Goal: Information Seeking & Learning: Find contact information

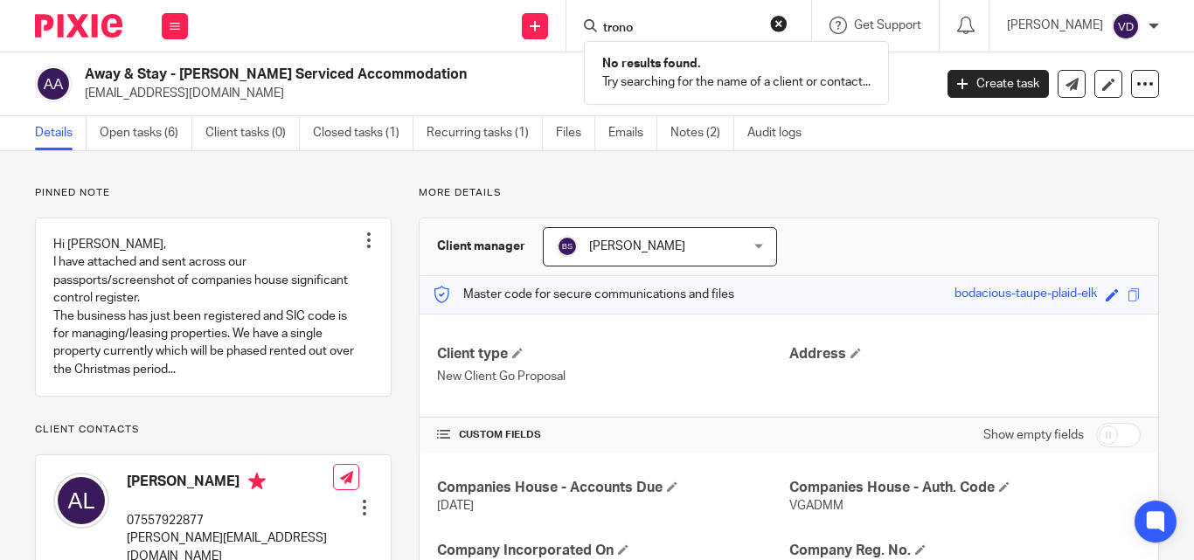
scroll to position [262, 0]
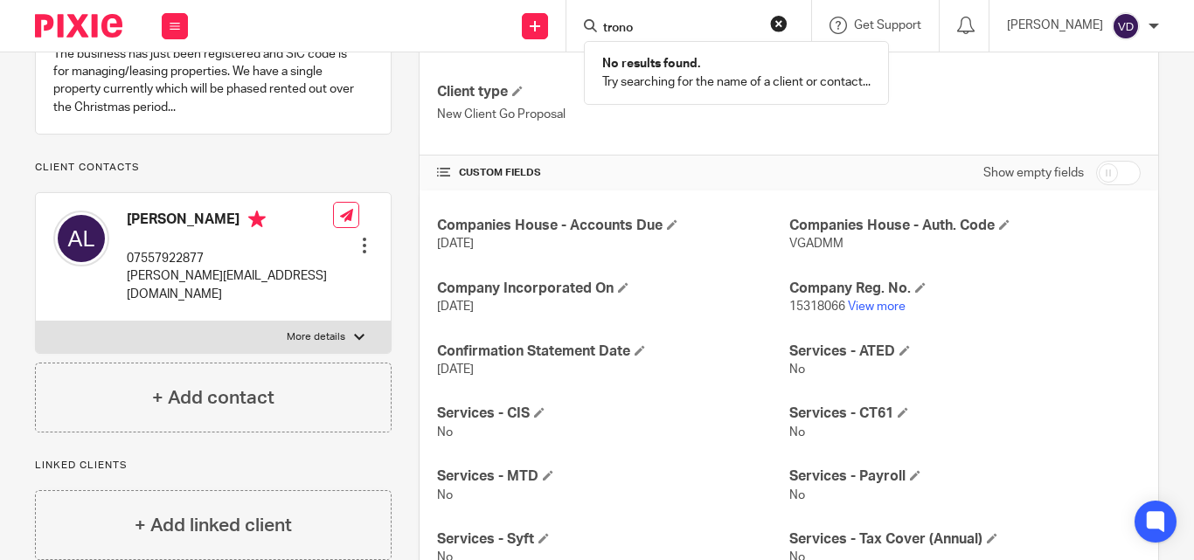
click at [656, 28] on input "trono" at bounding box center [680, 29] width 157 height 16
drag, startPoint x: 705, startPoint y: 25, endPoint x: 522, endPoint y: 25, distance: 182.7
click at [522, 25] on div "Send new email Create task Add client trono No results found. Try searching for…" at bounding box center [699, 26] width 989 height 52
paste input "Jatinder"
type input "Jatinder"
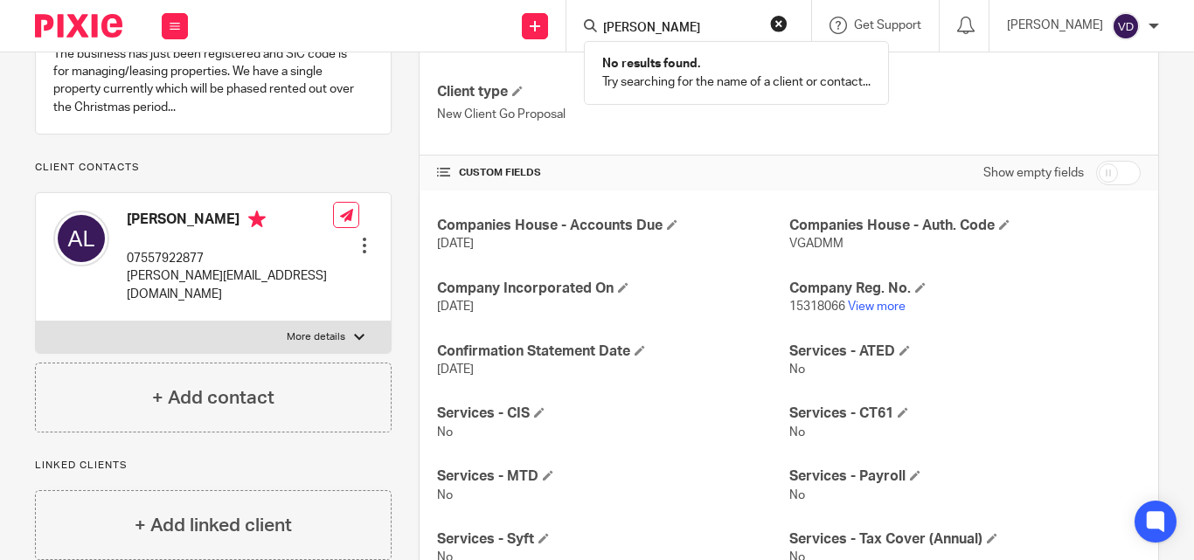
click at [673, 12] on div "Jatinder No results found. Try searching for the name of a client or contact..." at bounding box center [689, 26] width 245 height 52
click at [662, 27] on input "Jatinder" at bounding box center [680, 29] width 157 height 16
click at [659, 21] on input "Jatinder" at bounding box center [680, 29] width 157 height 16
drag, startPoint x: 662, startPoint y: 21, endPoint x: 546, endPoint y: 28, distance: 116.5
click at [546, 28] on div "Send new email Create task Add client Jatinder No results found. Try searching …" at bounding box center [699, 26] width 989 height 52
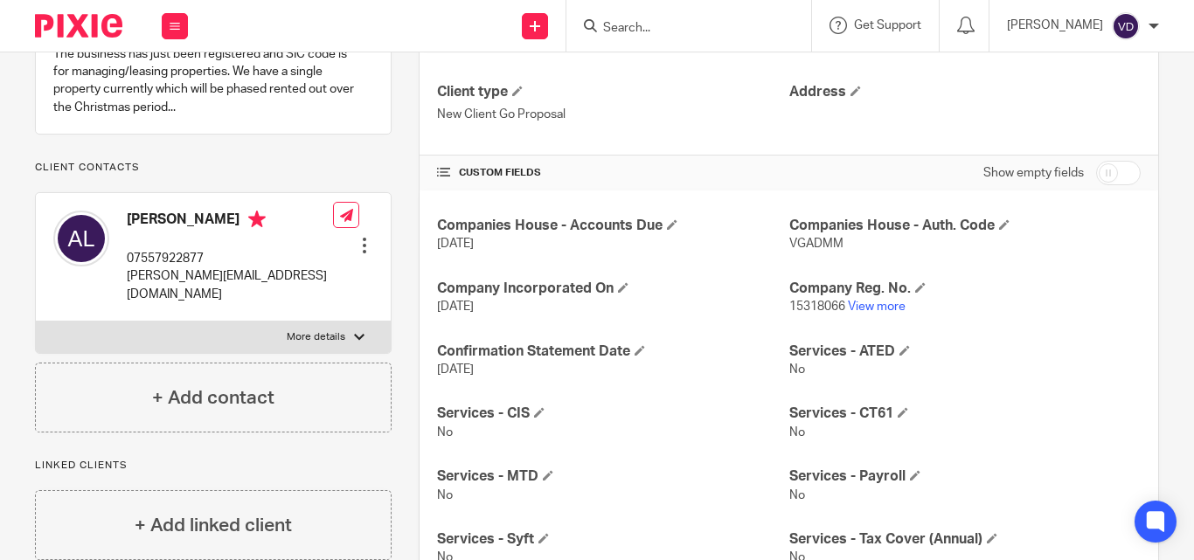
paste input "Lall"
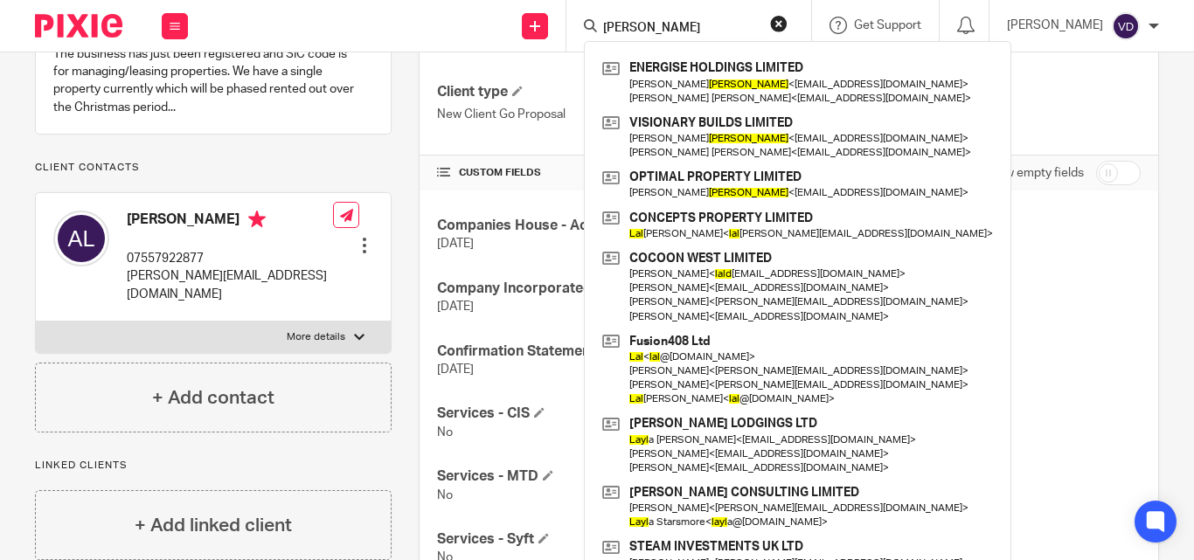
scroll to position [582, 0]
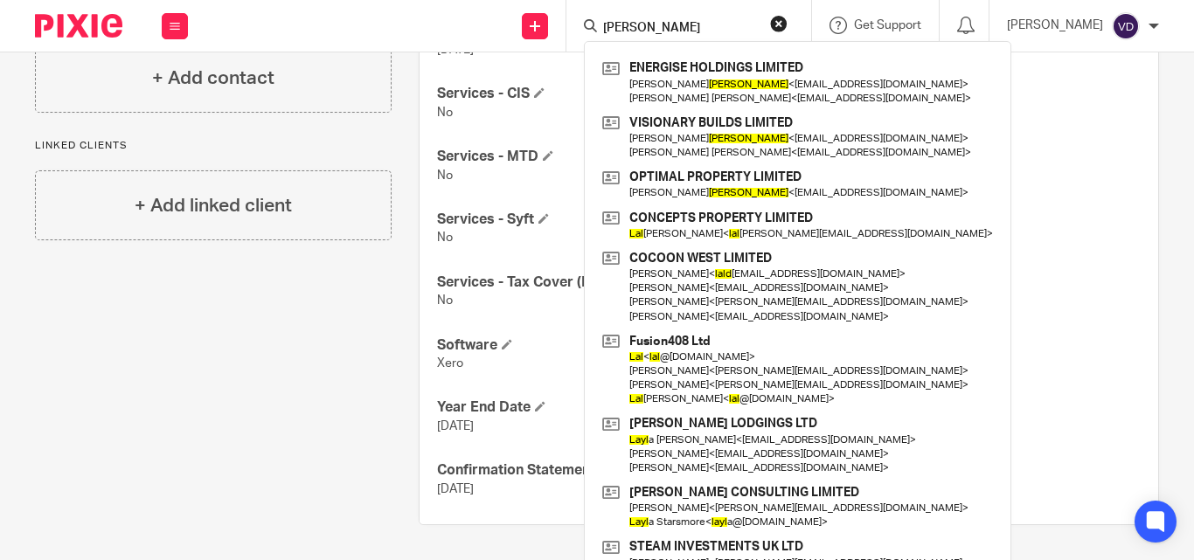
drag, startPoint x: 623, startPoint y: 27, endPoint x: 586, endPoint y: 35, distance: 37.6
click at [586, 35] on div "Lall" at bounding box center [686, 26] width 204 height 22
paste input "Jatinder"
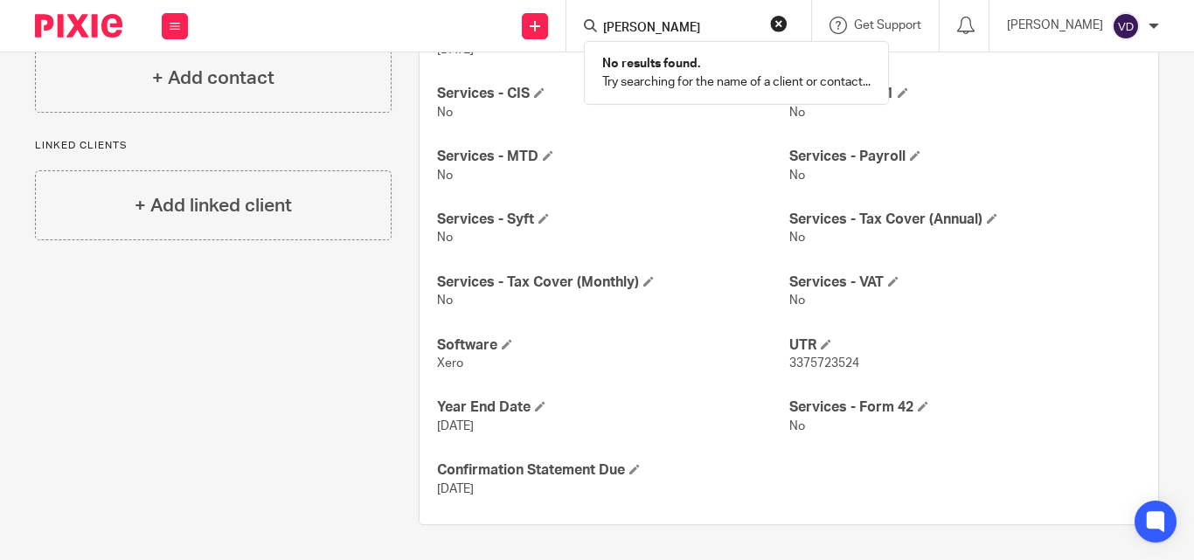
drag, startPoint x: 664, startPoint y: 19, endPoint x: 560, endPoint y: 6, distance: 104.9
click at [567, 6] on div "Jatinder No results found. Try searching for the name of a client or contact..." at bounding box center [689, 26] width 245 height 52
drag, startPoint x: 660, startPoint y: 25, endPoint x: 574, endPoint y: 45, distance: 88.0
click at [584, 37] on div "Jatinder No results found. Try searching for the name of a client or contact..." at bounding box center [686, 26] width 204 height 22
paste input "Lall"
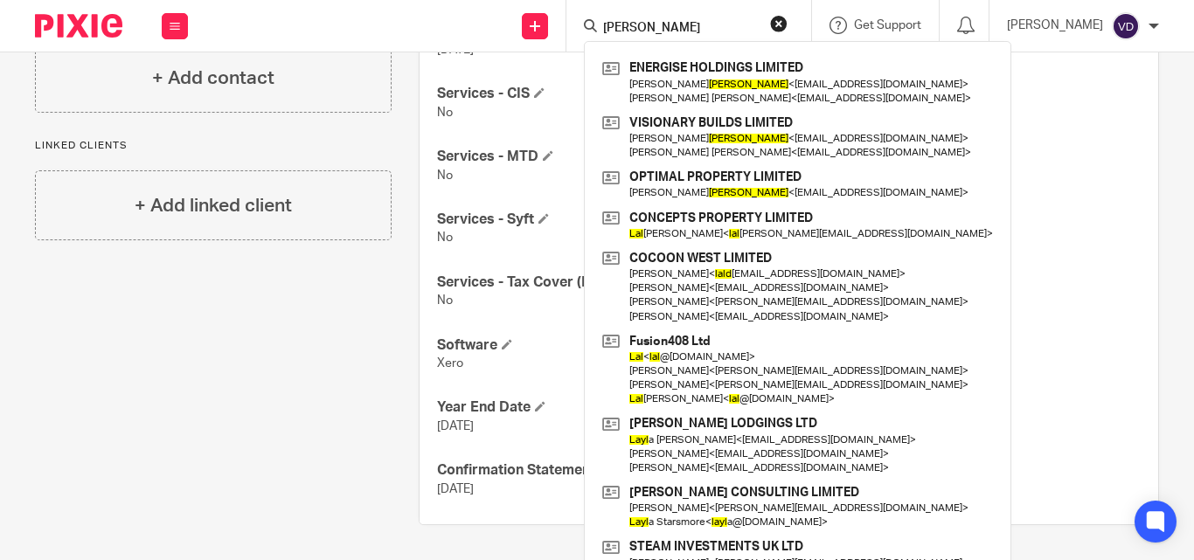
type input "Lall"
drag, startPoint x: 659, startPoint y: 23, endPoint x: 459, endPoint y: 28, distance: 200.3
click at [461, 28] on div "Send new email Create task Add client Lall ENERGISE HOLDINGS LIMITED Jay Lall <…" at bounding box center [699, 26] width 989 height 52
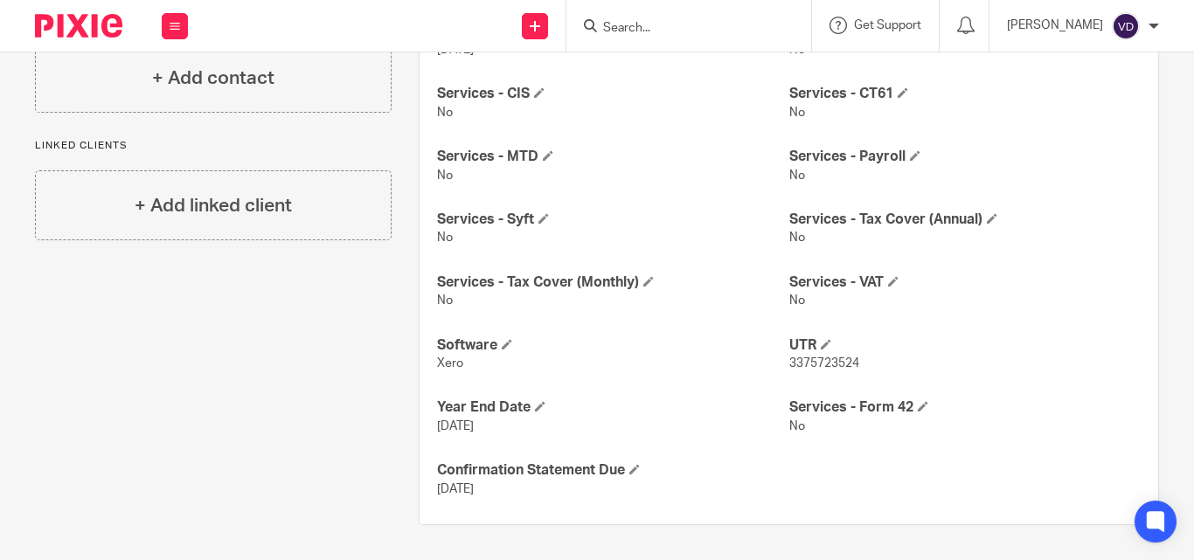
paste input "Jatinder"
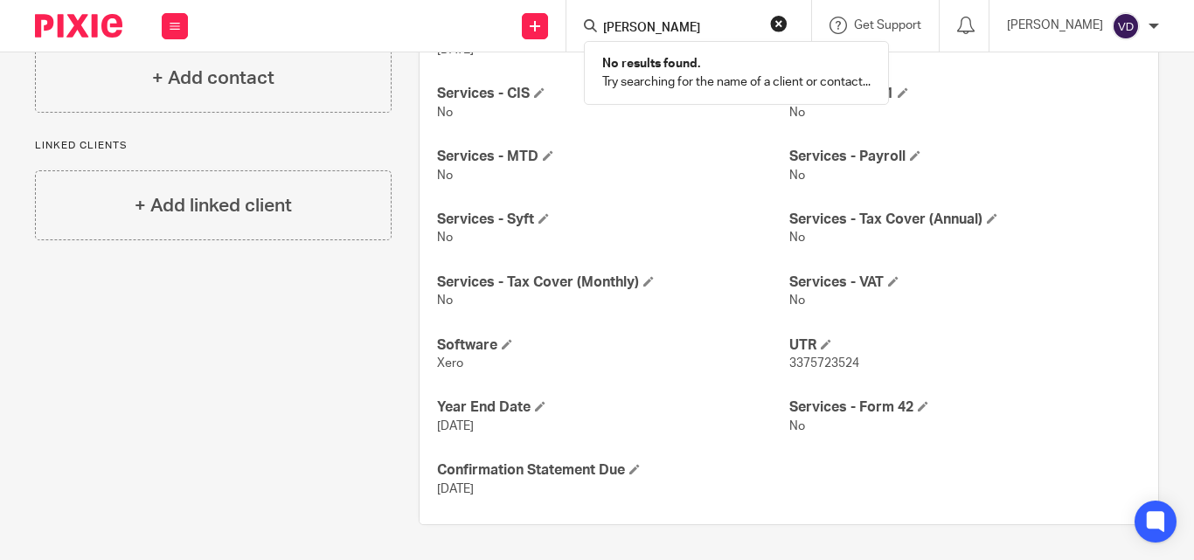
type input "Jatinder"
click at [774, 22] on button "reset" at bounding box center [778, 23] width 17 height 17
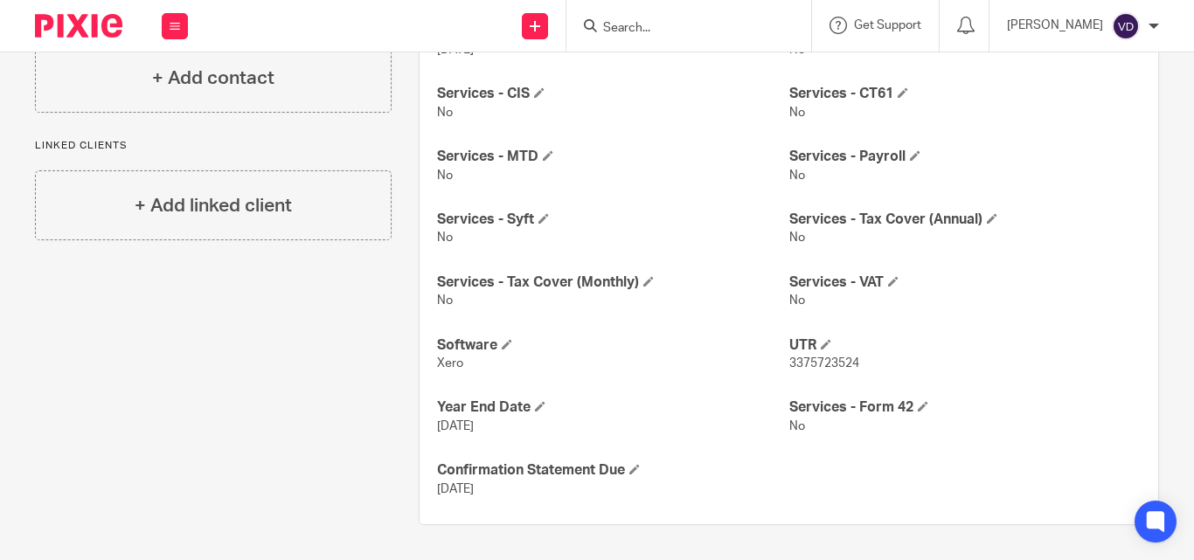
click at [630, 24] on input "Search" at bounding box center [680, 29] width 157 height 16
paste input "Katherine"
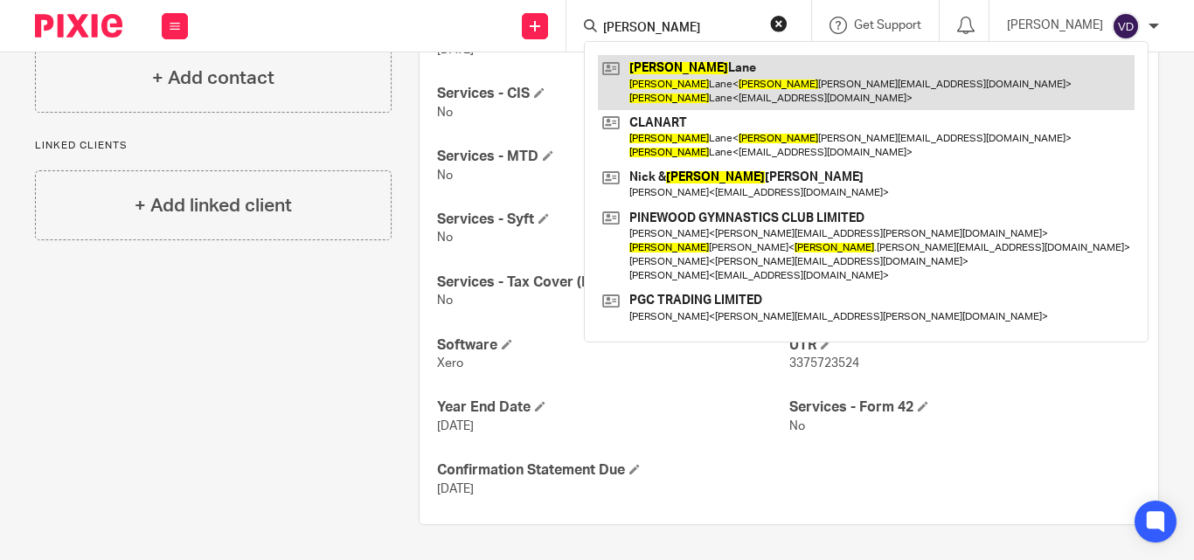
type input "Katherine"
click at [681, 90] on link at bounding box center [866, 82] width 537 height 54
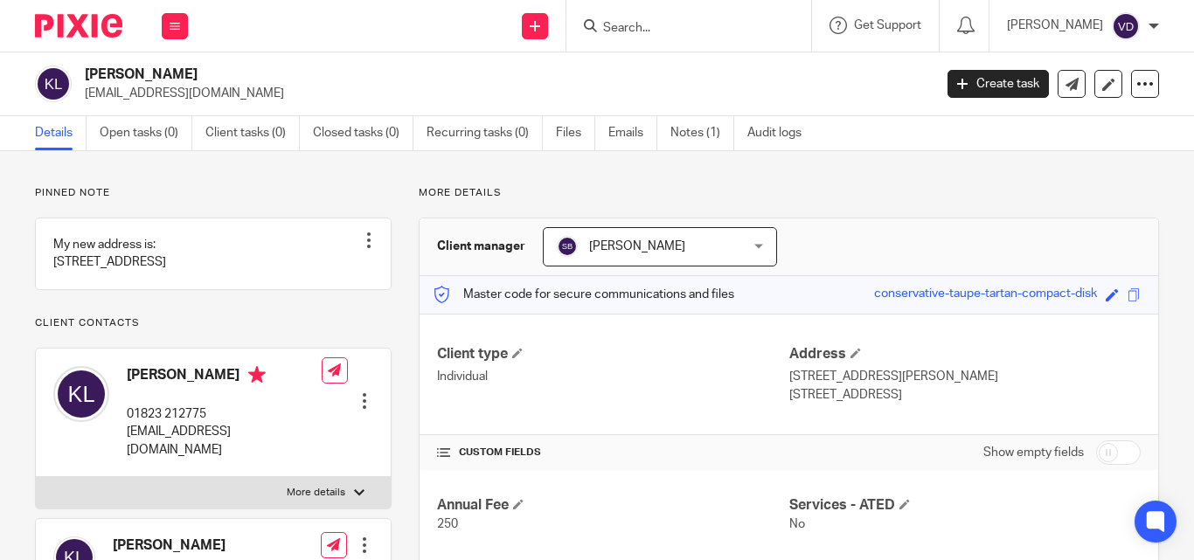
drag, startPoint x: 243, startPoint y: 96, endPoint x: 84, endPoint y: 93, distance: 159.2
click at [84, 93] on div "Katherine Lane katherinelanee@gmail.com" at bounding box center [478, 84] width 887 height 37
copy p "katherinelanee@gmail.com"
click at [692, 28] on input "Search" at bounding box center [680, 29] width 157 height 16
paste input "Margarita"
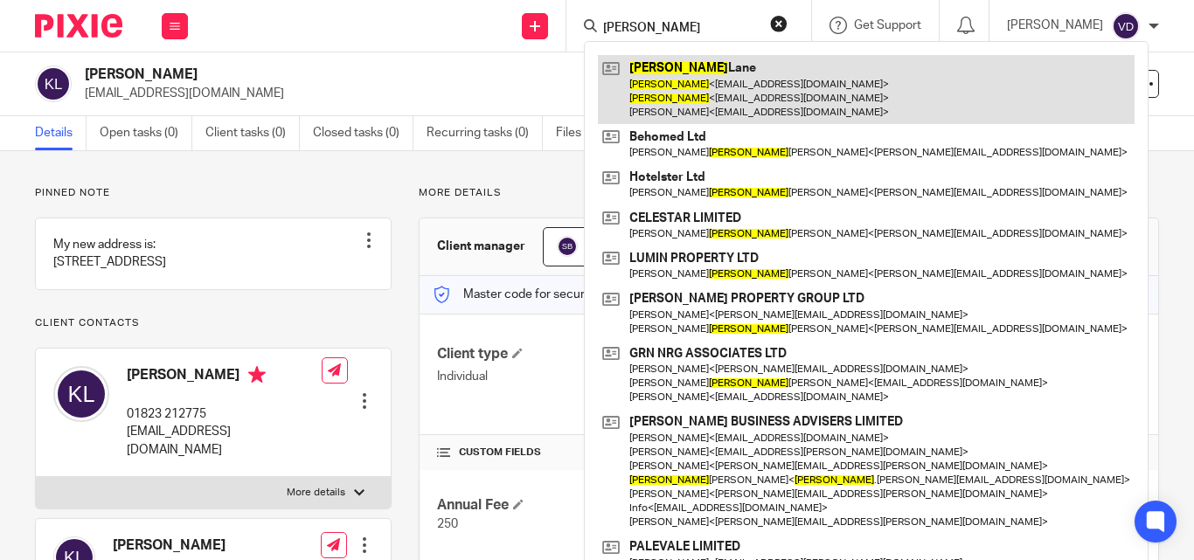
type input "Margarita"
click at [672, 79] on link at bounding box center [866, 89] width 537 height 69
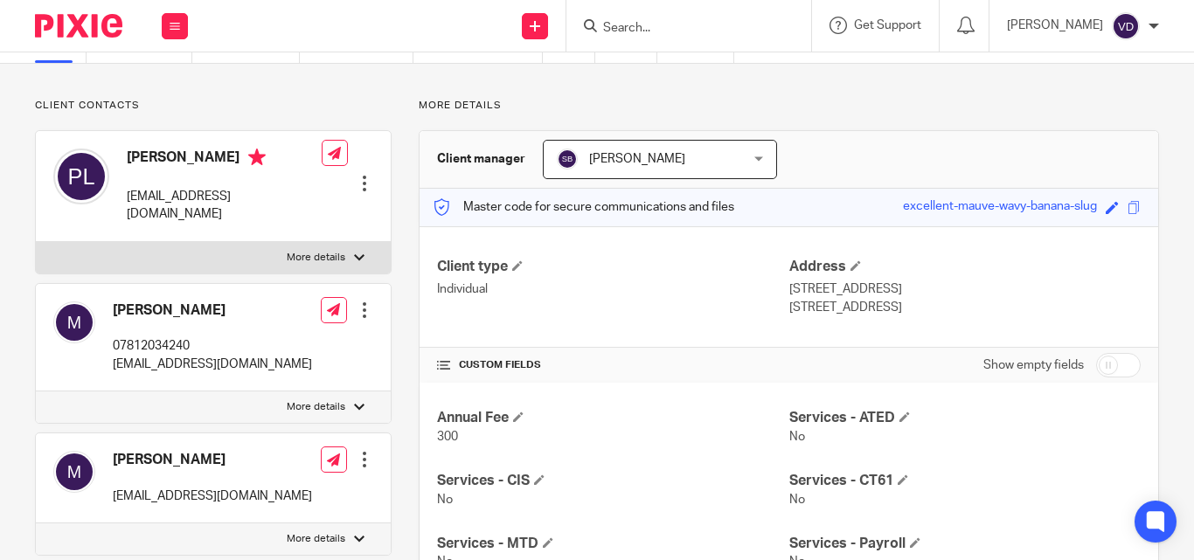
scroll to position [175, 0]
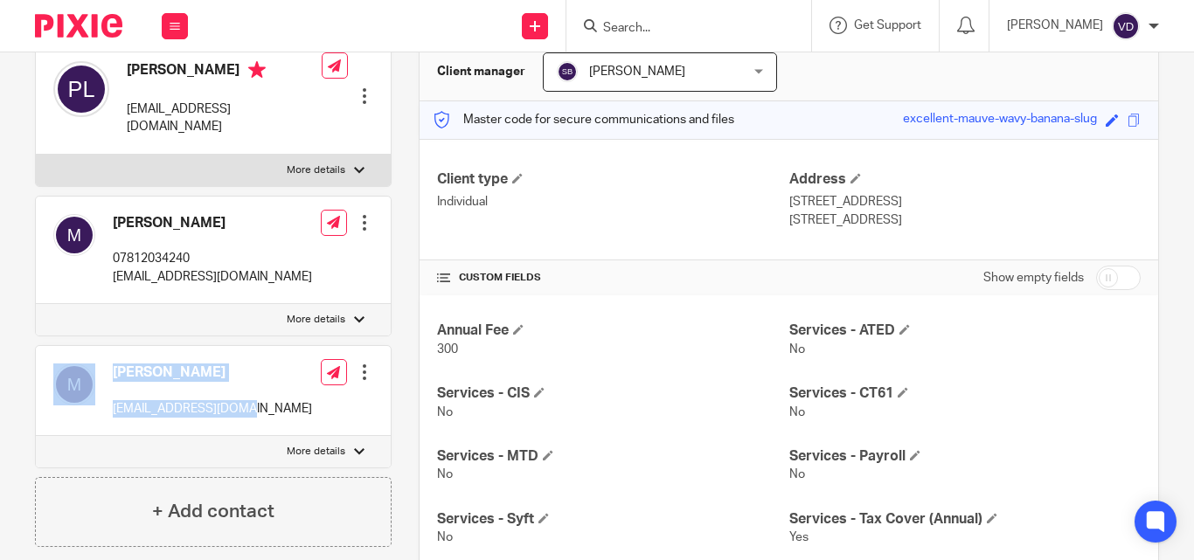
drag, startPoint x: 263, startPoint y: 387, endPoint x: 103, endPoint y: 375, distance: 160.5
click at [103, 375] on div "[PERSON_NAME] [EMAIL_ADDRESS][DOMAIN_NAME] Edit contact Create client from cont…" at bounding box center [213, 391] width 355 height 90
click at [125, 405] on div "[PERSON_NAME] [EMAIL_ADDRESS][DOMAIN_NAME]" at bounding box center [182, 391] width 259 height 72
drag, startPoint x: 253, startPoint y: 388, endPoint x: 115, endPoint y: 387, distance: 137.3
click at [115, 387] on div "[PERSON_NAME] [EMAIL_ADDRESS][DOMAIN_NAME] Edit contact Create client from cont…" at bounding box center [213, 391] width 355 height 90
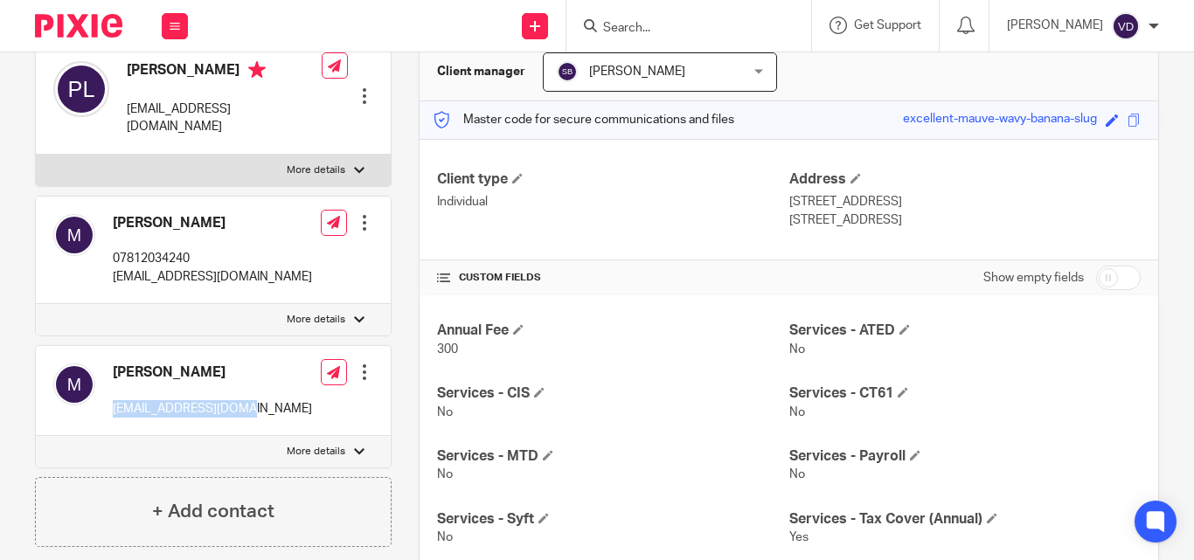
copy p "[EMAIL_ADDRESS][DOMAIN_NAME]"
click at [667, 15] on form at bounding box center [695, 26] width 186 height 22
click at [630, 25] on input "Search" at bounding box center [680, 29] width 157 height 16
paste input "[PERSON_NAME]"
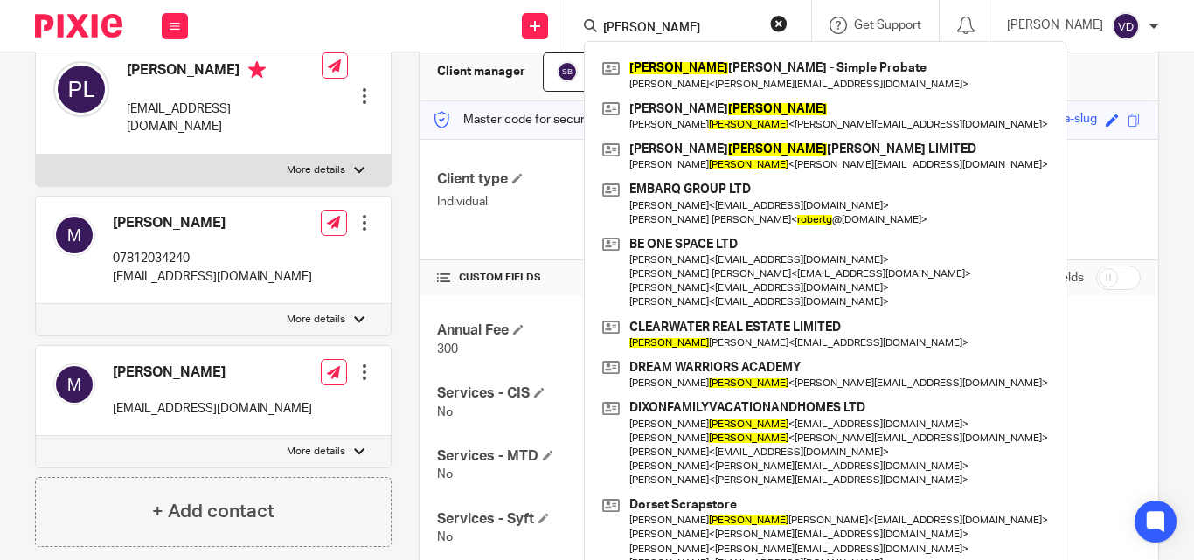
scroll to position [412, 0]
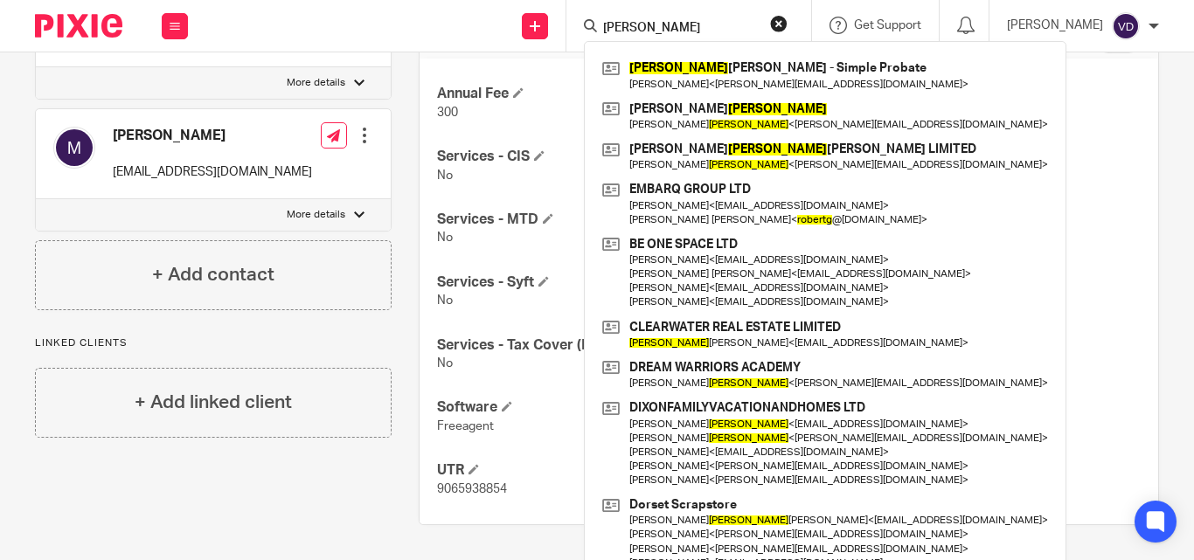
type input "[PERSON_NAME]"
click at [690, 28] on input "[PERSON_NAME]" at bounding box center [680, 29] width 157 height 16
drag, startPoint x: 690, startPoint y: 28, endPoint x: 505, endPoint y: 13, distance: 185.1
click at [508, 12] on div "Send new email Create task Add client Roberta Robert Norman - Martin Norman - S…" at bounding box center [699, 26] width 989 height 52
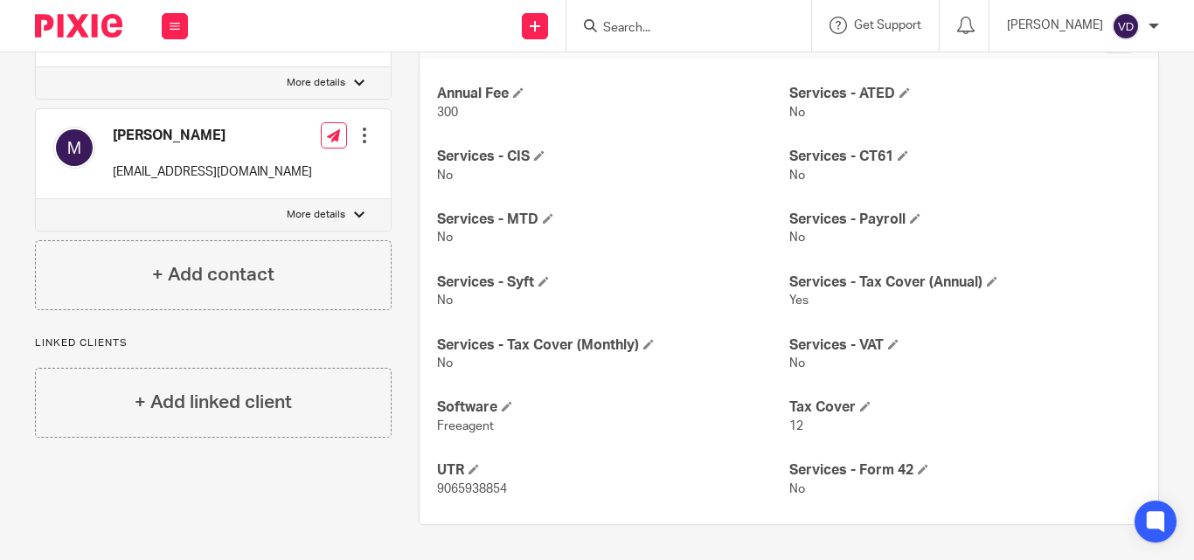
paste input "Lariccia"
type input "Lariccia"
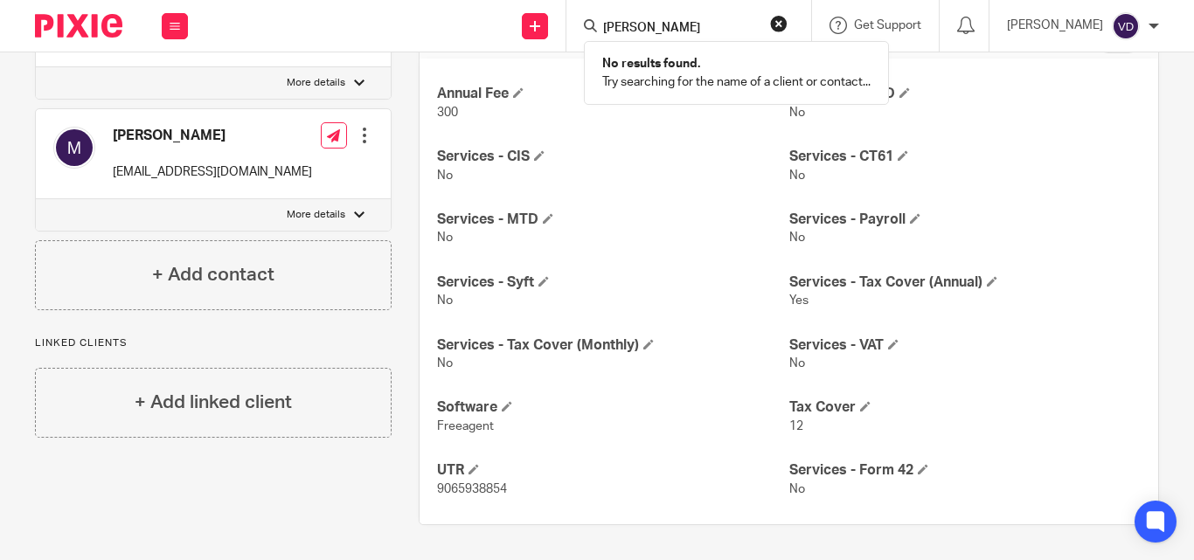
click at [651, 28] on input "Lariccia" at bounding box center [680, 29] width 157 height 16
drag, startPoint x: 654, startPoint y: 31, endPoint x: 499, endPoint y: 25, distance: 154.9
click at [499, 25] on div "Send new email Create task Add client Lariccia No results found. Try searching …" at bounding box center [699, 26] width 989 height 52
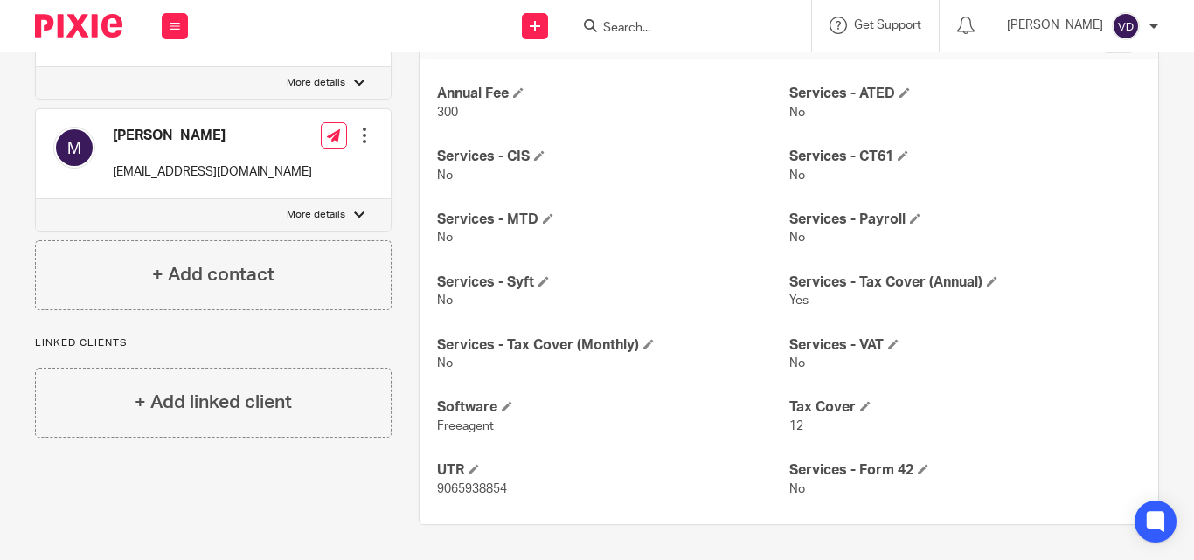
click at [602, 32] on input "Search" at bounding box center [680, 29] width 157 height 16
paste input "Roberta"
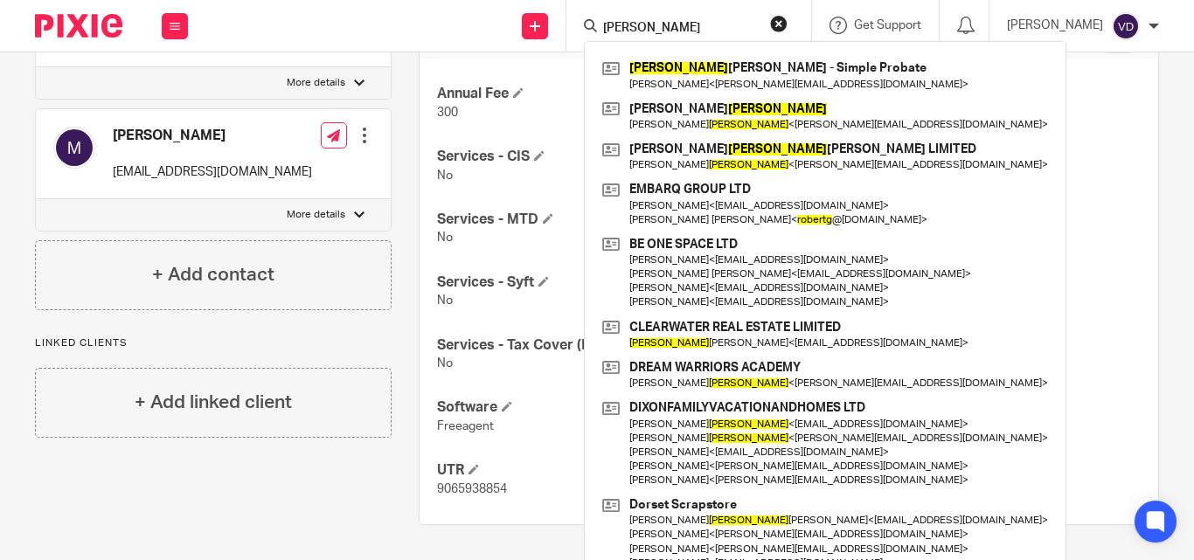
click at [693, 24] on input "Roberta" at bounding box center [680, 29] width 157 height 16
drag, startPoint x: 693, startPoint y: 24, endPoint x: 570, endPoint y: 19, distance: 123.4
click at [568, 19] on div "Roberta Robert Norman - Martin Norman - Simple Probate Martin Norman < martin-n…" at bounding box center [689, 26] width 245 height 52
paste input "Dorothy Ifeom"
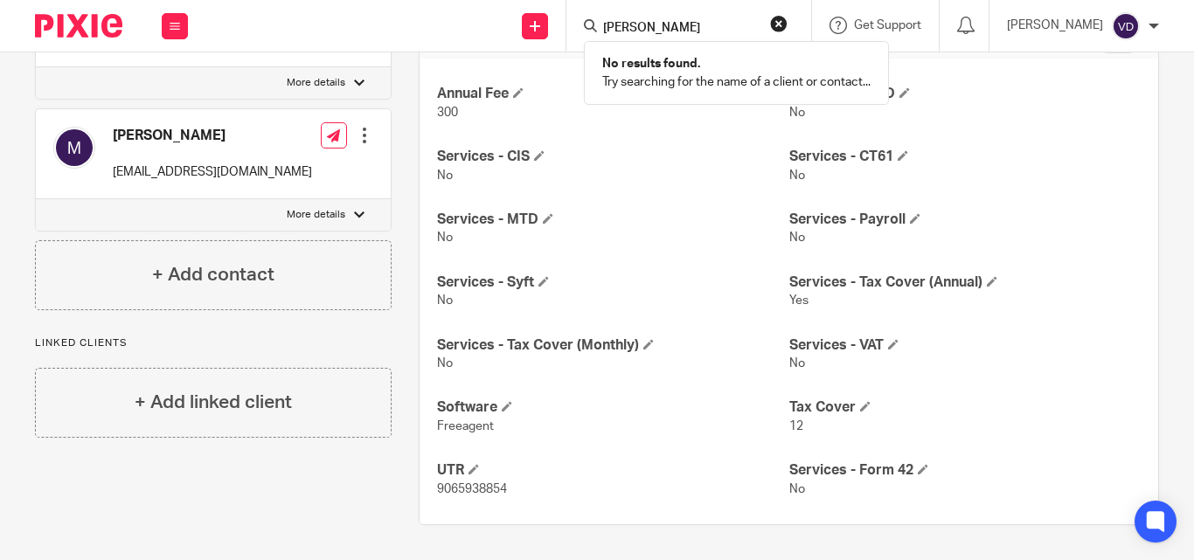
type input "Dorothy Ifeoma"
click at [706, 31] on input "Dorothy Ifeoma" at bounding box center [680, 29] width 157 height 16
drag, startPoint x: 706, startPoint y: 29, endPoint x: 524, endPoint y: 38, distance: 183.0
click at [524, 38] on div "Send new email Create task Add client Dorothy Ifeoma No results found. Try sear…" at bounding box center [699, 26] width 989 height 52
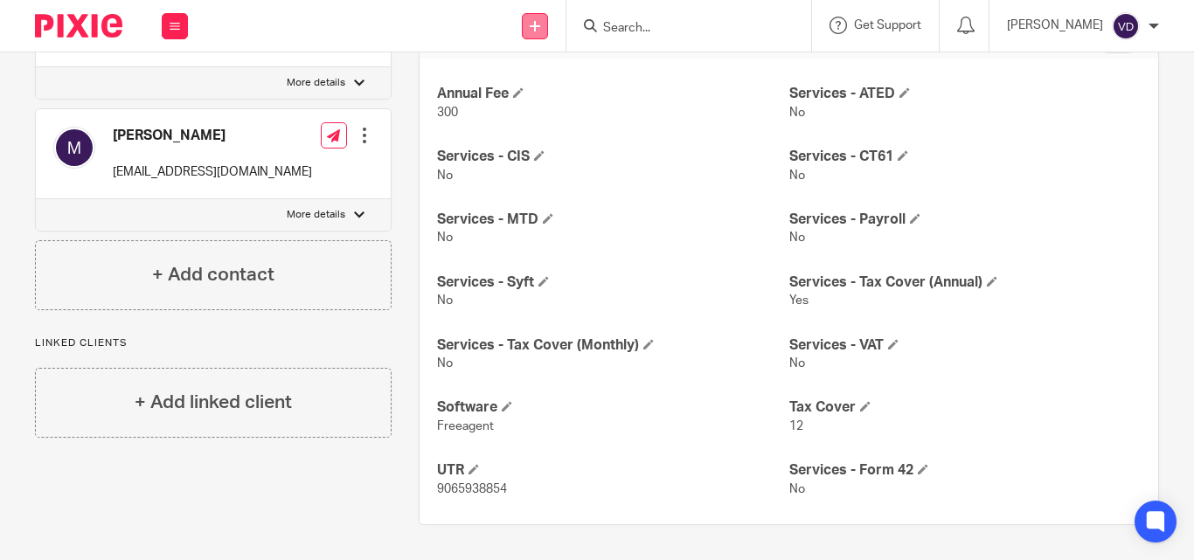
paste input "Lawrence-Orumwense"
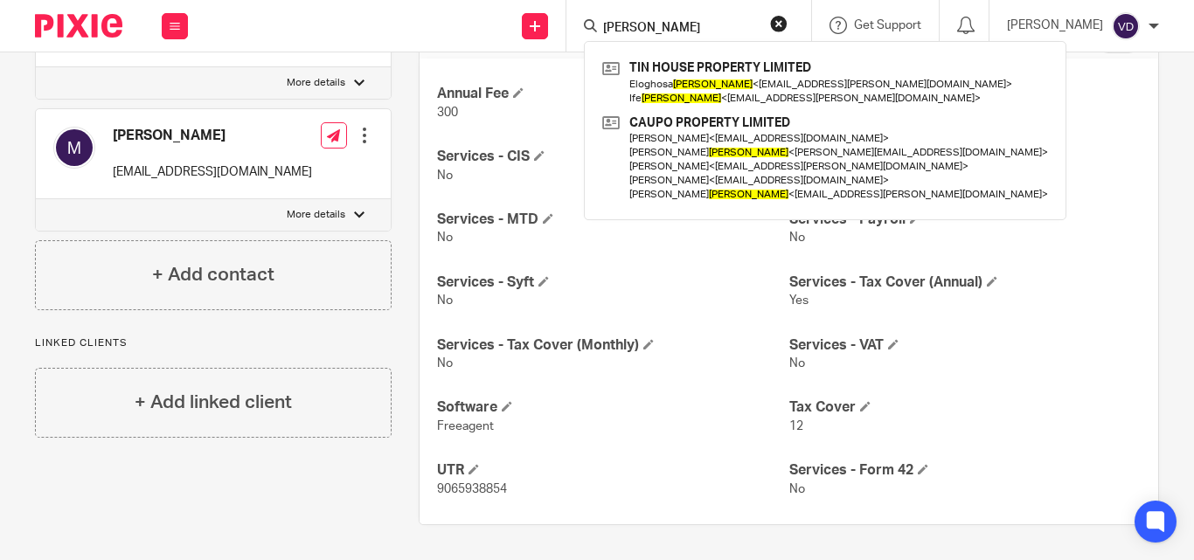
type input "Lawrence-Orumwense"
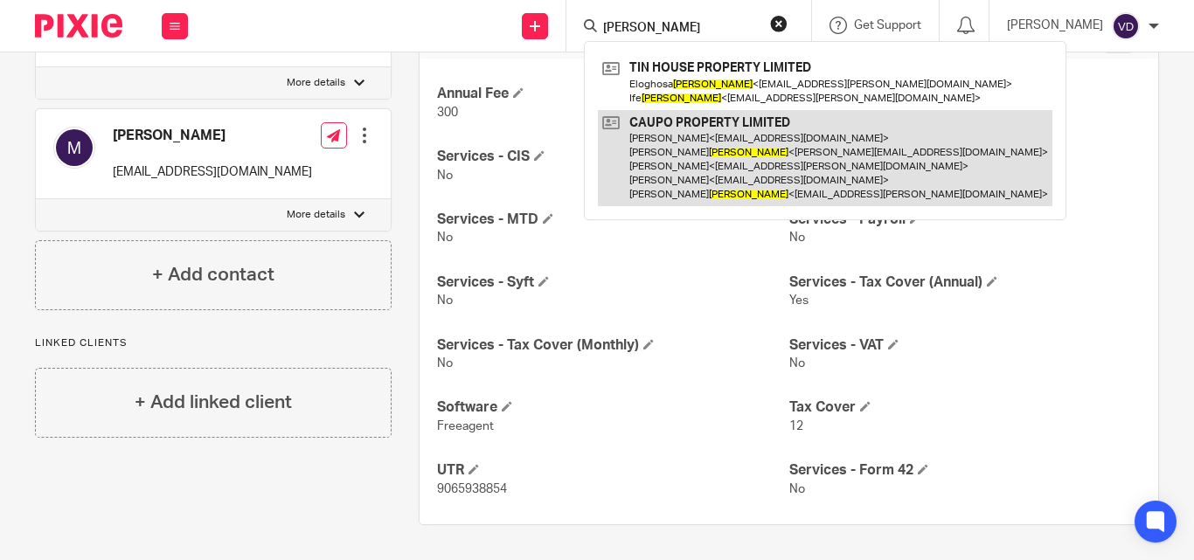
click at [771, 174] on link at bounding box center [825, 158] width 455 height 97
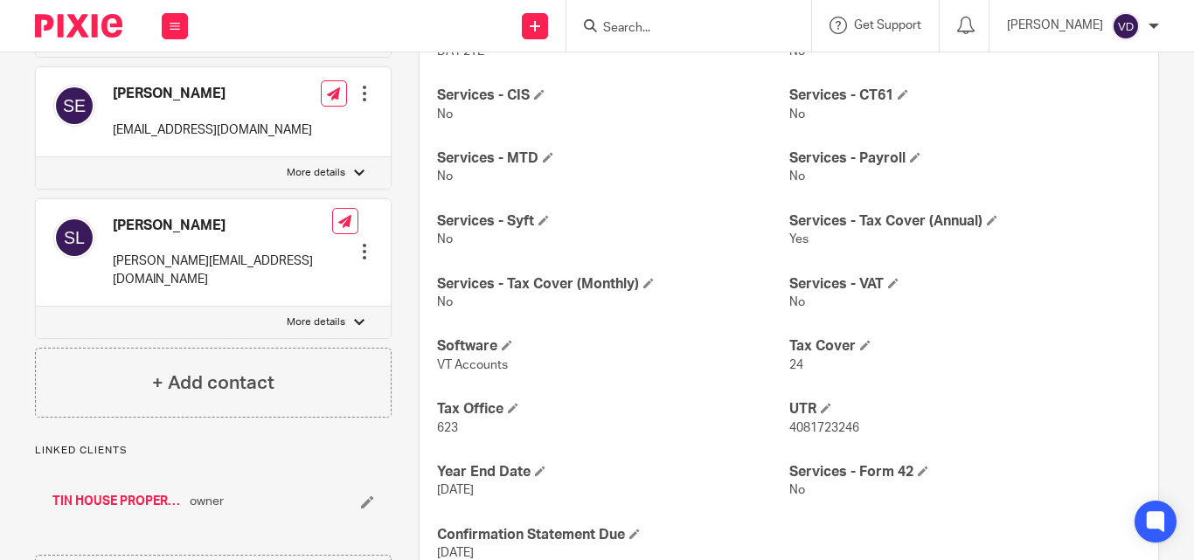
scroll to position [699, 0]
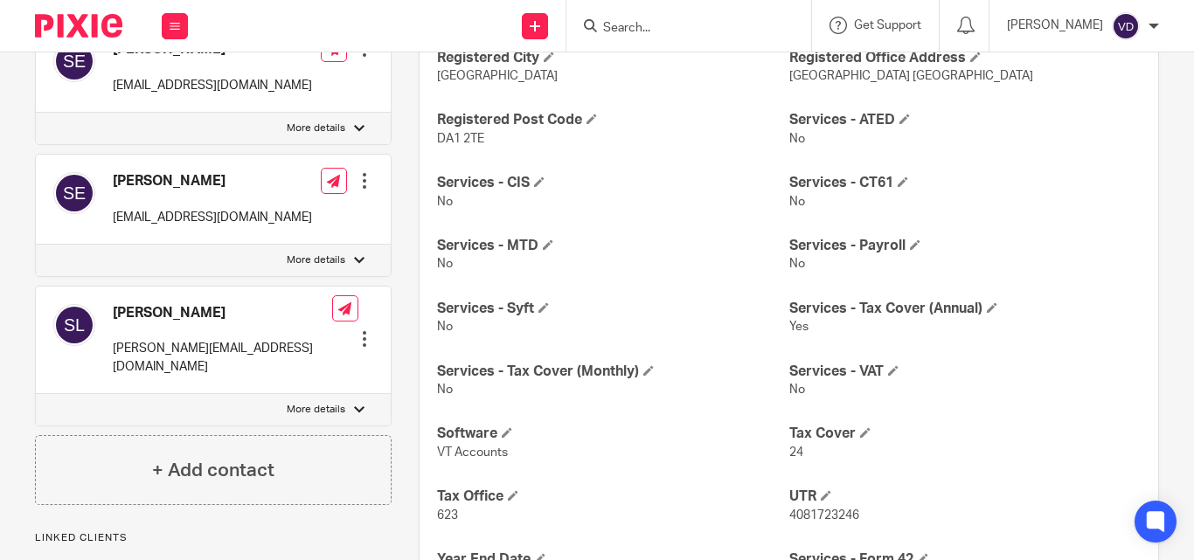
drag, startPoint x: 203, startPoint y: 332, endPoint x: 109, endPoint y: 319, distance: 94.5
click at [109, 319] on div "Stephen Lawrence-Orumwense s.orumwense@yahoo.co.uk" at bounding box center [192, 340] width 279 height 89
copy h4 "Stephen Lawrence-Orumwense"
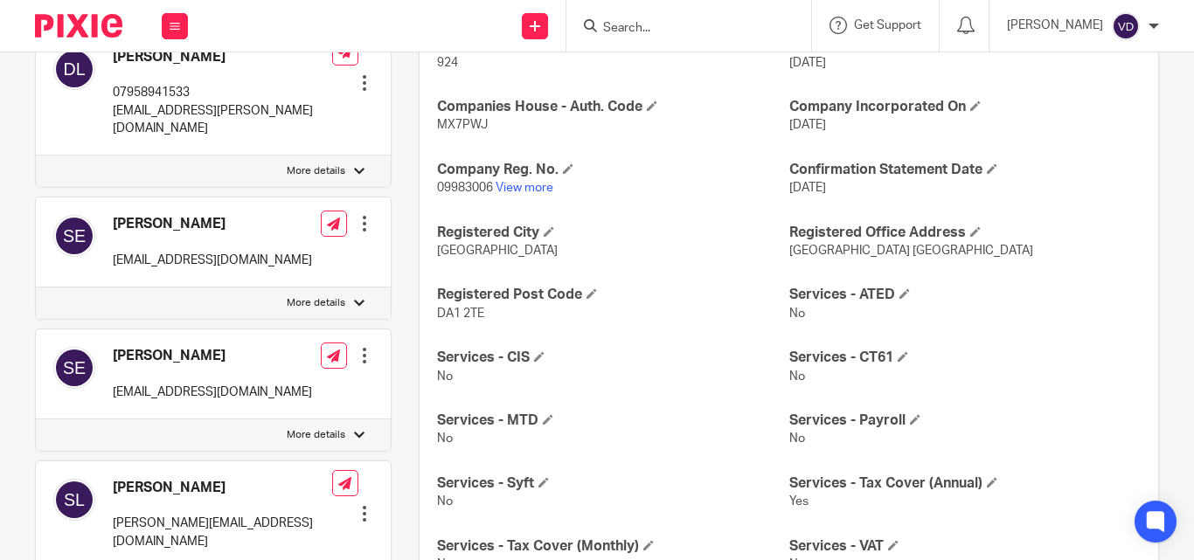
scroll to position [437, 0]
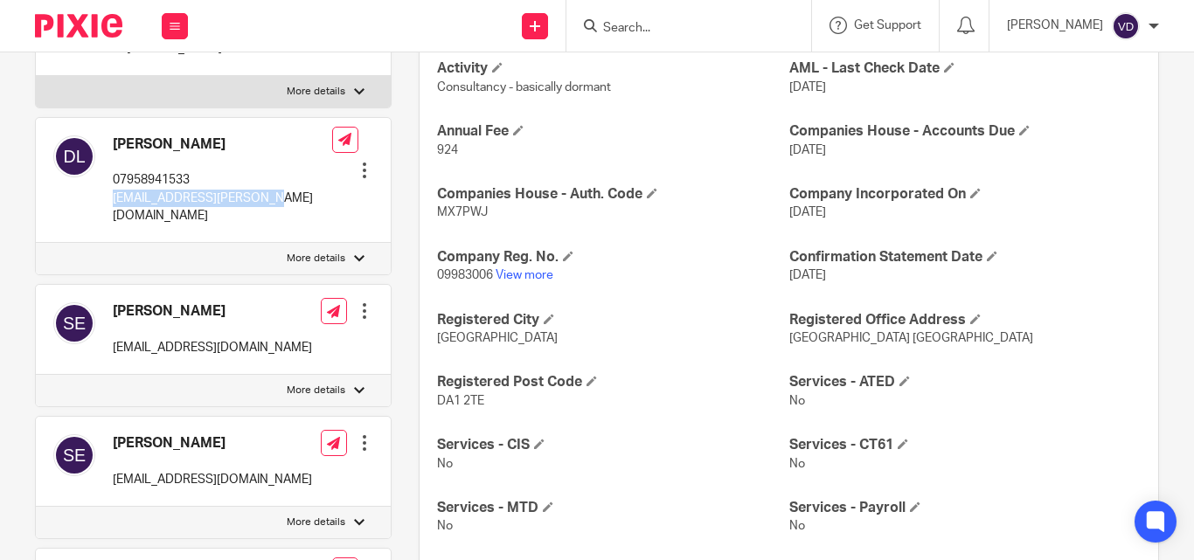
drag, startPoint x: 267, startPoint y: 215, endPoint x: 110, endPoint y: 224, distance: 156.7
click at [110, 224] on div "Dorothy Lawrence-Orumwense 07958941533 ife.lawrence@outlook.com" at bounding box center [192, 181] width 279 height 108
copy p "[EMAIL_ADDRESS][PERSON_NAME][DOMAIN_NAME]"
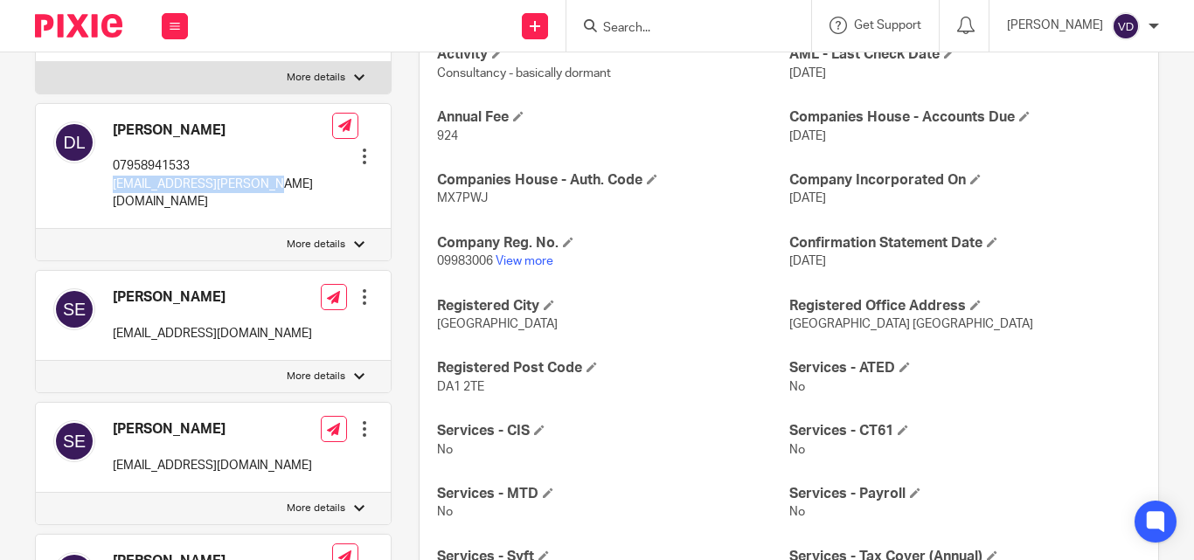
scroll to position [0, 0]
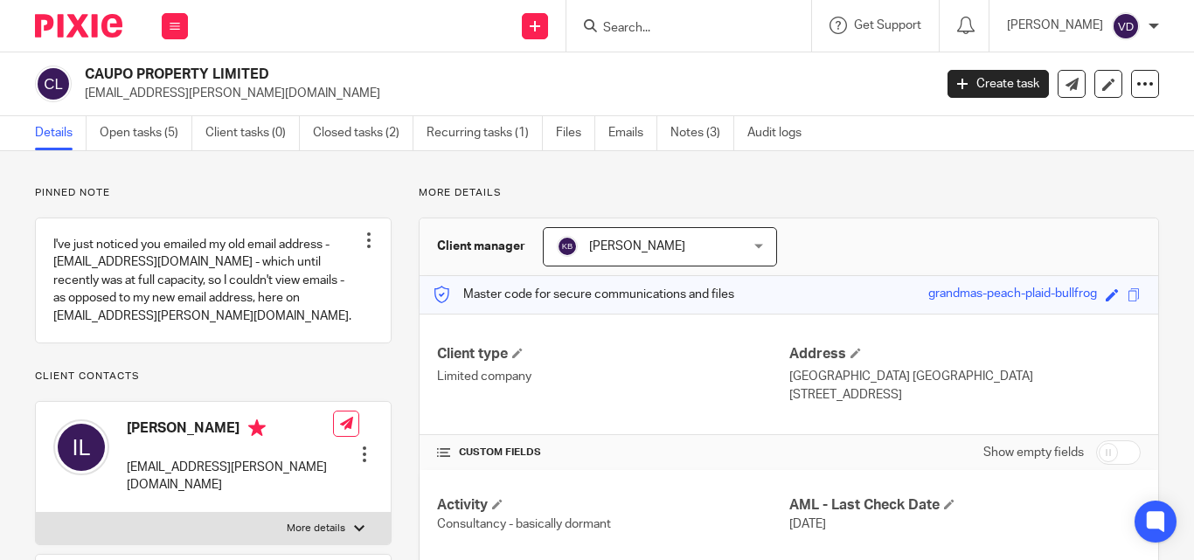
click at [650, 38] on div at bounding box center [689, 26] width 245 height 52
click at [653, 16] on form at bounding box center [695, 26] width 186 height 22
click at [603, 32] on input "Search" at bounding box center [680, 29] width 157 height 16
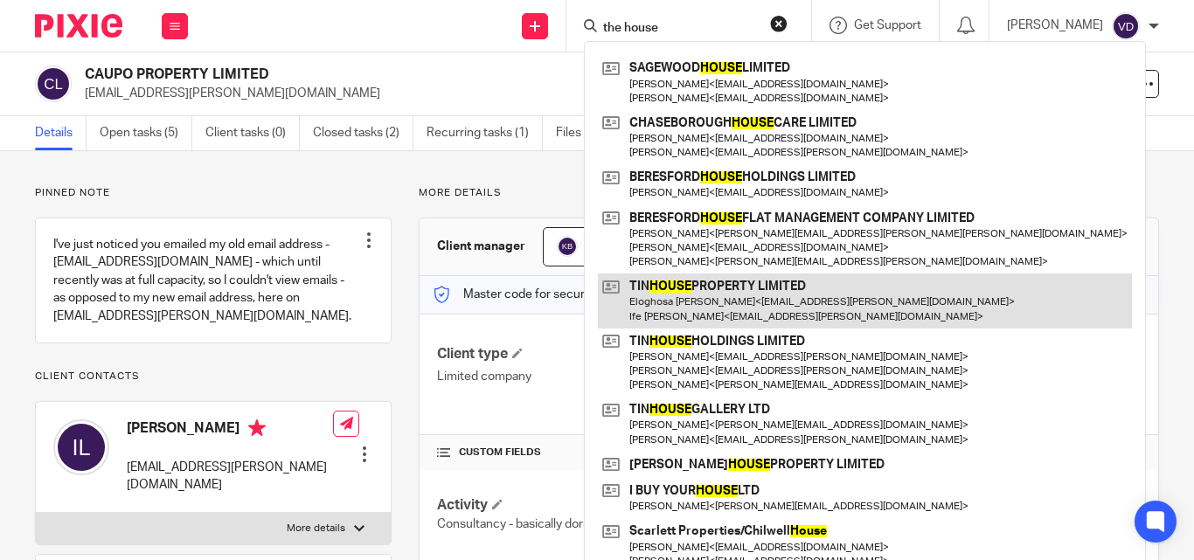
type input "the house"
click at [762, 300] on link at bounding box center [865, 301] width 534 height 54
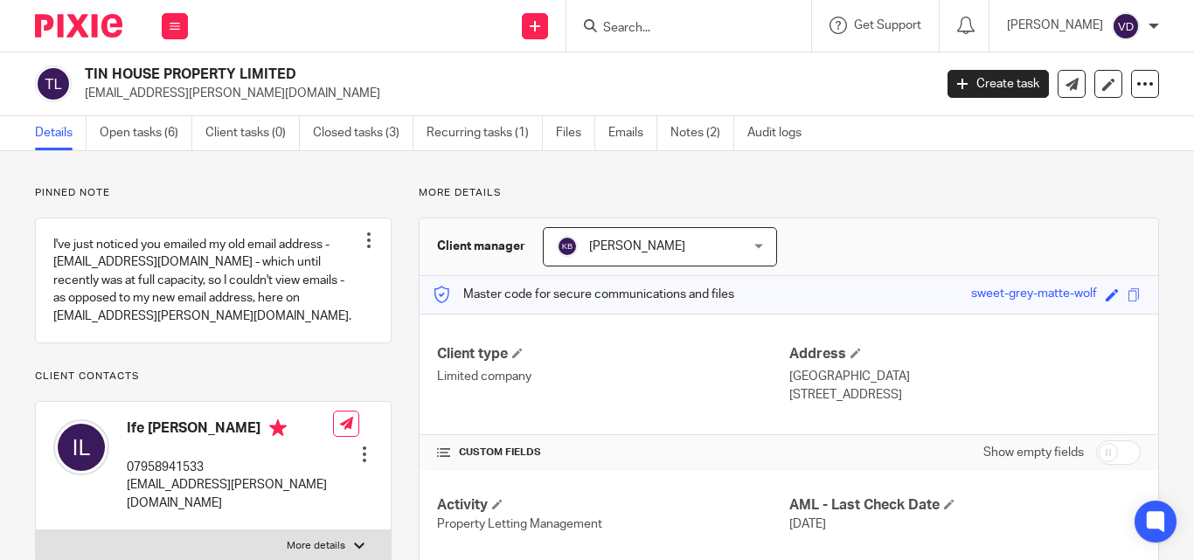
click at [651, 24] on input "Search" at bounding box center [680, 29] width 157 height 16
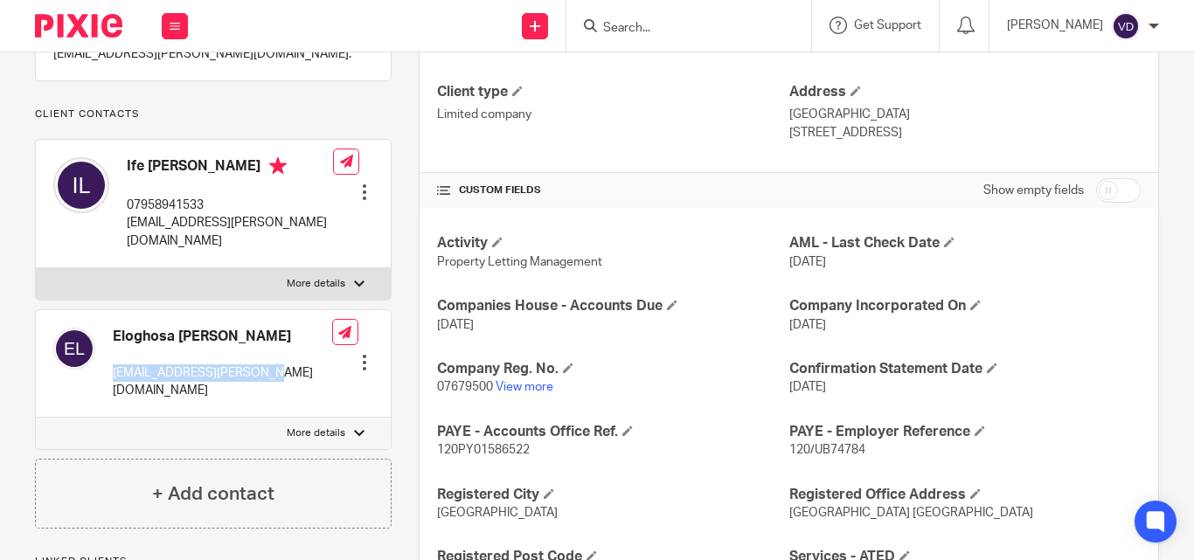
drag, startPoint x: 274, startPoint y: 407, endPoint x: 114, endPoint y: 412, distance: 160.1
click at [114, 400] on p "[EMAIL_ADDRESS][PERSON_NAME][DOMAIN_NAME]" at bounding box center [222, 383] width 219 height 36
copy p "[EMAIL_ADDRESS][PERSON_NAME][DOMAIN_NAME]"
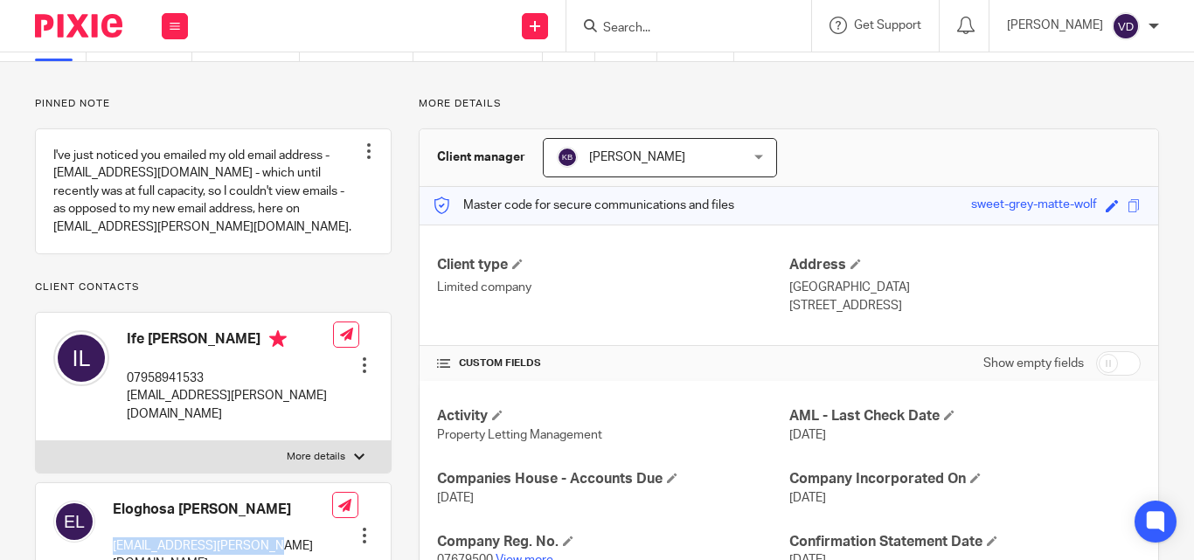
scroll to position [177, 0]
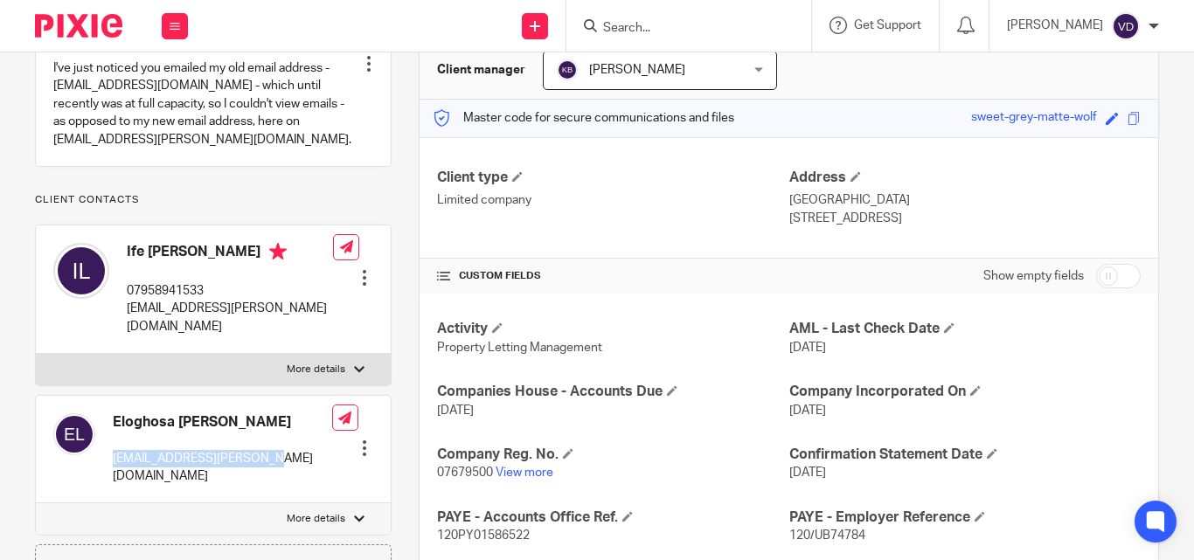
copy p "[EMAIL_ADDRESS][PERSON_NAME][DOMAIN_NAME]"
click at [280, 486] on p "[EMAIL_ADDRESS][PERSON_NAME][DOMAIN_NAME]" at bounding box center [222, 468] width 219 height 36
click at [198, 486] on p "[EMAIL_ADDRESS][PERSON_NAME][DOMAIN_NAME]" at bounding box center [222, 468] width 219 height 36
click at [280, 486] on p "[EMAIL_ADDRESS][PERSON_NAME][DOMAIN_NAME]" at bounding box center [222, 468] width 219 height 36
drag, startPoint x: 281, startPoint y: 489, endPoint x: 111, endPoint y: 493, distance: 169.7
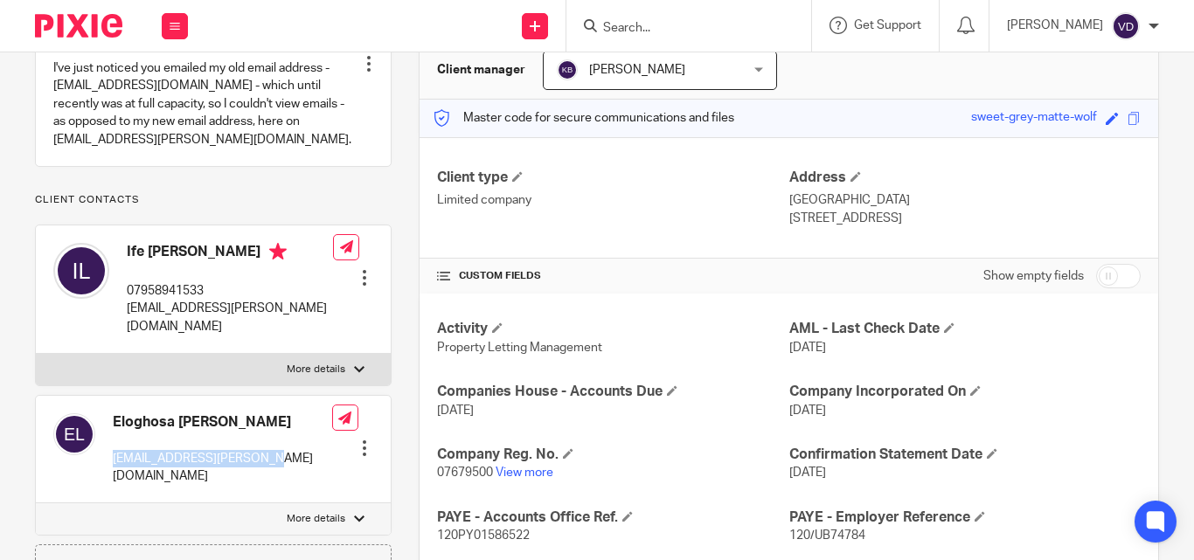
click at [111, 493] on div "Eloghosa [PERSON_NAME] [EMAIL_ADDRESS][PERSON_NAME][DOMAIN_NAME]" at bounding box center [192, 449] width 279 height 89
copy p "[EMAIL_ADDRESS][PERSON_NAME][DOMAIN_NAME]"
click at [655, 18] on form at bounding box center [695, 26] width 186 height 22
click at [646, 24] on input "Search" at bounding box center [680, 29] width 157 height 16
paste input "[PERSON_NAME]"
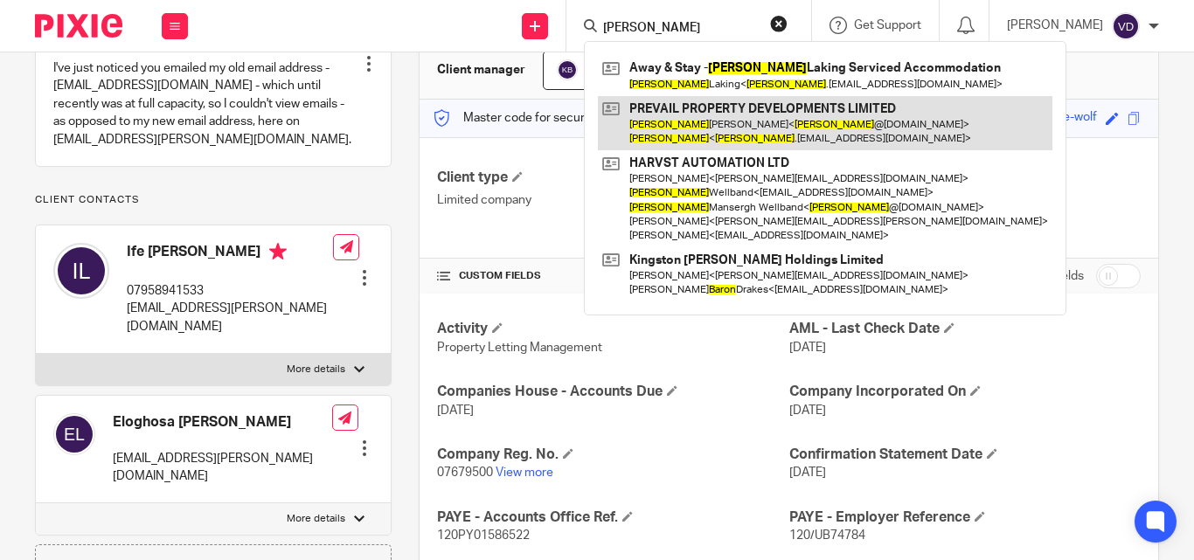
type input "[PERSON_NAME]"
click at [697, 132] on link at bounding box center [825, 123] width 455 height 54
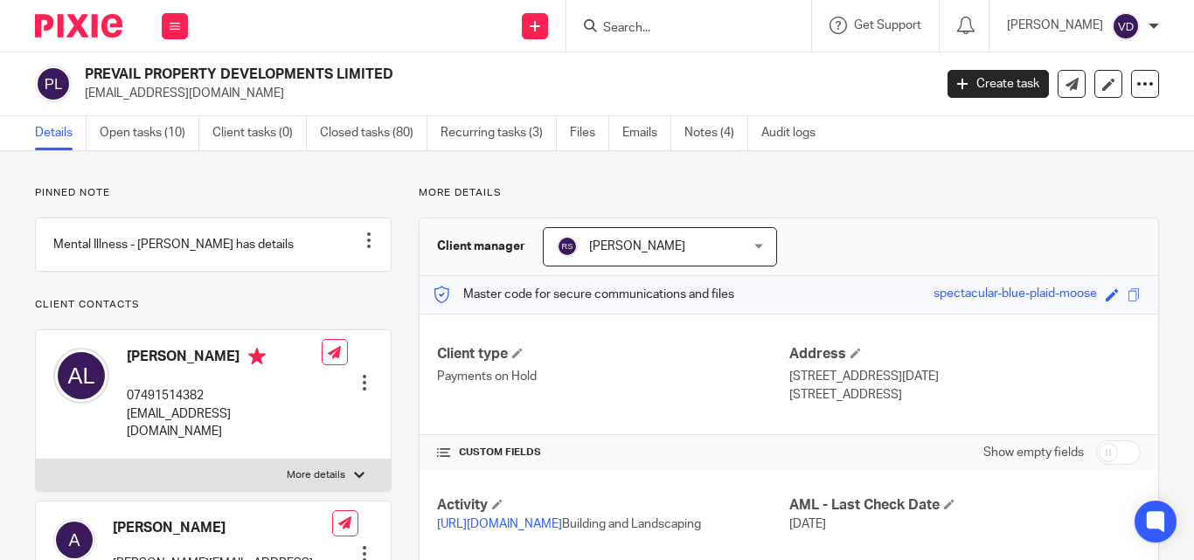
drag, startPoint x: 179, startPoint y: 448, endPoint x: 125, endPoint y: 437, distance: 55.2
click at [125, 437] on div "Aaron Leal 07491514382 aaron@prevailpropertydevelopments.co.uk" at bounding box center [187, 394] width 268 height 110
copy p "aaron@prevailpropertydevelopments.co.uk"
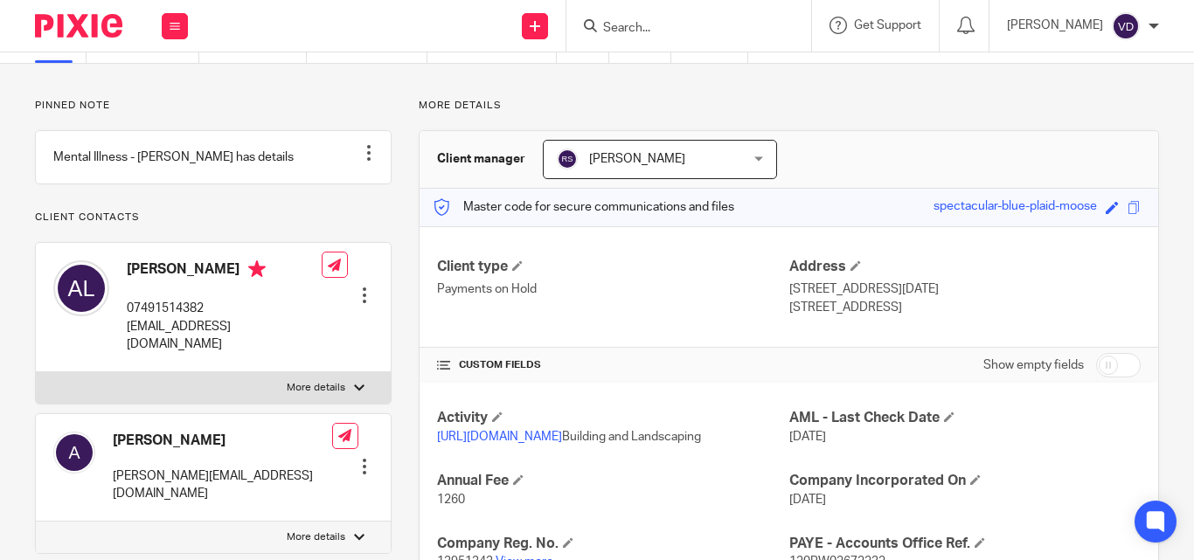
scroll to position [175, 0]
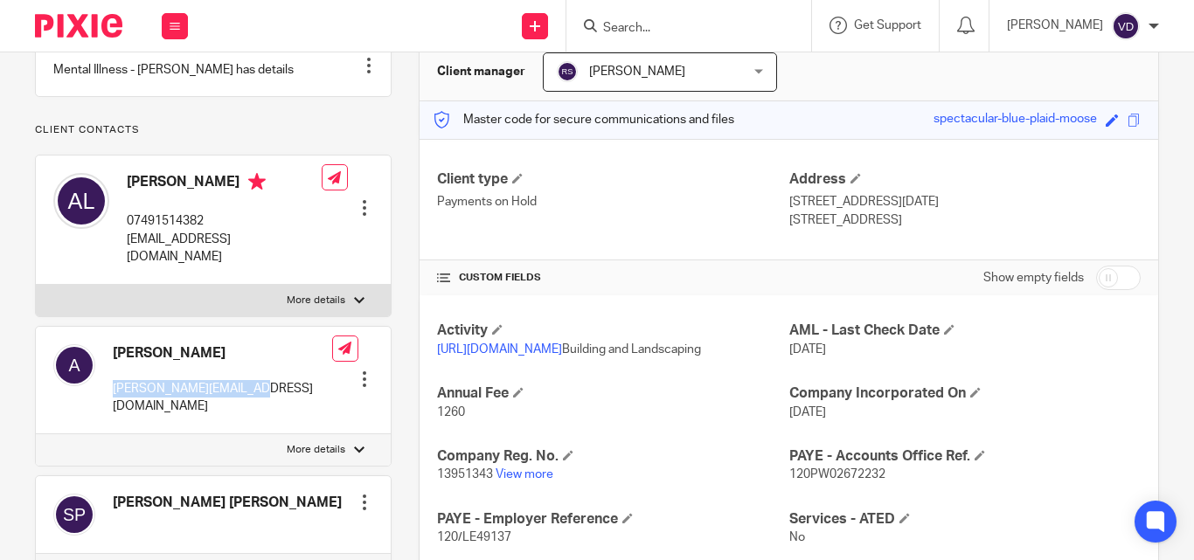
drag, startPoint x: 258, startPoint y: 410, endPoint x: 111, endPoint y: 411, distance: 146.9
click at [111, 411] on div "Aaron aaron.ppdltd@gmail.com Edit contact Create client from contact Export dat…" at bounding box center [213, 381] width 355 height 108
copy p "aaron.ppdltd@gmail.com"
drag, startPoint x: 205, startPoint y: 197, endPoint x: 126, endPoint y: 198, distance: 78.7
click at [126, 198] on div "Aaron Leal 07491514382 aaron@prevailpropertydevelopments.co.uk" at bounding box center [187, 219] width 268 height 110
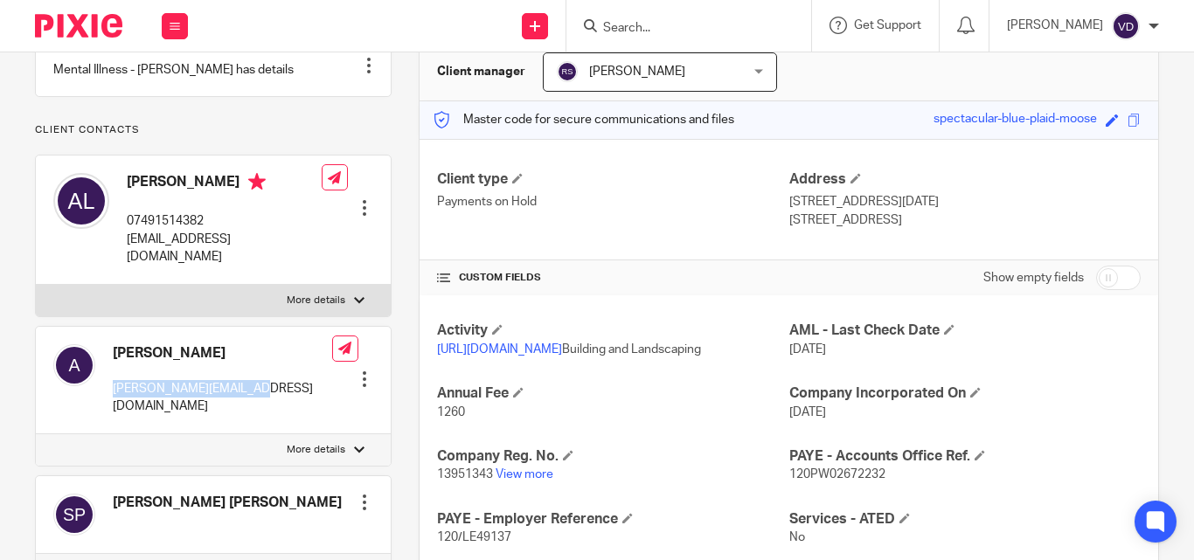
copy h4 "Aaron Leal"
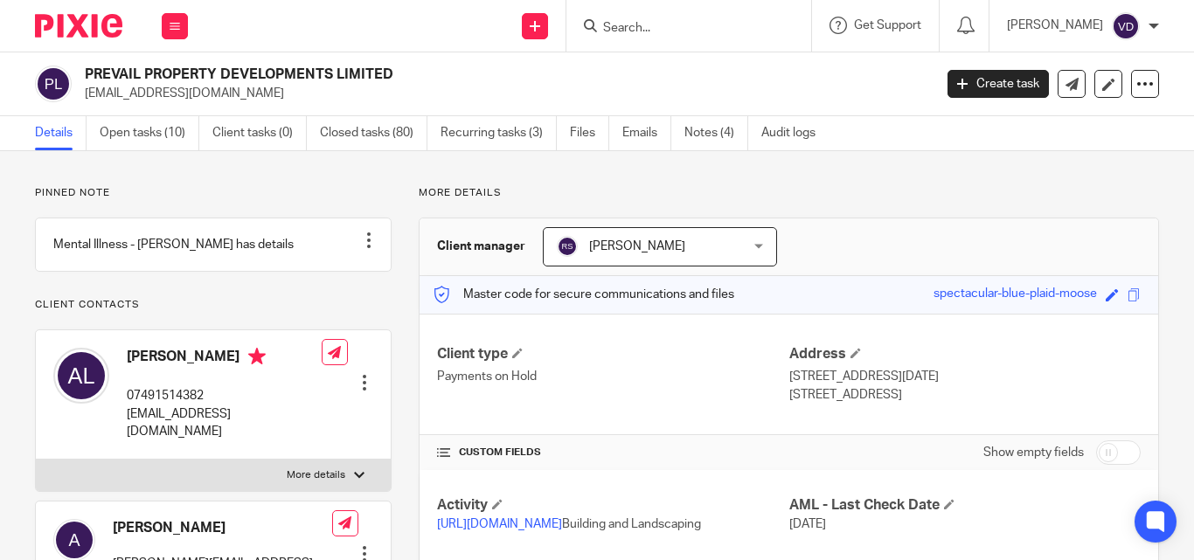
click at [616, 26] on input "Search" at bounding box center [680, 29] width 157 height 16
type input "cardona"
click at [664, 27] on input "cardona" at bounding box center [680, 29] width 157 height 16
drag, startPoint x: 769, startPoint y: 17, endPoint x: 753, endPoint y: 16, distance: 15.8
click at [770, 17] on button "reset" at bounding box center [778, 23] width 17 height 17
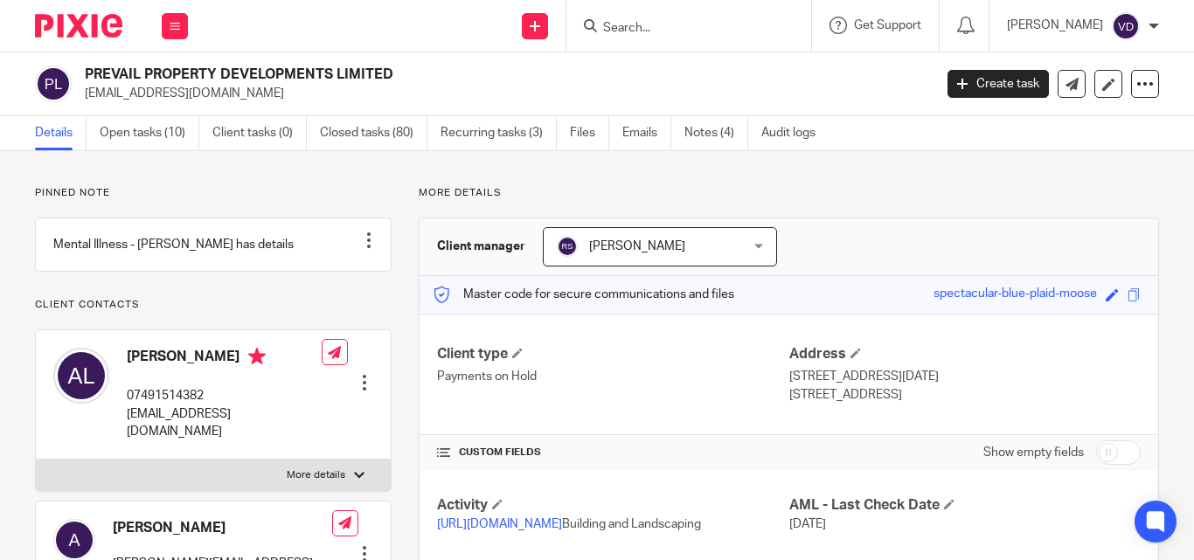
click at [650, 34] on input "Search" at bounding box center [680, 29] width 157 height 16
paste input "Duncan"
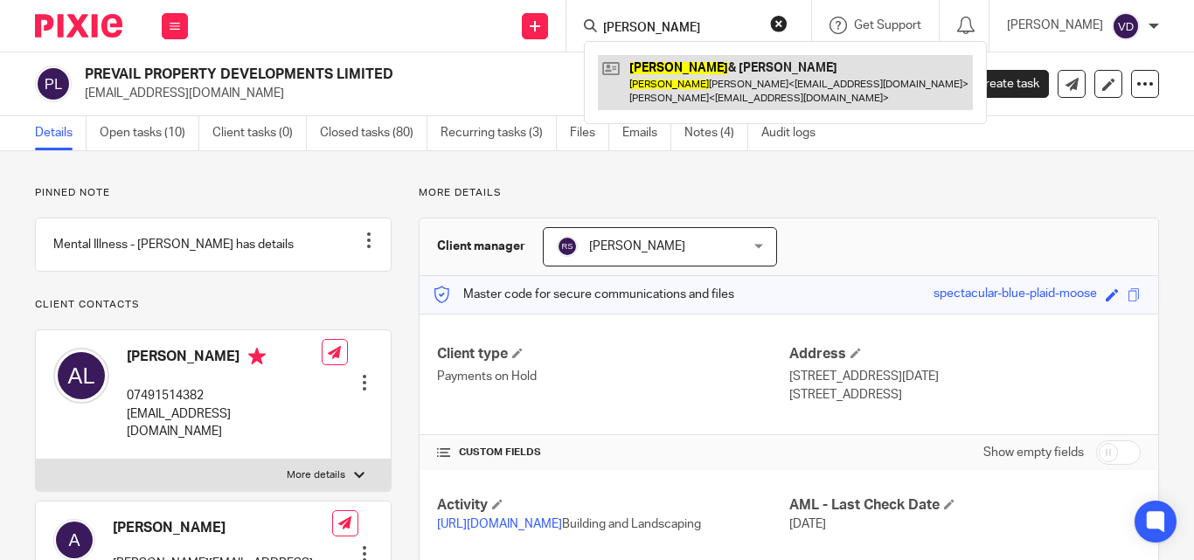
type input "Duncan"
click at [659, 77] on link at bounding box center [785, 82] width 375 height 54
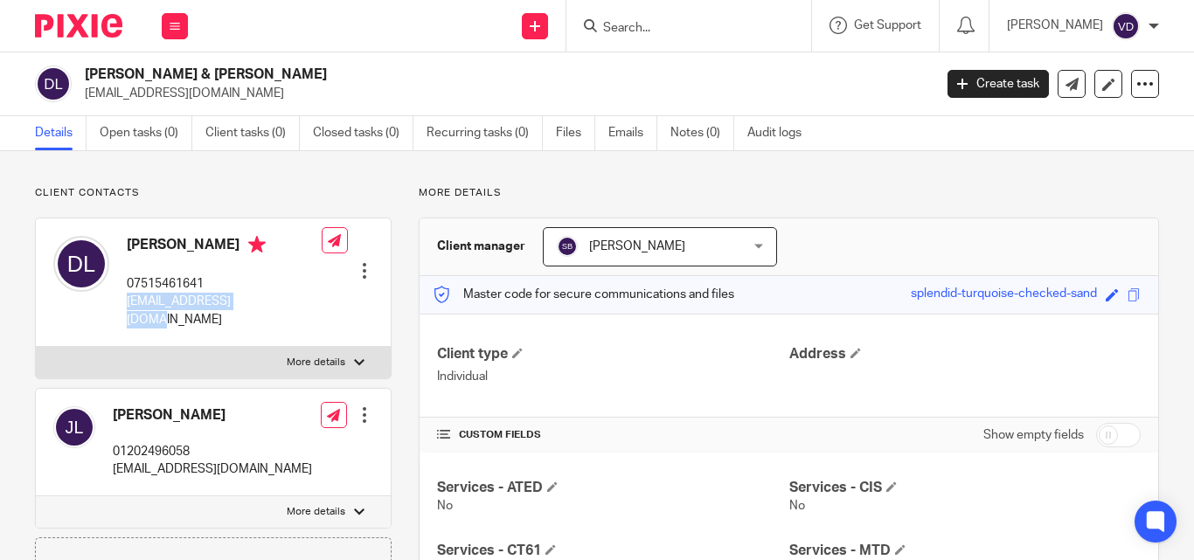
drag, startPoint x: 262, startPoint y: 303, endPoint x: 123, endPoint y: 310, distance: 139.2
click at [123, 310] on div "[PERSON_NAME] 07515461641 [EMAIL_ADDRESS][DOMAIN_NAME] Edit contact Create clie…" at bounding box center [213, 283] width 355 height 129
copy p "[EMAIL_ADDRESS][DOMAIN_NAME]"
click at [667, 34] on input "Search" at bounding box center [680, 29] width 157 height 16
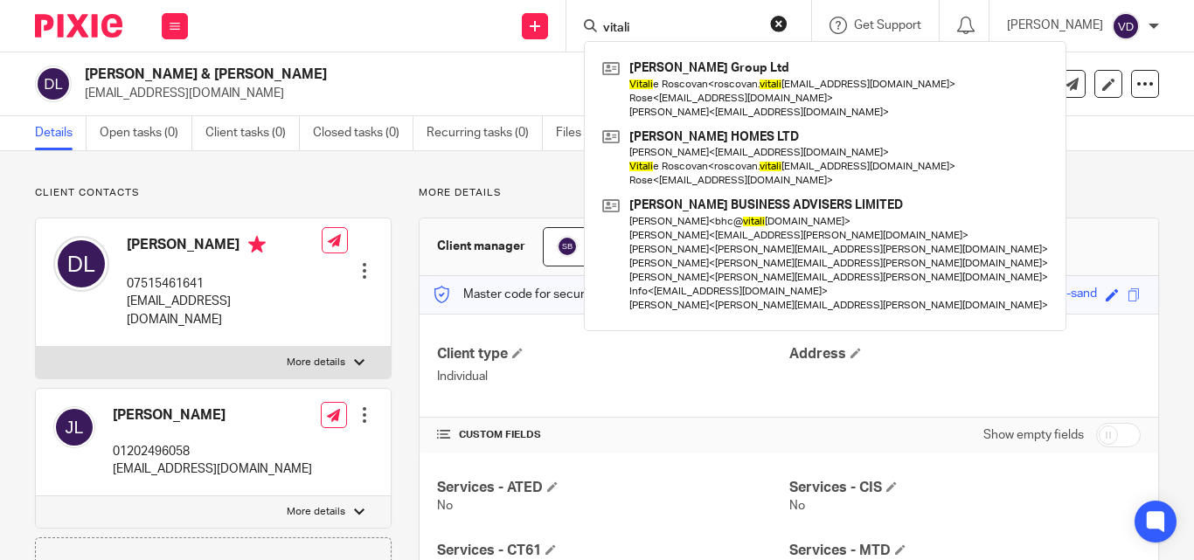
type input "vitali"
drag, startPoint x: 644, startPoint y: 23, endPoint x: 521, endPoint y: 24, distance: 123.3
click at [525, 26] on div "Send new email Create task Add client vitali Rose Vill Group Ltd Vitali e Rosco…" at bounding box center [699, 26] width 989 height 52
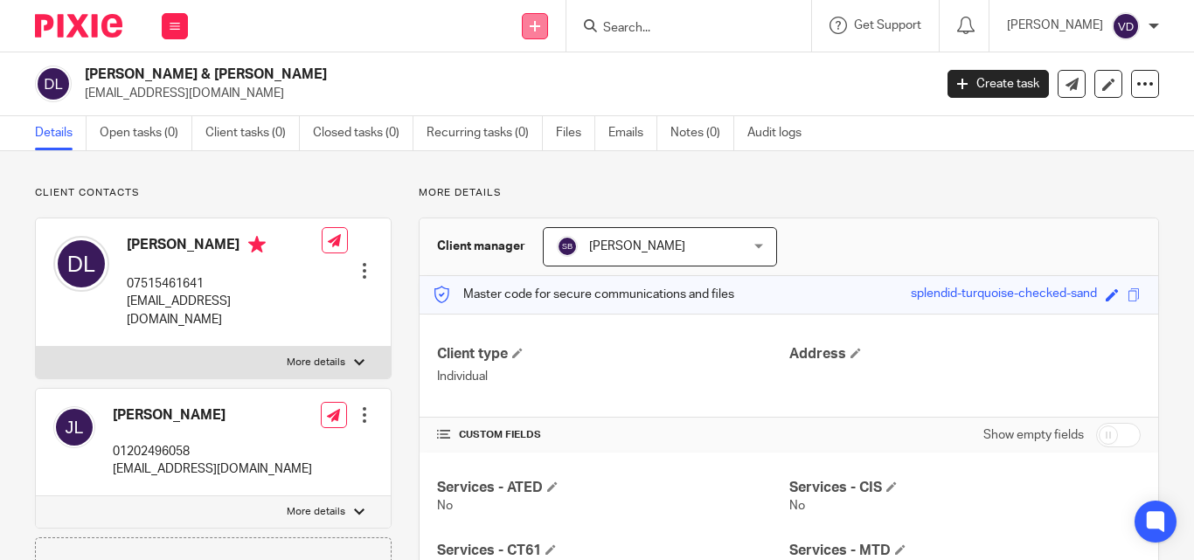
paste input "Joanne"
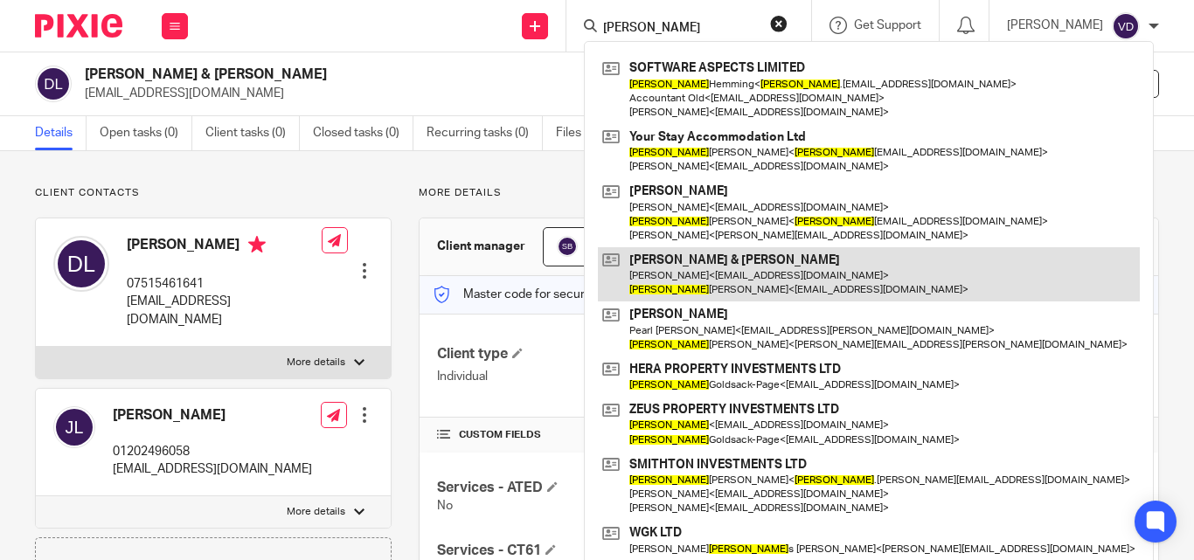
type input "Joanne"
click at [747, 281] on link at bounding box center [869, 274] width 542 height 54
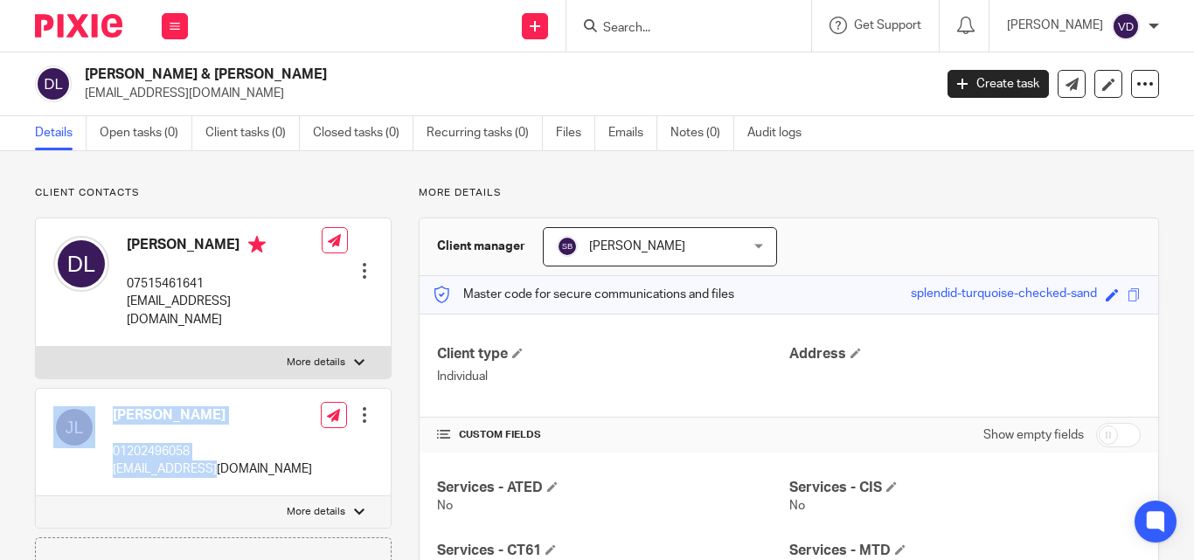
drag, startPoint x: 212, startPoint y: 452, endPoint x: 100, endPoint y: 456, distance: 112.0
click at [100, 456] on div "[PERSON_NAME] 01202496058 [EMAIL_ADDRESS][DOMAIN_NAME] Edit contact Create clie…" at bounding box center [213, 443] width 355 height 108
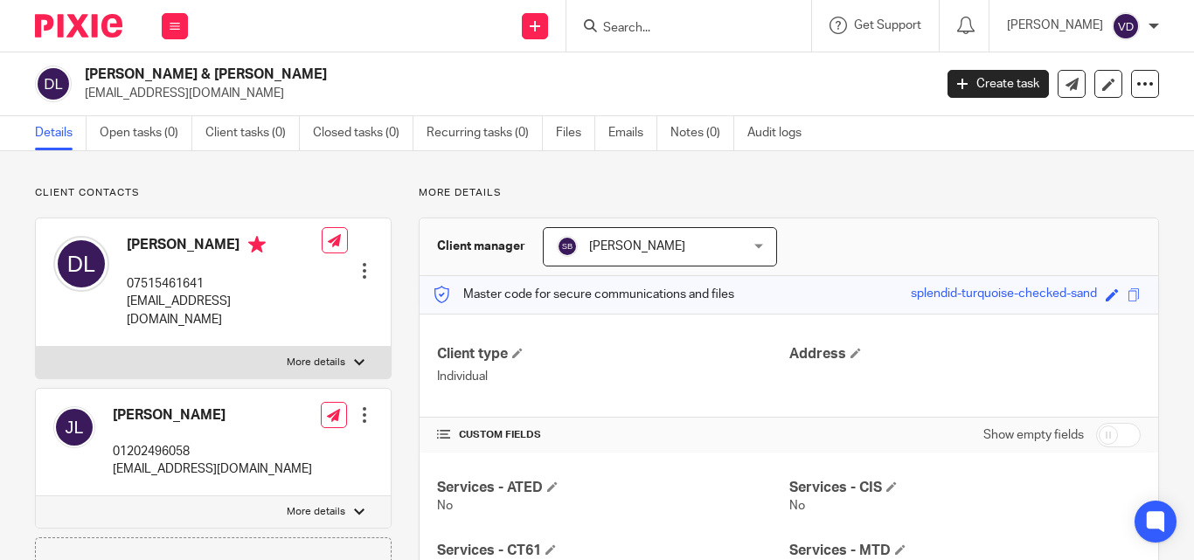
click at [261, 456] on div "[PERSON_NAME] 01202496058 [EMAIL_ADDRESS][DOMAIN_NAME] Edit contact Create clie…" at bounding box center [213, 443] width 355 height 108
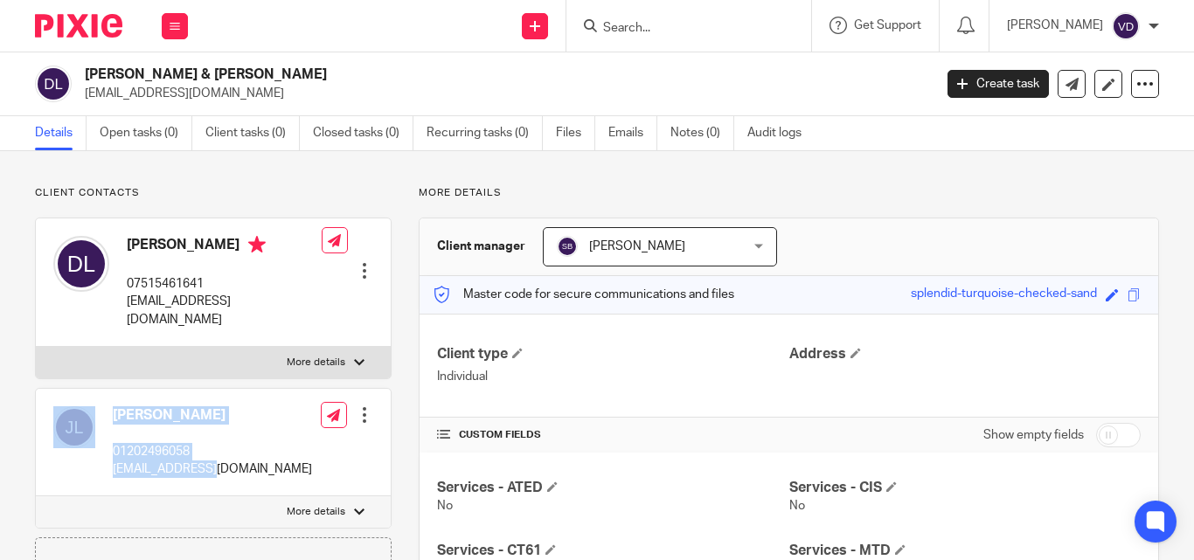
drag, startPoint x: 99, startPoint y: 456, endPoint x: 219, endPoint y: 463, distance: 119.9
click at [219, 463] on div "[PERSON_NAME] 01202496058 [EMAIL_ADDRESS][DOMAIN_NAME] Edit contact Create clie…" at bounding box center [213, 443] width 355 height 108
click at [224, 461] on div "[PERSON_NAME] 01202496058 [EMAIL_ADDRESS][DOMAIN_NAME] Edit contact Create clie…" at bounding box center [213, 443] width 355 height 108
drag, startPoint x: 217, startPoint y: 456, endPoint x: 108, endPoint y: 456, distance: 108.4
click at [108, 456] on div "[PERSON_NAME] 01202496058 [EMAIL_ADDRESS][DOMAIN_NAME] Edit contact Create clie…" at bounding box center [213, 443] width 355 height 108
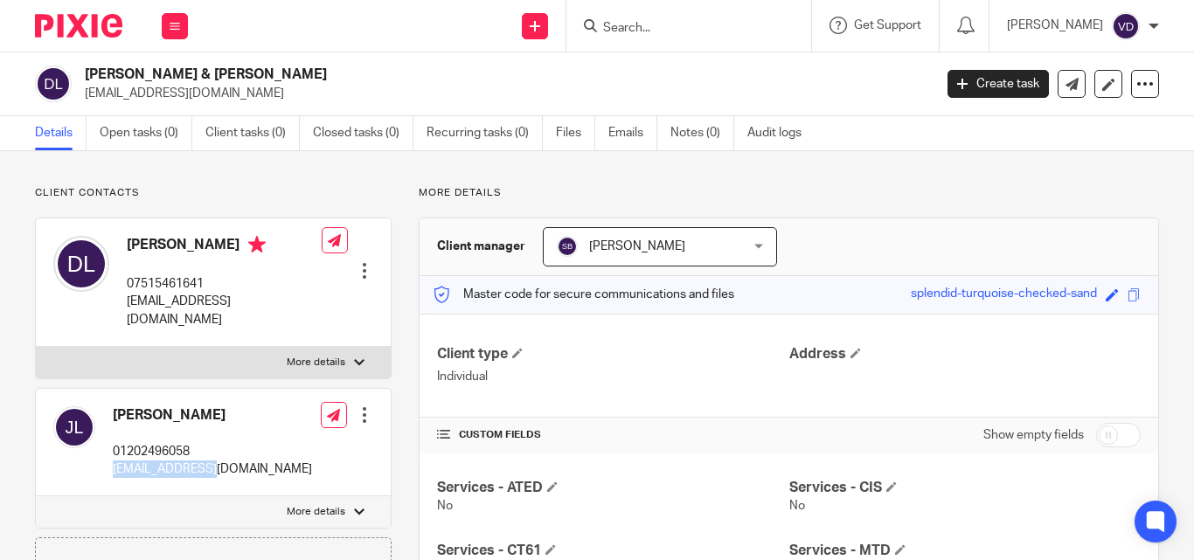
copy p "[EMAIL_ADDRESS][DOMAIN_NAME]"
click at [703, 36] on input "Search" at bounding box center [680, 29] width 157 height 16
paste input "Chandra"
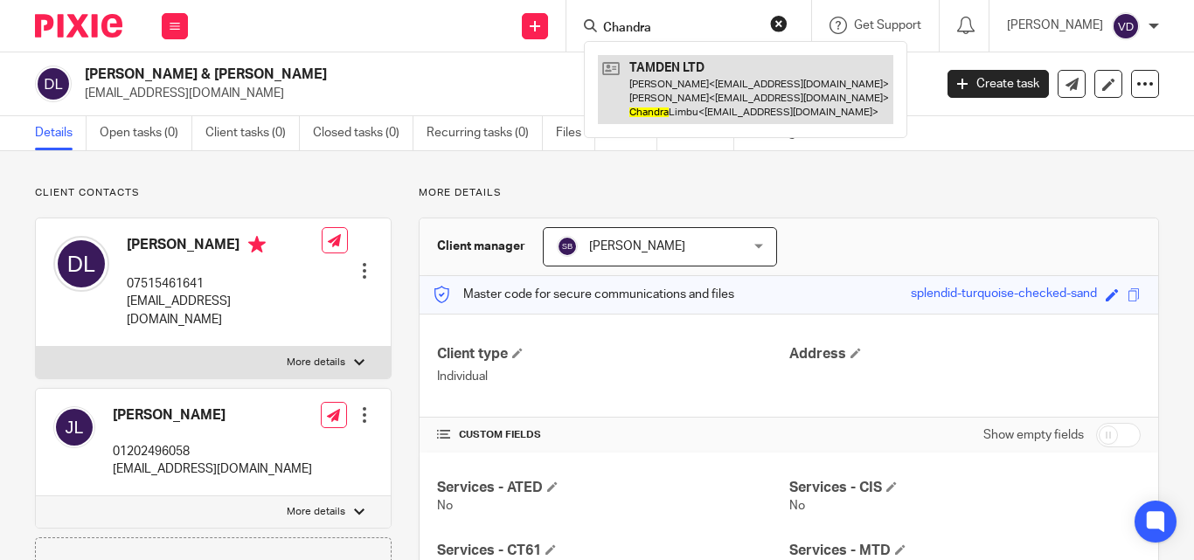
type input "Chandra"
click at [713, 87] on link at bounding box center [746, 89] width 296 height 69
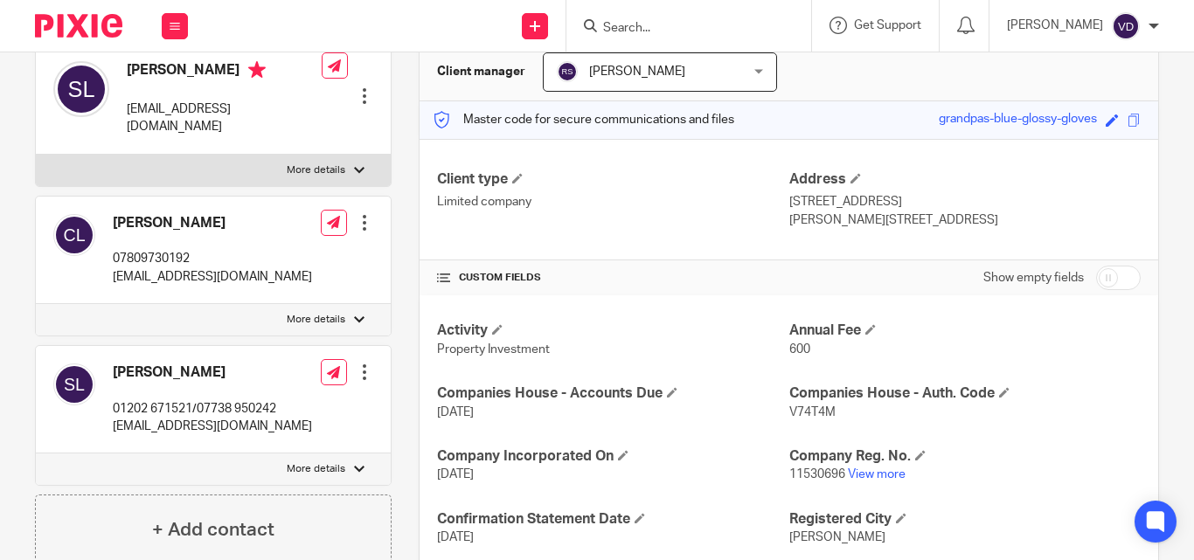
scroll to position [262, 0]
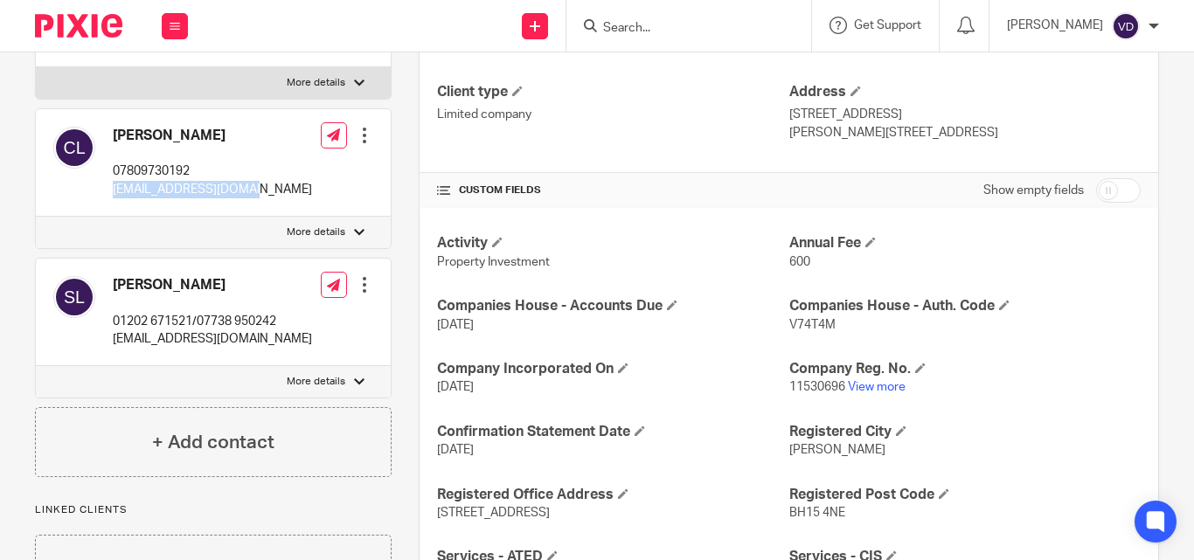
drag, startPoint x: 262, startPoint y: 172, endPoint x: 114, endPoint y: 172, distance: 148.6
click at [114, 172] on div "[PERSON_NAME] 07809730192 [EMAIL_ADDRESS][DOMAIN_NAME] Edit contact Create clie…" at bounding box center [213, 163] width 355 height 108
copy p "[EMAIL_ADDRESS][DOMAIN_NAME]"
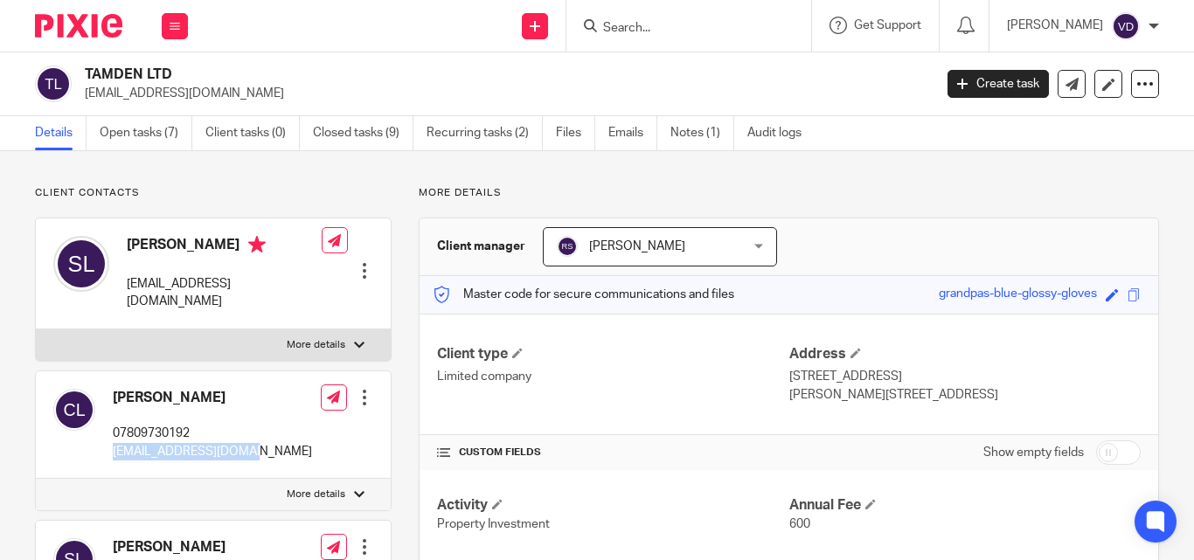
drag, startPoint x: 220, startPoint y: 383, endPoint x: 114, endPoint y: 381, distance: 106.7
click at [114, 389] on h4 "[PERSON_NAME]" at bounding box center [212, 398] width 199 height 18
copy h4 "[PERSON_NAME]"
click at [638, 25] on input "Search" at bounding box center [680, 29] width 157 height 16
paste input "Shila"
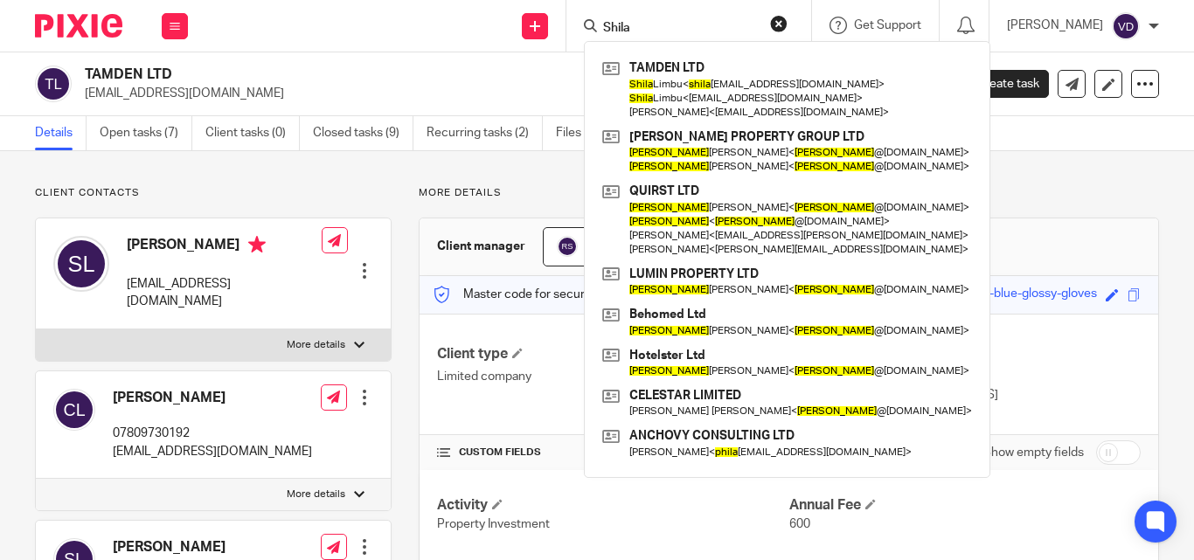
type input "Shila"
drag, startPoint x: 287, startPoint y: 287, endPoint x: 124, endPoint y: 286, distance: 162.6
click at [124, 286] on div "[PERSON_NAME] [EMAIL_ADDRESS][DOMAIN_NAME] Edit contact Create client from cont…" at bounding box center [213, 274] width 355 height 111
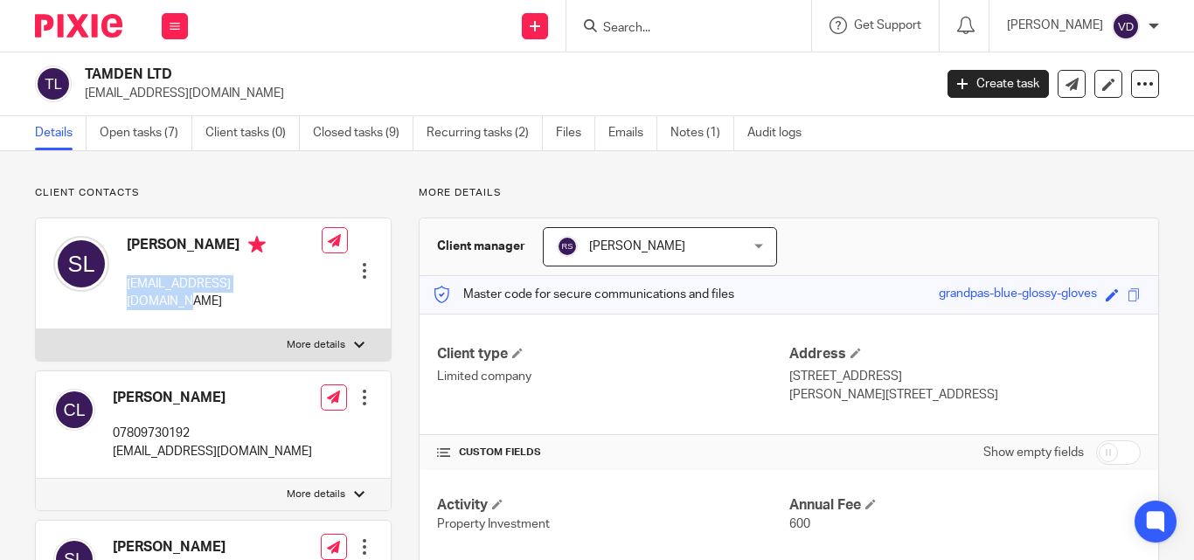
copy p "[EMAIL_ADDRESS][DOMAIN_NAME]"
click at [629, 22] on input "Search" at bounding box center [680, 29] width 157 height 16
paste input "Mario"
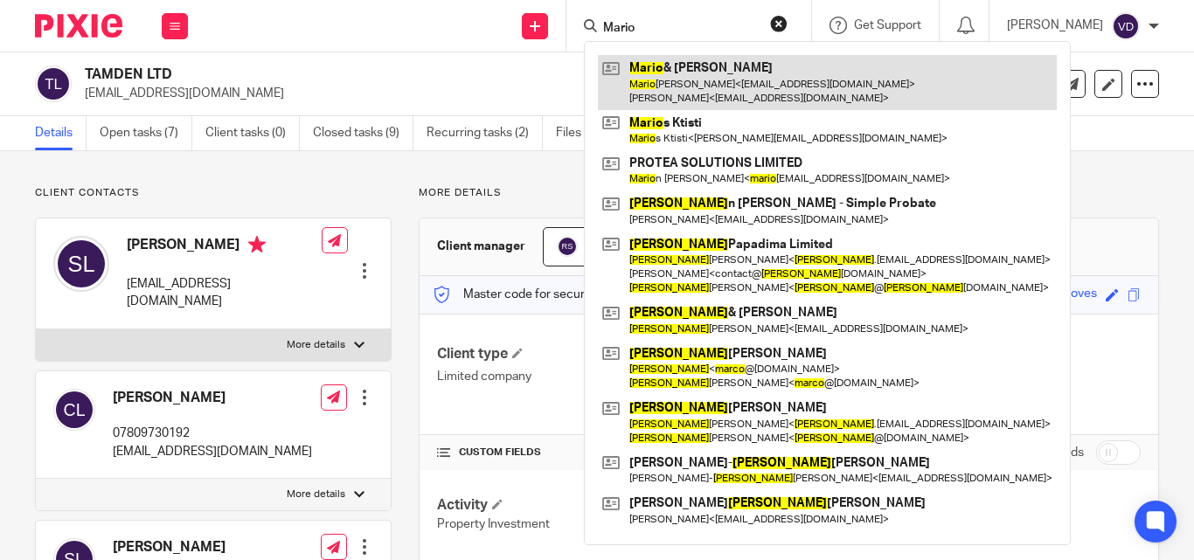
type input "Mario"
click at [739, 89] on link at bounding box center [827, 82] width 459 height 54
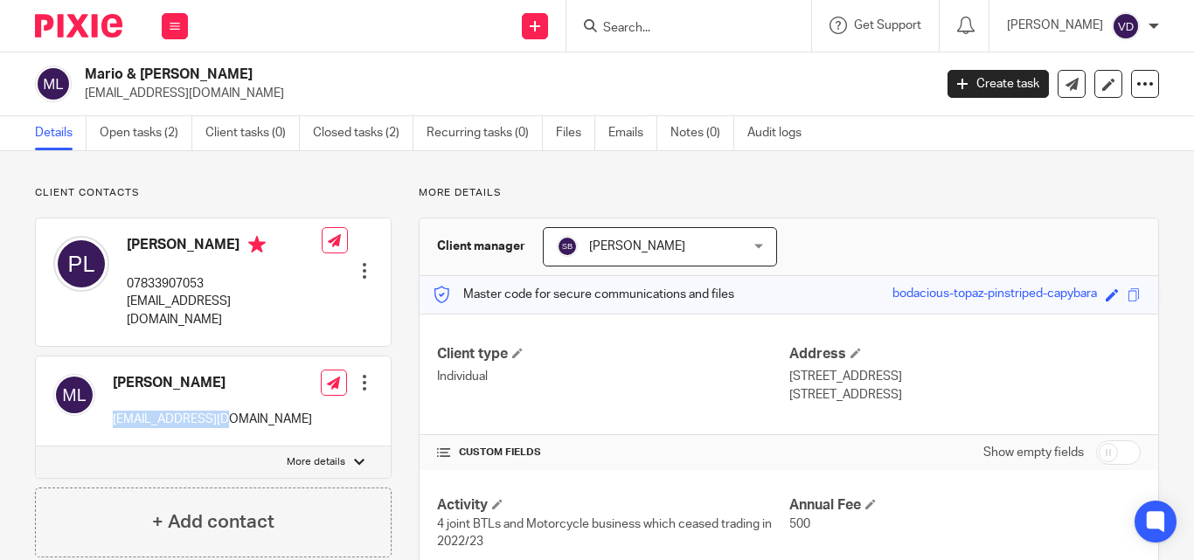
drag, startPoint x: 220, startPoint y: 398, endPoint x: 115, endPoint y: 399, distance: 105.8
click at [115, 399] on div "[PERSON_NAME] [EMAIL_ADDRESS][DOMAIN_NAME] Edit contact Create client from cont…" at bounding box center [213, 402] width 355 height 90
copy p "[EMAIL_ADDRESS][DOMAIN_NAME]"
click at [639, 28] on input "Search" at bounding box center [680, 29] width 157 height 16
paste input "[PERSON_NAME]"
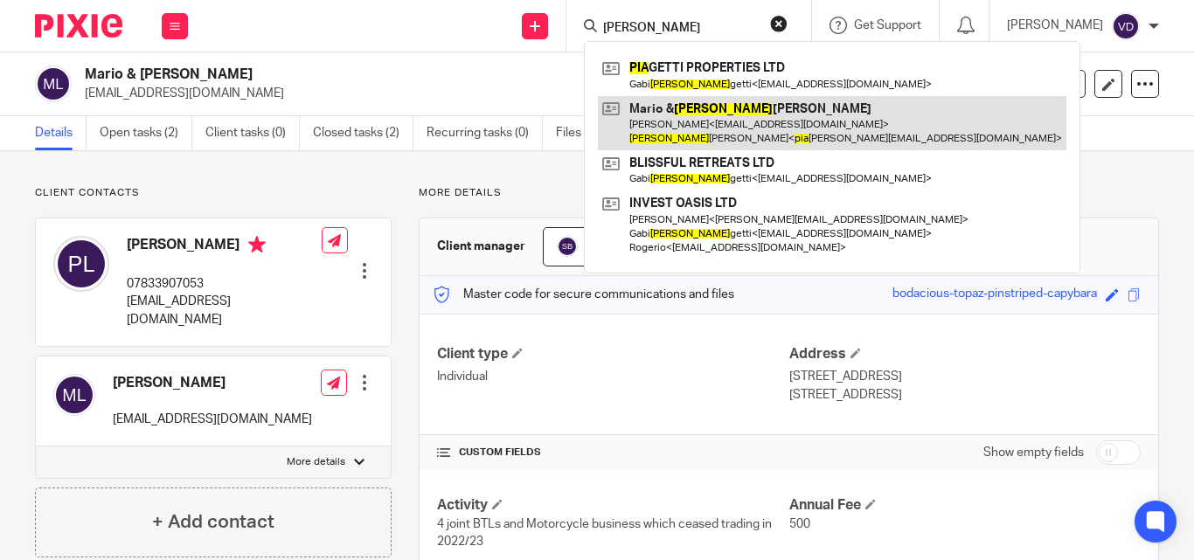
type input "[PERSON_NAME]"
click at [670, 133] on link at bounding box center [832, 123] width 469 height 54
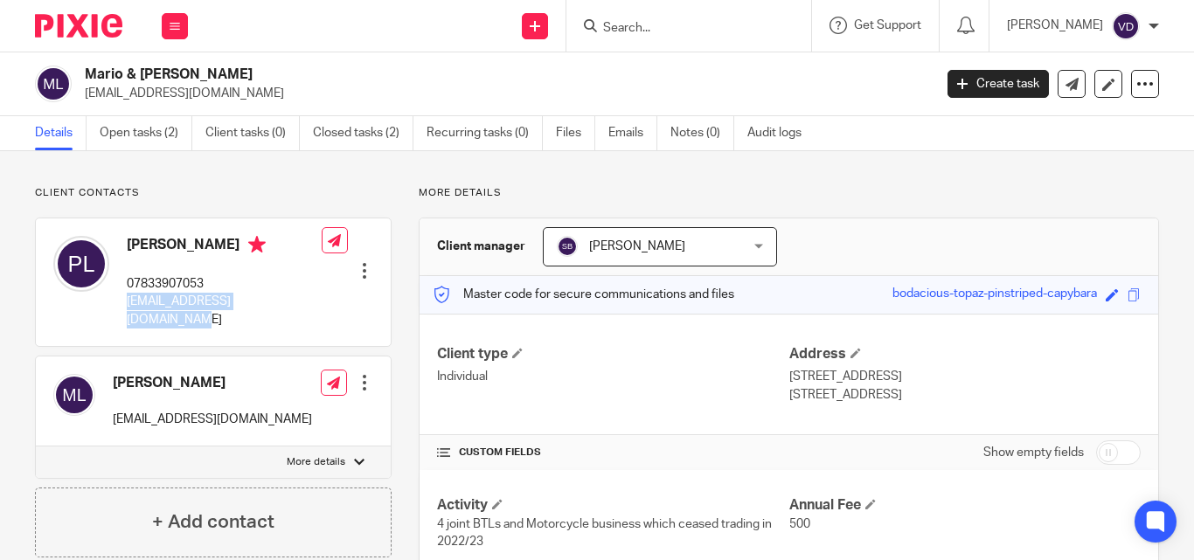
drag, startPoint x: 296, startPoint y: 302, endPoint x: 127, endPoint y: 312, distance: 169.9
click at [127, 312] on div "[PERSON_NAME] 07833907053 [EMAIL_ADDRESS][DOMAIN_NAME] Edit contact Create clie…" at bounding box center [213, 283] width 355 height 128
copy p "[EMAIL_ADDRESS][DOMAIN_NAME]"
click at [646, 31] on input "Search" at bounding box center [680, 29] width 157 height 16
paste input "[PERSON_NAME]"
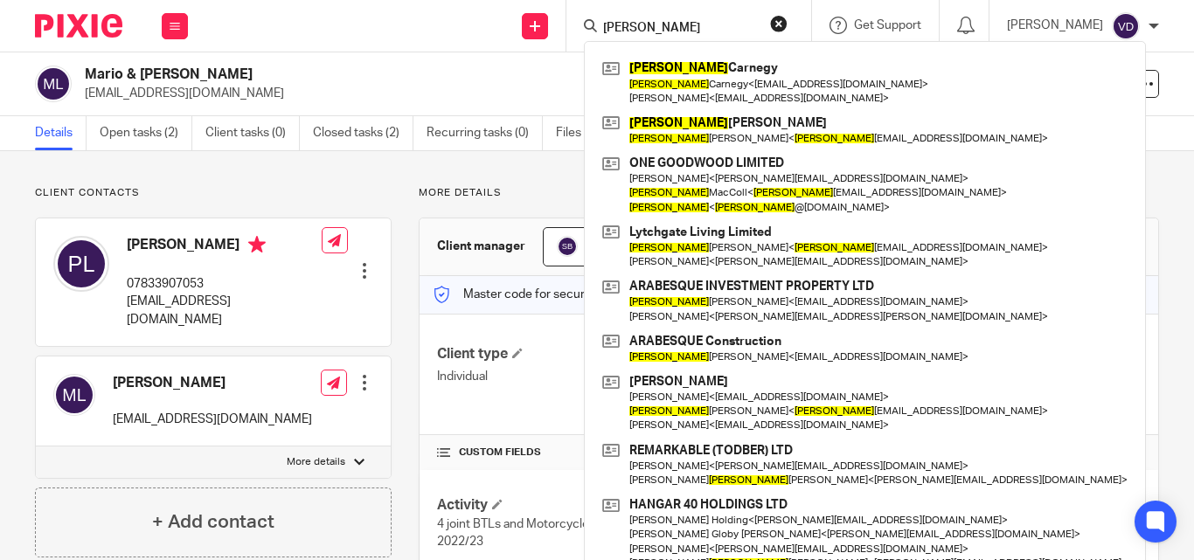
type input "[PERSON_NAME]"
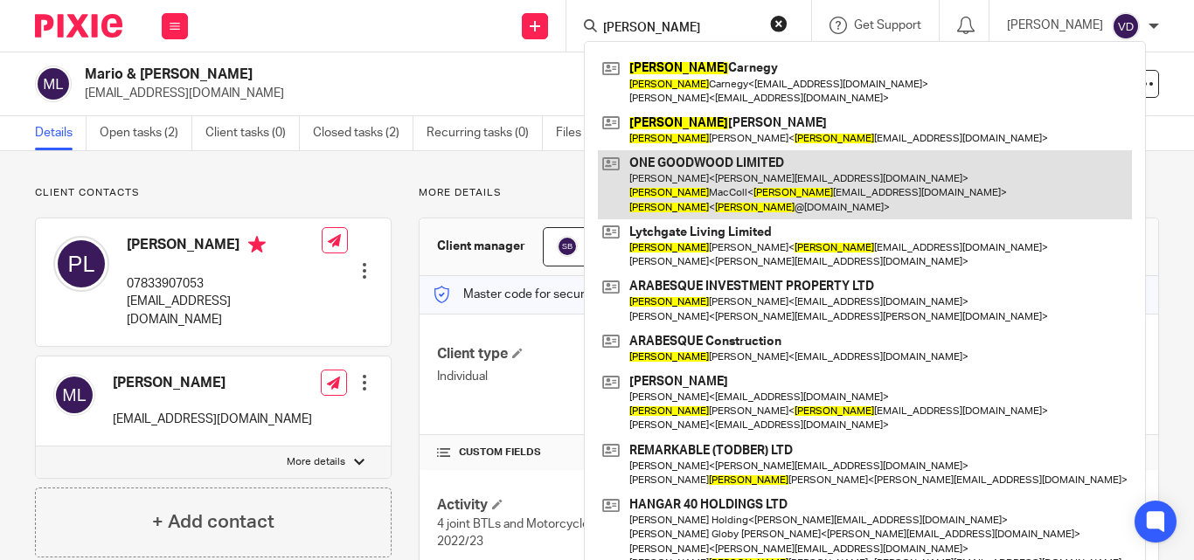
click at [731, 202] on link at bounding box center [865, 184] width 534 height 69
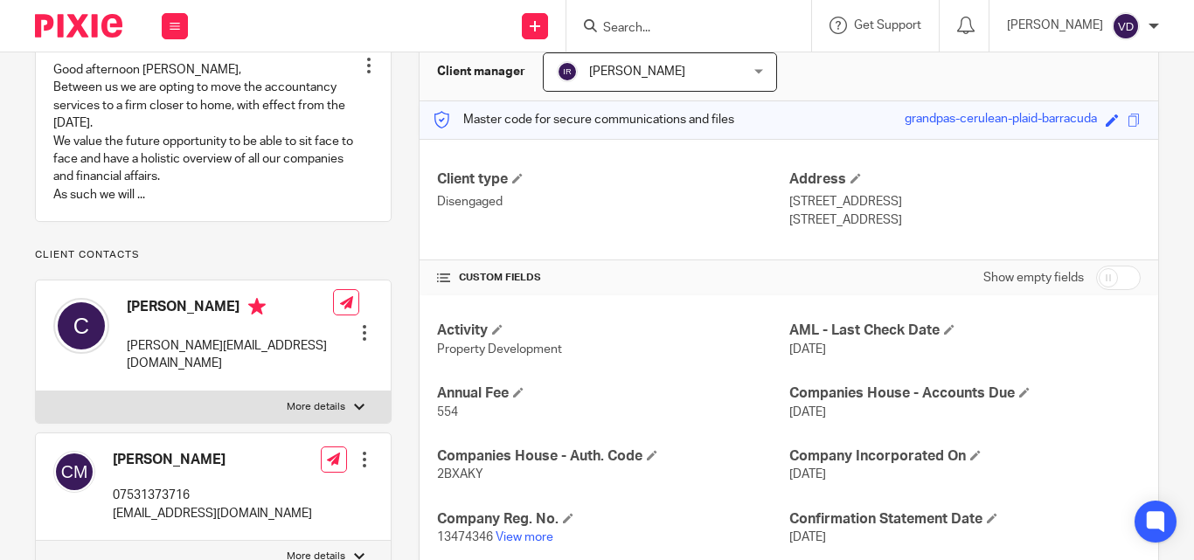
scroll to position [262, 0]
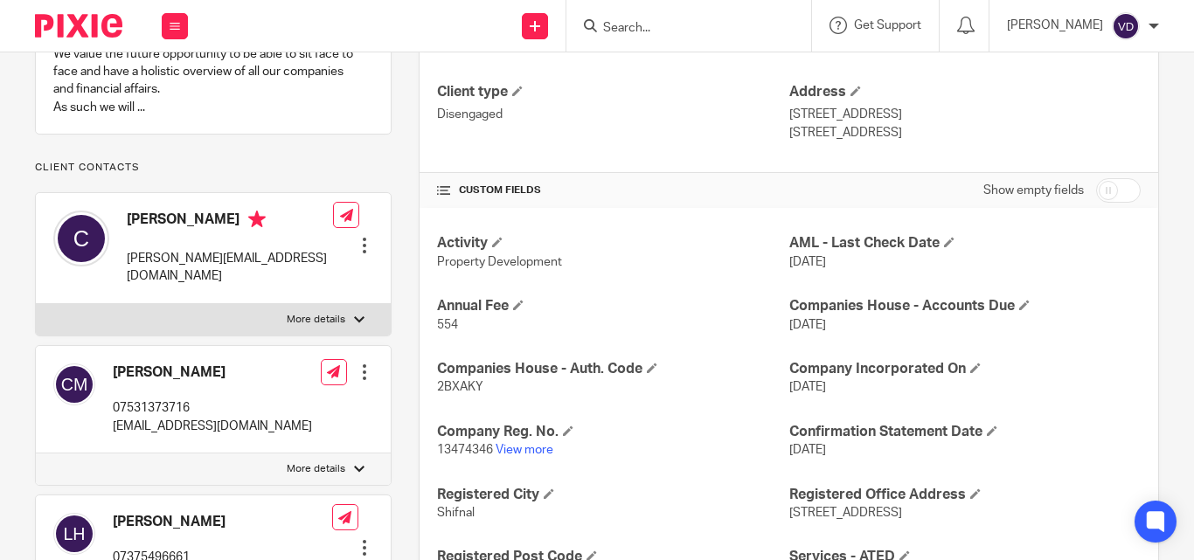
click at [202, 469] on label "More details" at bounding box center [213, 469] width 355 height 31
click at [36, 454] on input "More details" at bounding box center [35, 453] width 1 height 1
checkbox input "true"
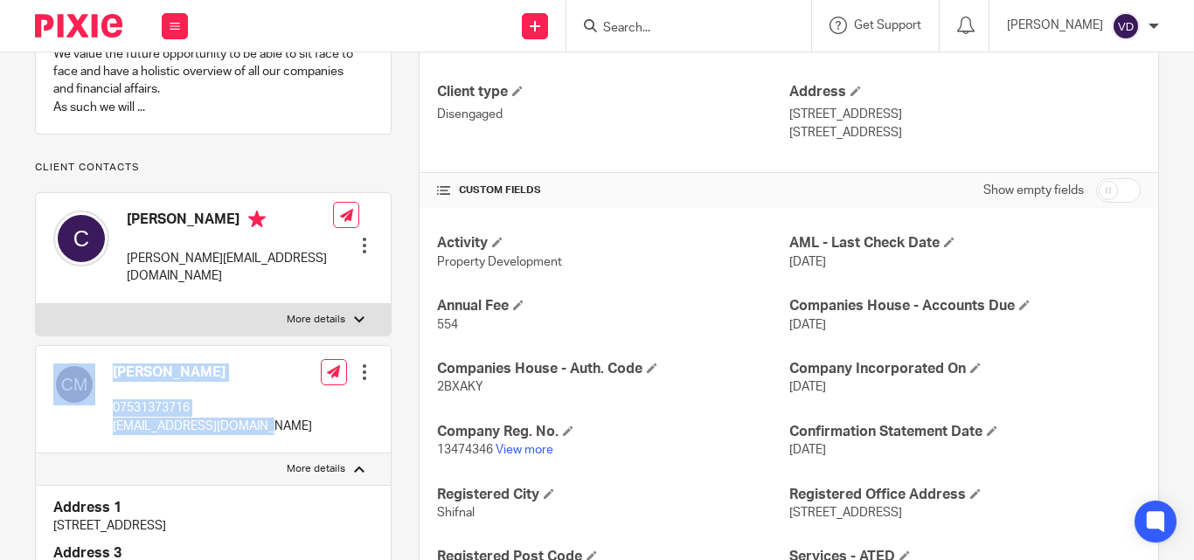
drag, startPoint x: 261, startPoint y: 427, endPoint x: 103, endPoint y: 431, distance: 158.3
click at [103, 431] on div "[PERSON_NAME] 07531373716 [EMAIL_ADDRESS][DOMAIN_NAME] Edit contact Create clie…" at bounding box center [213, 400] width 355 height 108
click at [129, 447] on div "[PERSON_NAME] 07531373716 [EMAIL_ADDRESS][DOMAIN_NAME] Edit contact Create clie…" at bounding box center [213, 400] width 355 height 108
drag, startPoint x: 268, startPoint y: 428, endPoint x: 113, endPoint y: 437, distance: 155.1
click at [113, 437] on div "[PERSON_NAME] 07531373716 [EMAIL_ADDRESS][DOMAIN_NAME] Edit contact Create clie…" at bounding box center [213, 400] width 355 height 108
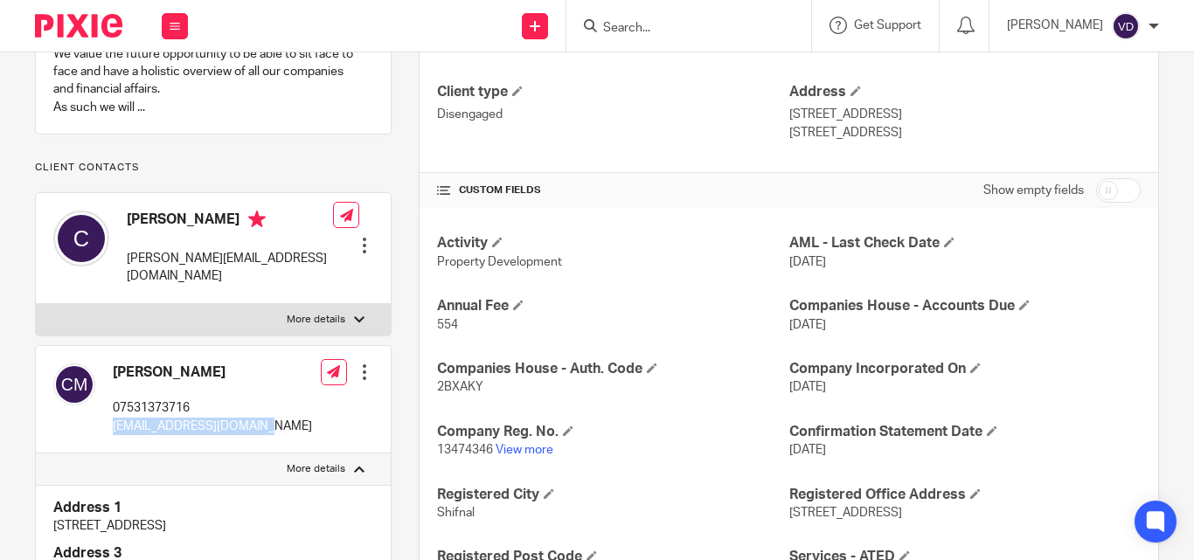
copy p "[EMAIL_ADDRESS][DOMAIN_NAME]"
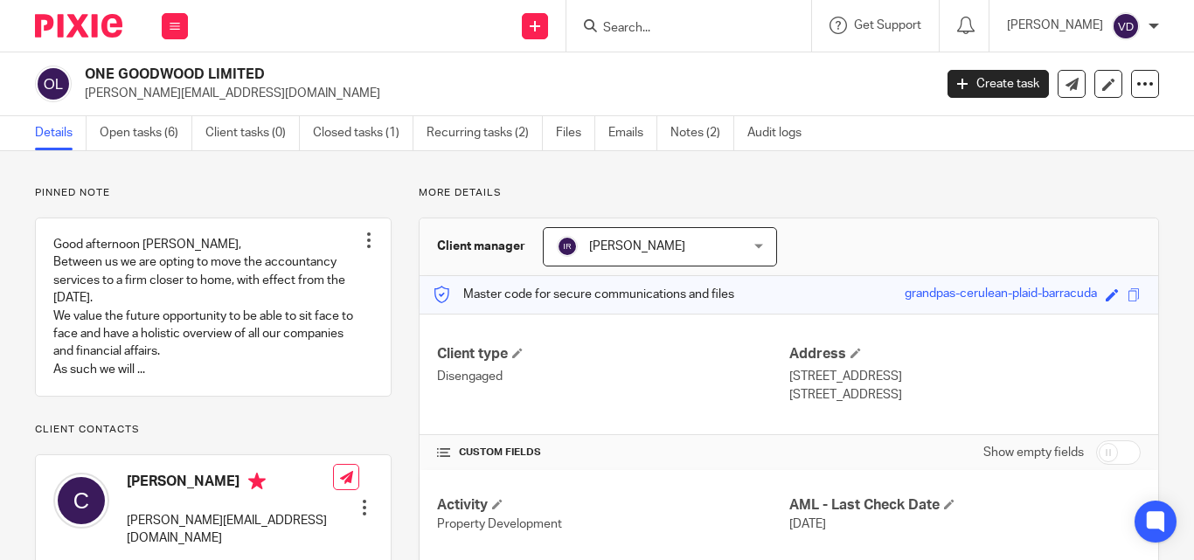
scroll to position [437, 0]
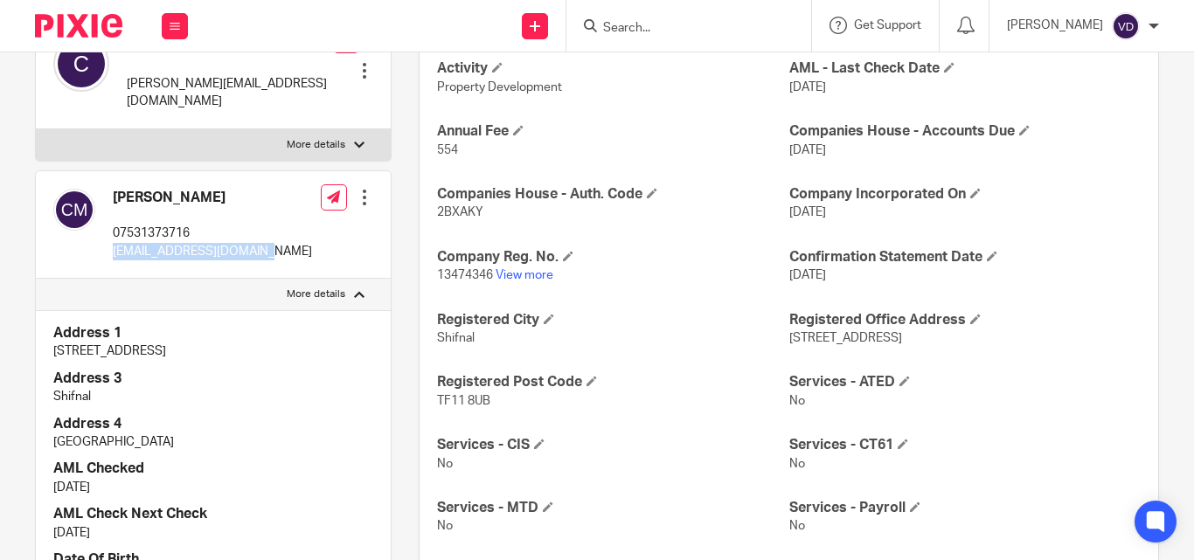
copy p "[EMAIL_ADDRESS][DOMAIN_NAME]"
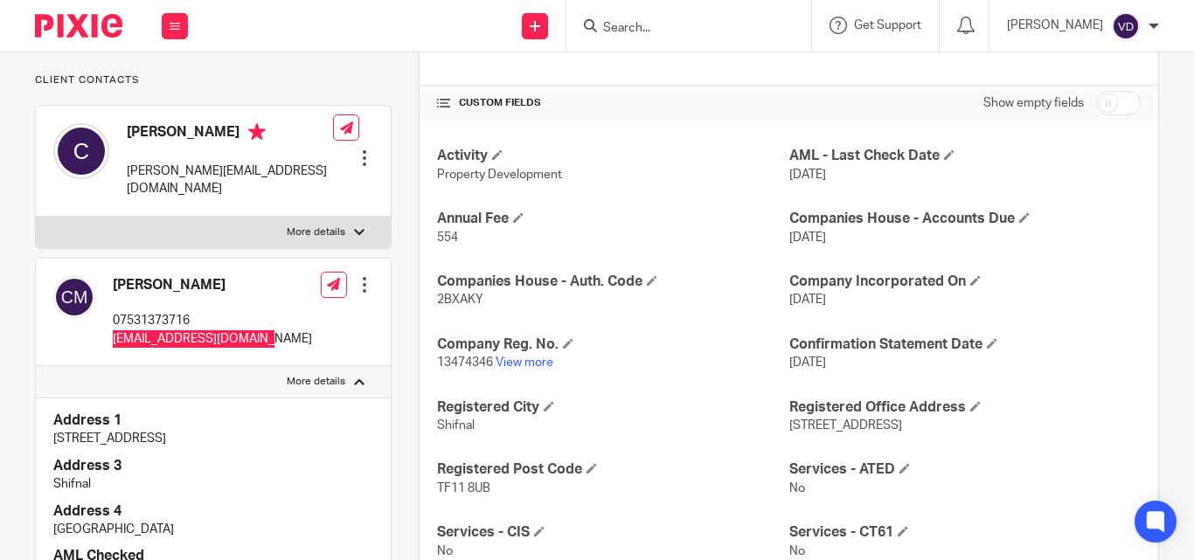
scroll to position [525, 0]
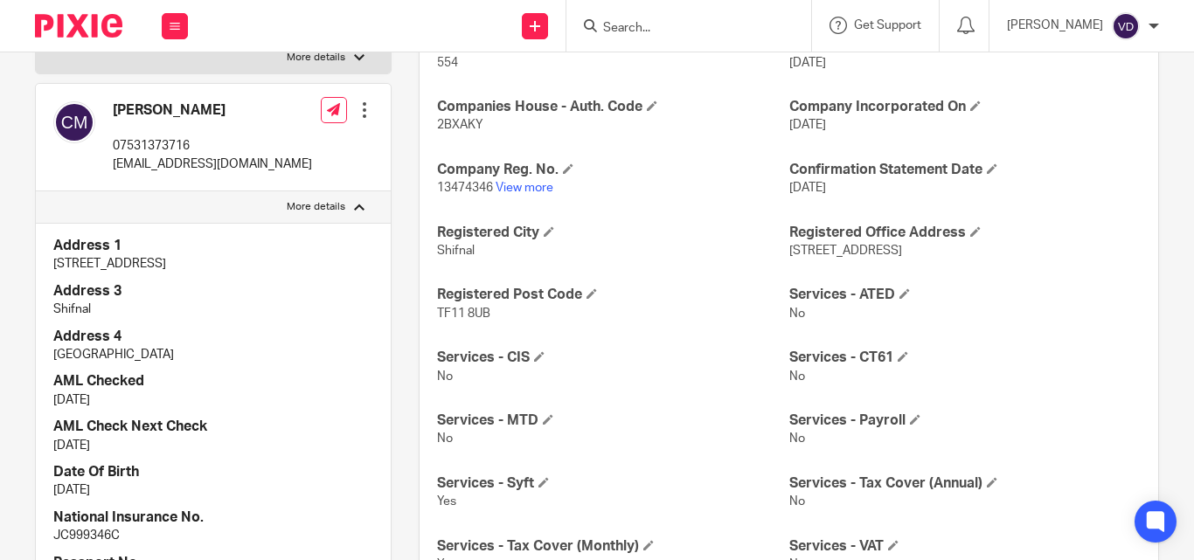
click at [611, 17] on form at bounding box center [695, 26] width 186 height 22
click at [602, 27] on input "Search" at bounding box center [680, 29] width 157 height 16
click at [584, 27] on icon at bounding box center [590, 25] width 13 height 13
click at [616, 33] on input "Search" at bounding box center [680, 29] width 157 height 16
paste input "Trust"
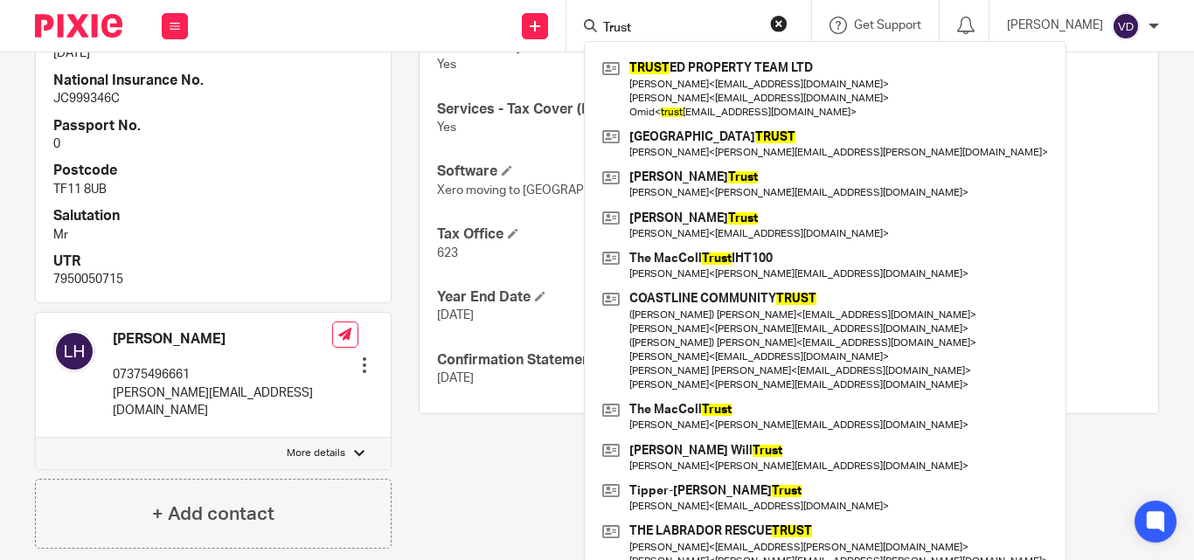
scroll to position [1236, 0]
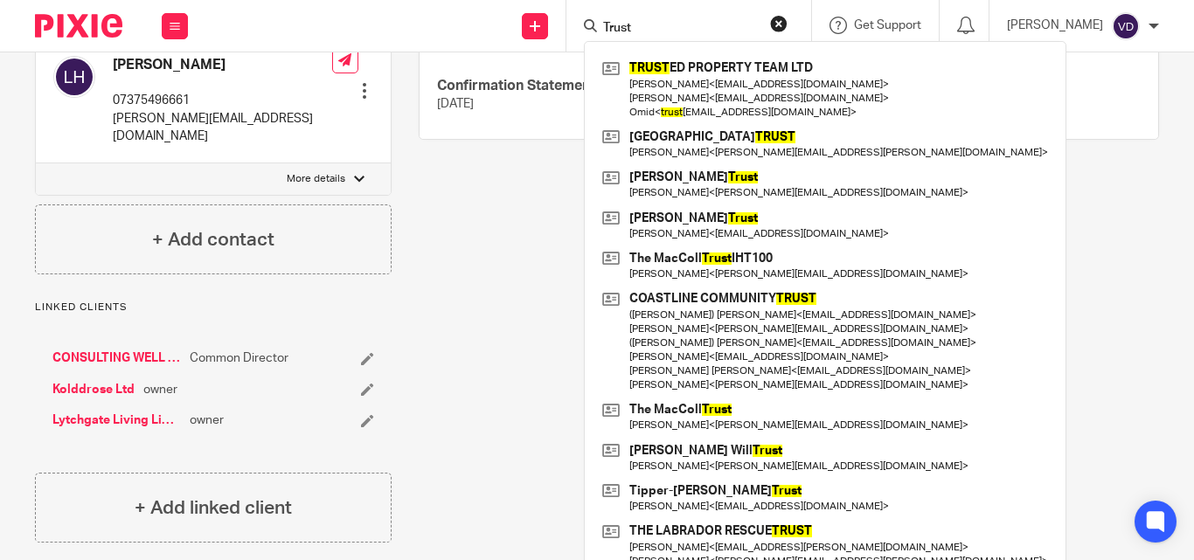
drag, startPoint x: 645, startPoint y: 32, endPoint x: 591, endPoint y: 32, distance: 54.2
click at [602, 32] on input "Trust" at bounding box center [680, 29] width 157 height 16
paste input "MacColl"
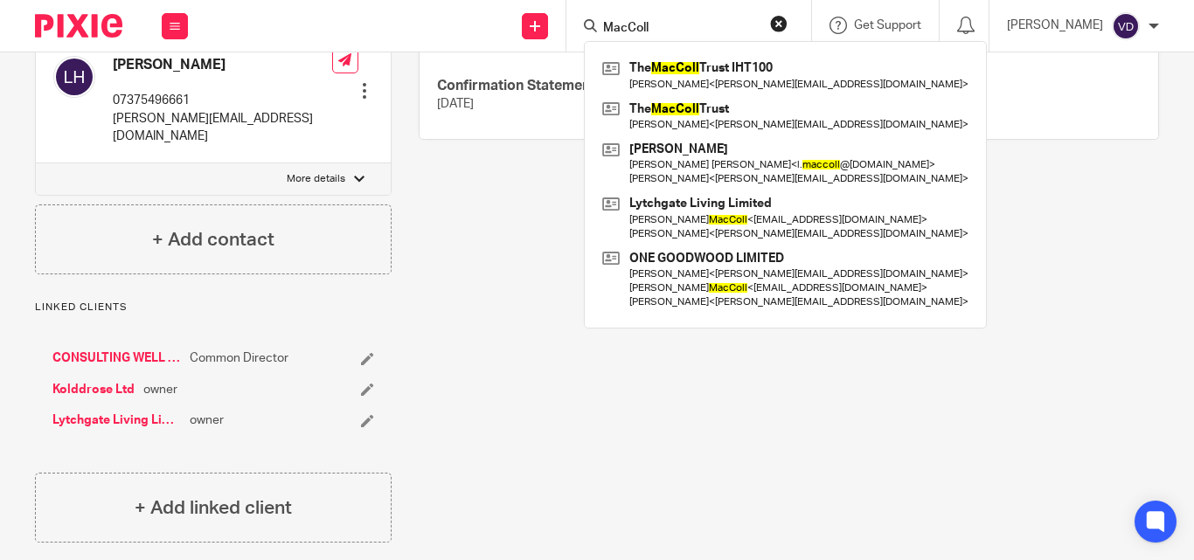
type input "MacColl"
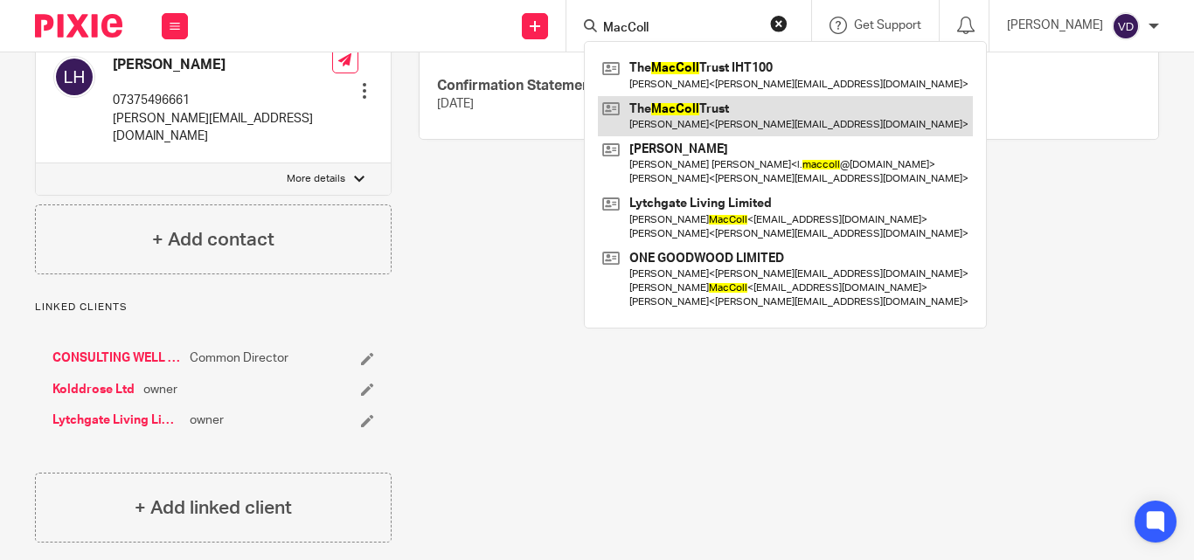
click at [733, 129] on link at bounding box center [785, 116] width 375 height 40
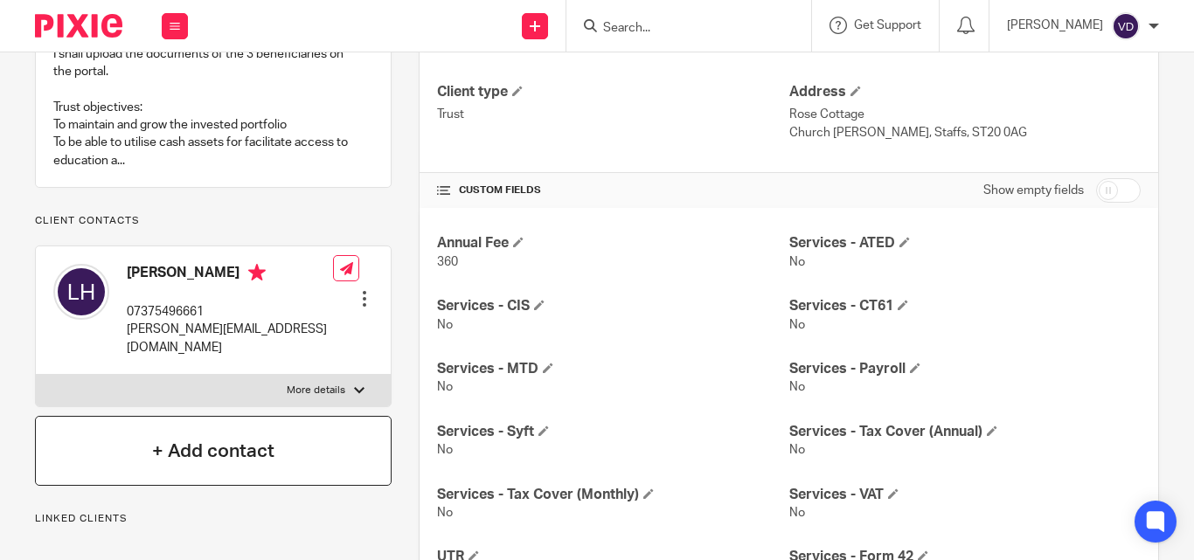
scroll to position [349, 0]
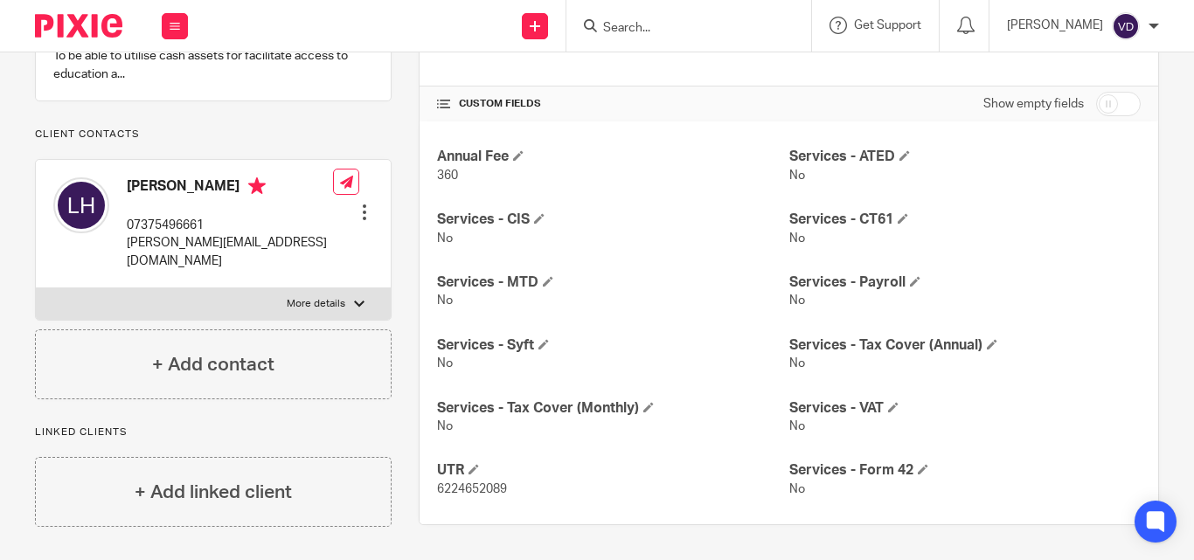
click at [673, 27] on input "Search" at bounding box center [680, 29] width 157 height 16
paste input "MacColl"
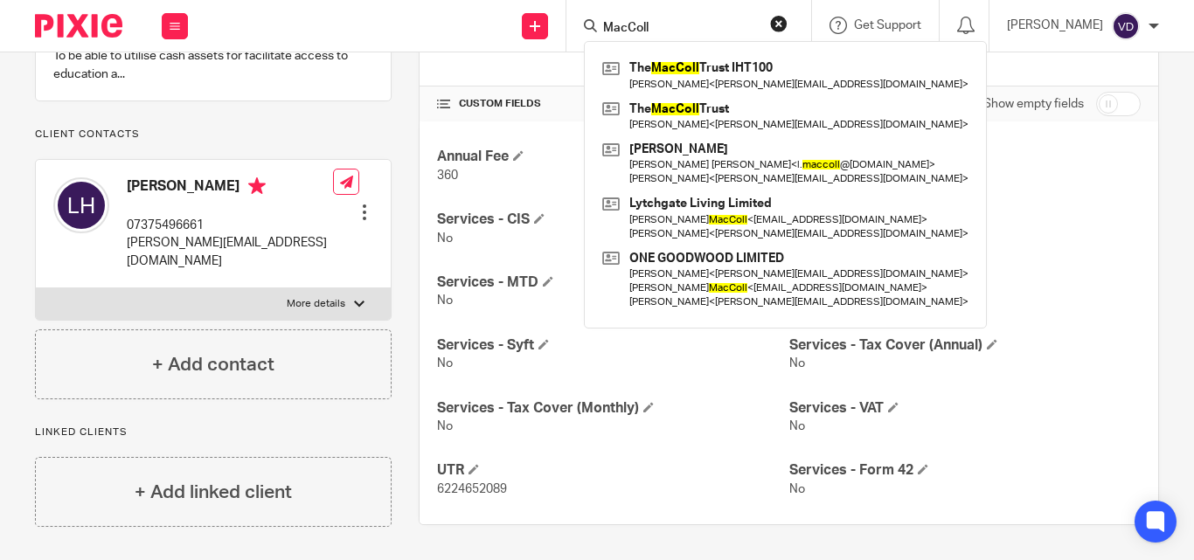
type input "MacColl"
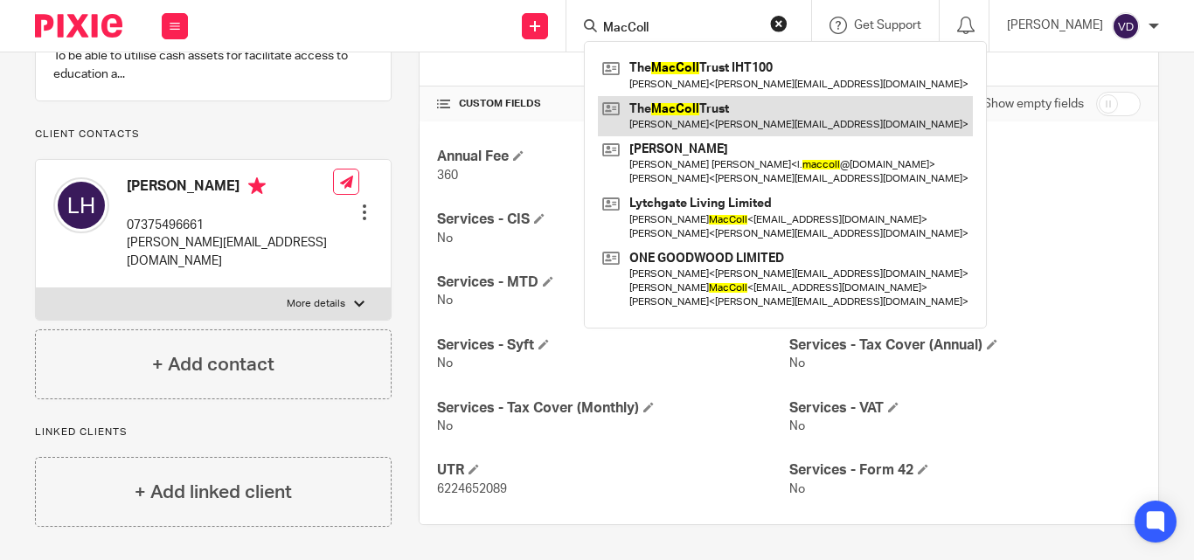
click at [683, 129] on link at bounding box center [785, 116] width 375 height 40
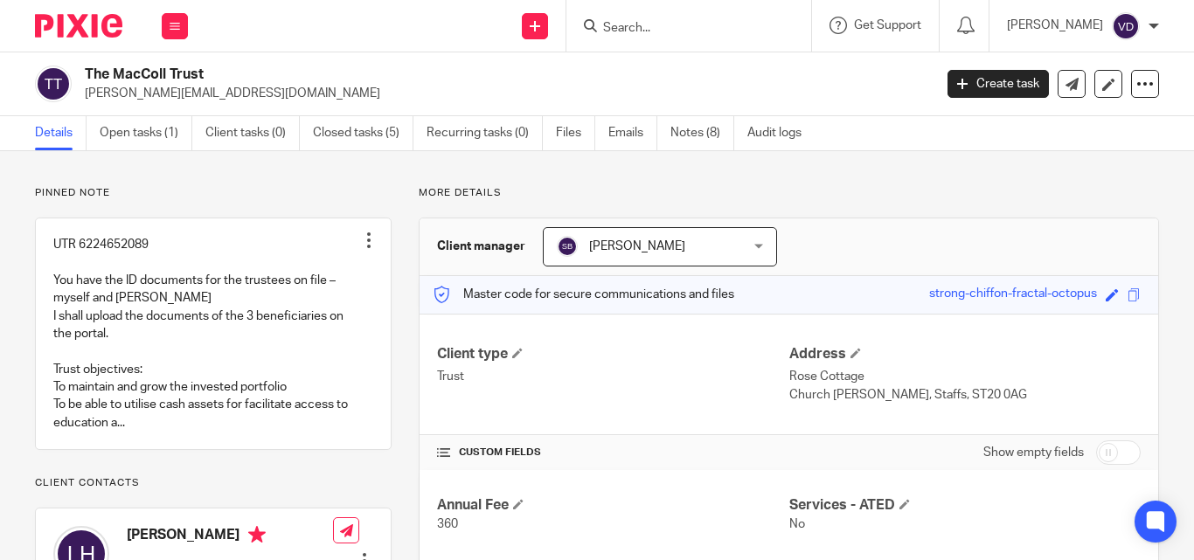
drag, startPoint x: 251, startPoint y: 96, endPoint x: 136, endPoint y: 98, distance: 114.5
click at [143, 98] on p "[PERSON_NAME][EMAIL_ADDRESS][DOMAIN_NAME]" at bounding box center [503, 93] width 837 height 17
click at [121, 98] on p "[PERSON_NAME][EMAIL_ADDRESS][DOMAIN_NAME]" at bounding box center [503, 93] width 837 height 17
click at [116, 98] on p "[PERSON_NAME][EMAIL_ADDRESS][DOMAIN_NAME]" at bounding box center [503, 93] width 837 height 17
drag, startPoint x: 110, startPoint y: 98, endPoint x: 70, endPoint y: 98, distance: 40.2
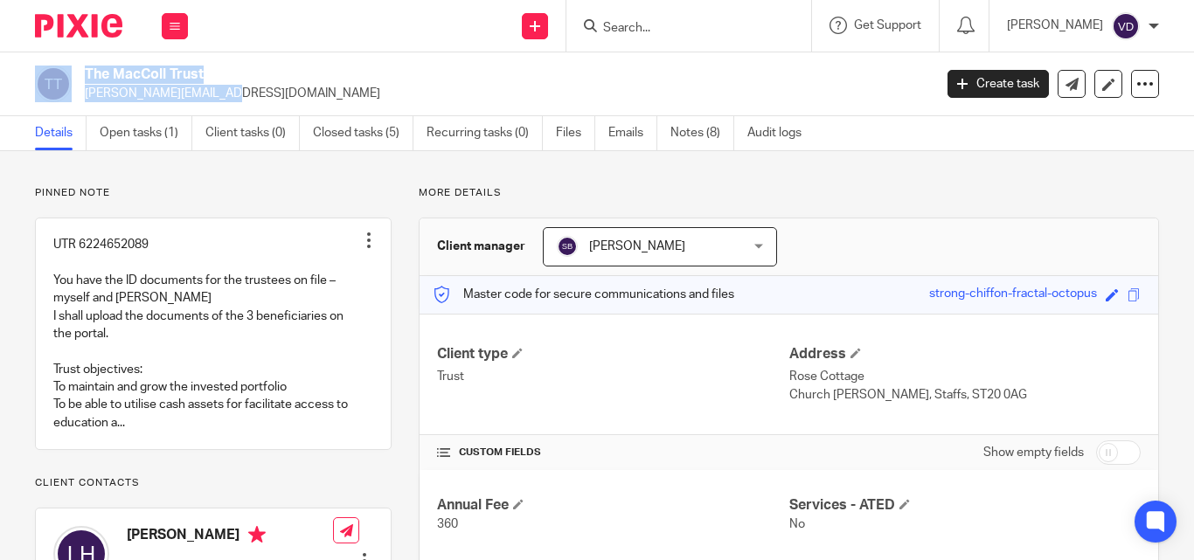
click at [70, 98] on div "The MacColl Trust lorna.hughes1@outlook.com" at bounding box center [478, 84] width 887 height 37
drag, startPoint x: 252, startPoint y: 95, endPoint x: 83, endPoint y: 100, distance: 168.8
click at [83, 100] on div "The MacColl Trust lorna.hughes1@outlook.com" at bounding box center [478, 84] width 887 height 37
copy p "[PERSON_NAME][EMAIL_ADDRESS][DOMAIN_NAME]"
click at [143, 139] on link "Open tasks (1)" at bounding box center [146, 133] width 93 height 34
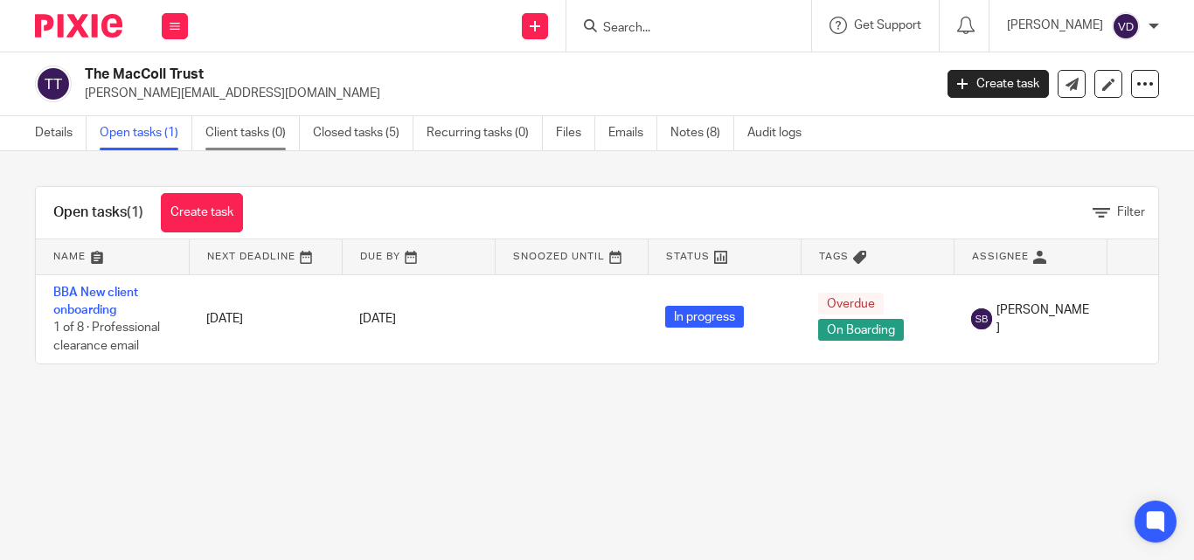
click at [256, 130] on link "Client tasks (0)" at bounding box center [252, 133] width 94 height 34
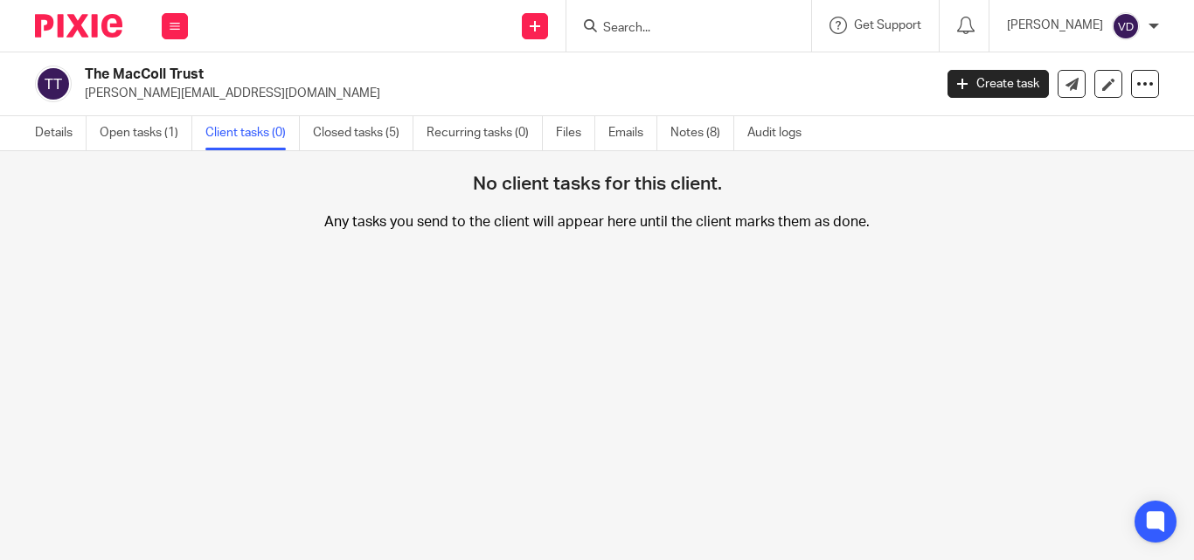
click at [351, 129] on link "Closed tasks (5)" at bounding box center [363, 133] width 101 height 34
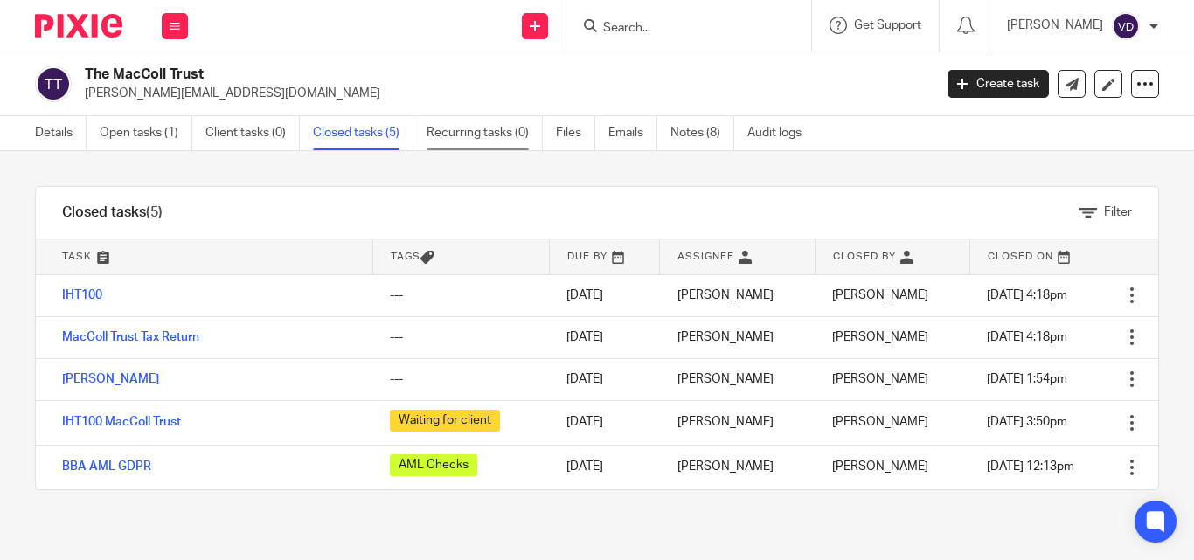
click at [451, 136] on link "Recurring tasks (0)" at bounding box center [485, 133] width 116 height 34
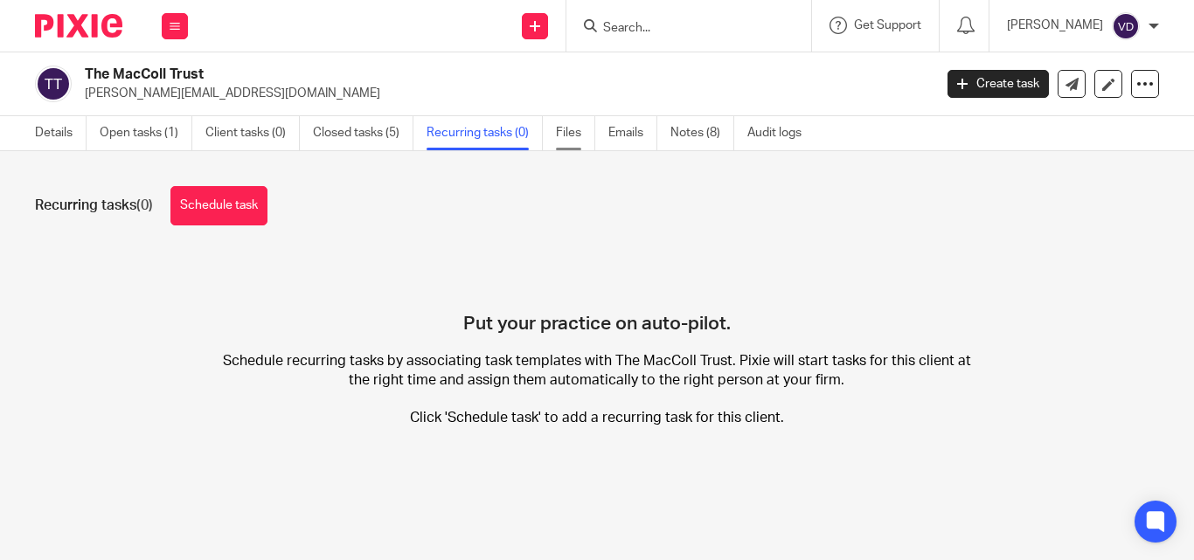
click at [557, 130] on link "Files" at bounding box center [575, 133] width 39 height 34
click at [571, 147] on link "Files" at bounding box center [575, 133] width 39 height 34
click at [579, 137] on link "Files" at bounding box center [575, 133] width 39 height 34
click at [565, 141] on link "Files" at bounding box center [575, 133] width 39 height 34
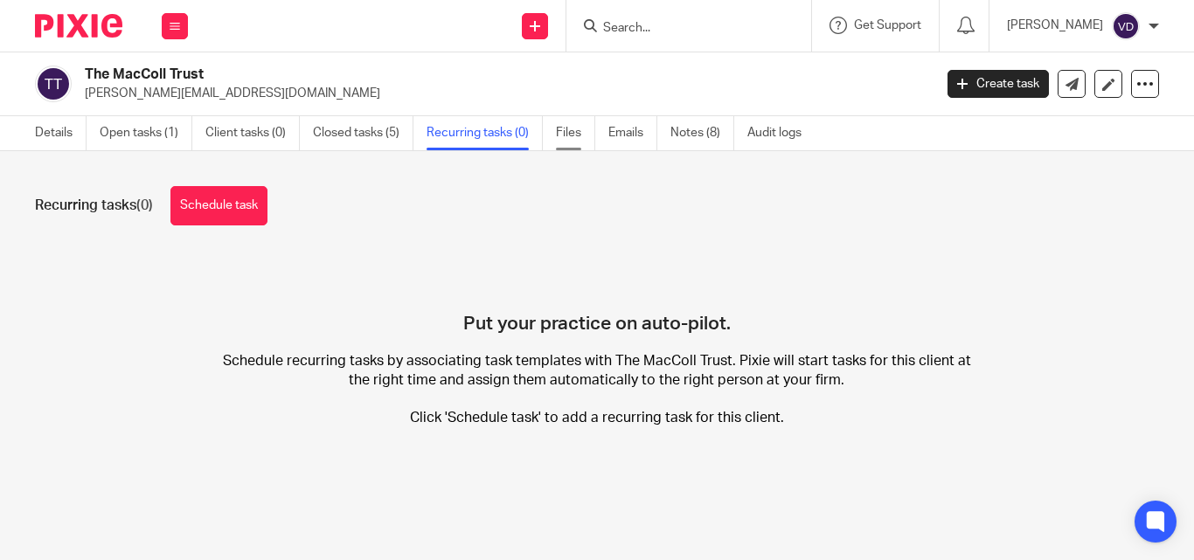
click at [565, 141] on link "Files" at bounding box center [575, 133] width 39 height 34
click at [630, 138] on link "Emails" at bounding box center [633, 133] width 49 height 34
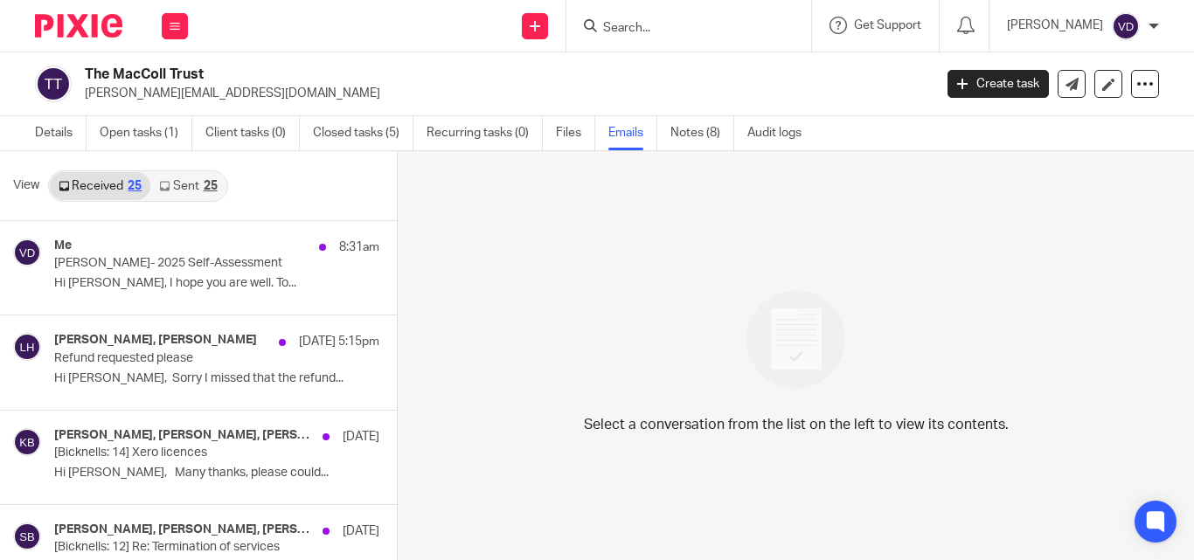
click at [616, 29] on input "Search" at bounding box center [680, 29] width 157 height 16
paste input "Madalieva"
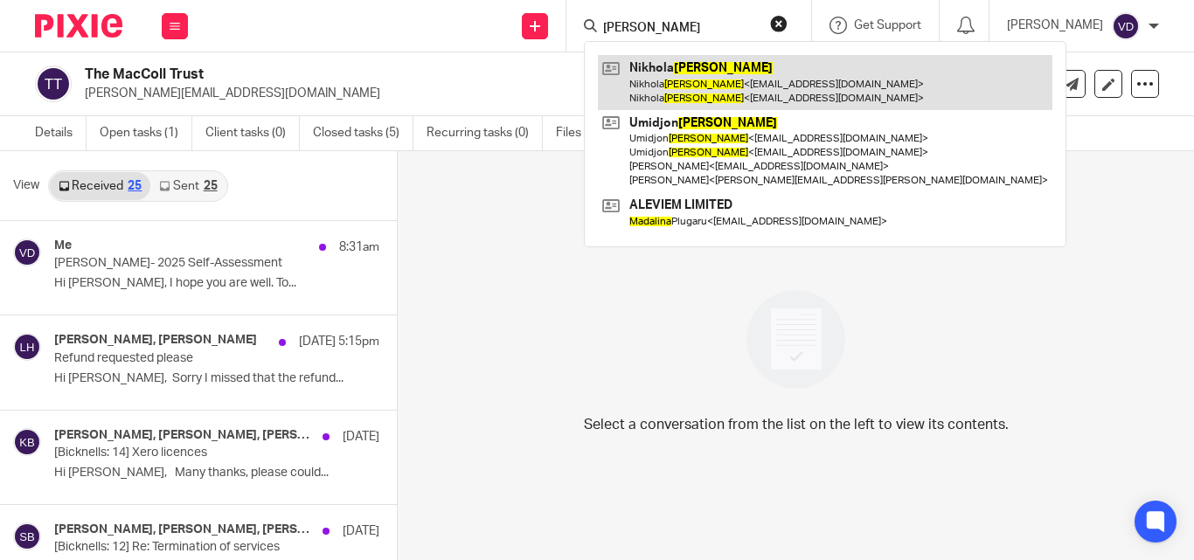
type input "Madalieva"
click at [666, 96] on link at bounding box center [825, 82] width 455 height 54
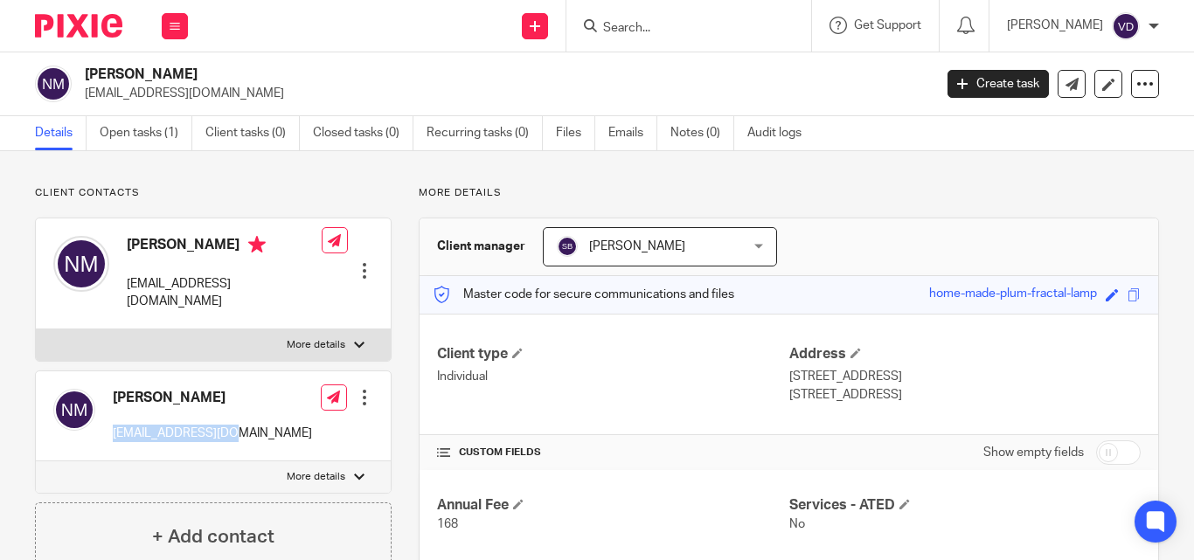
drag, startPoint x: 240, startPoint y: 417, endPoint x: 113, endPoint y: 418, distance: 126.8
click at [113, 418] on div "[PERSON_NAME] [EMAIL_ADDRESS][DOMAIN_NAME] Edit contact Create client from cont…" at bounding box center [213, 417] width 355 height 90
copy p "[EMAIL_ADDRESS][DOMAIN_NAME]"
click at [617, 33] on input "Search" at bounding box center [680, 29] width 157 height 16
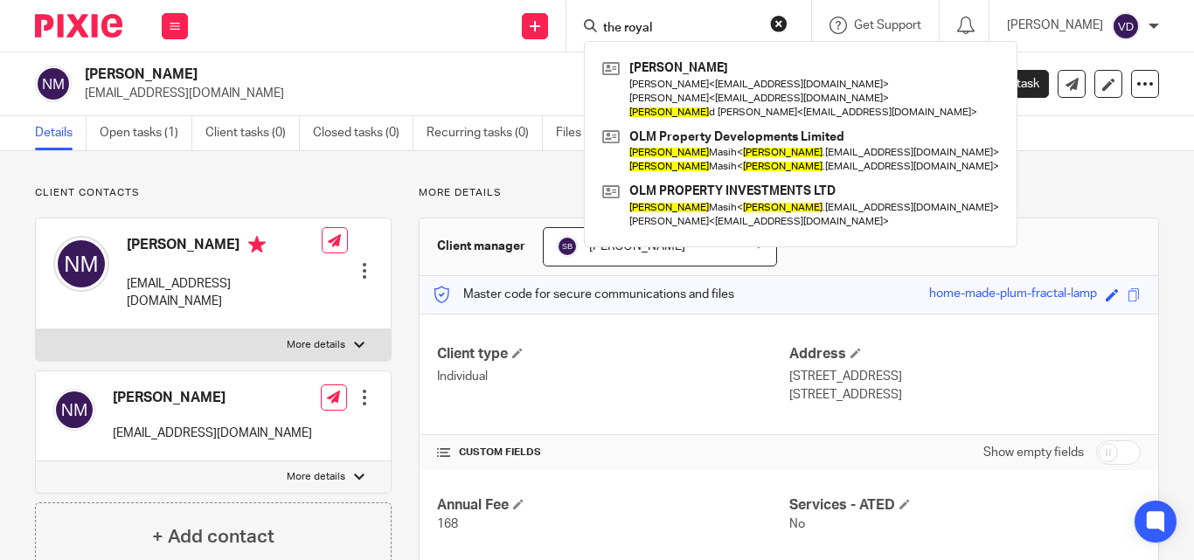
click at [673, 29] on input "the royal" at bounding box center [680, 29] width 157 height 16
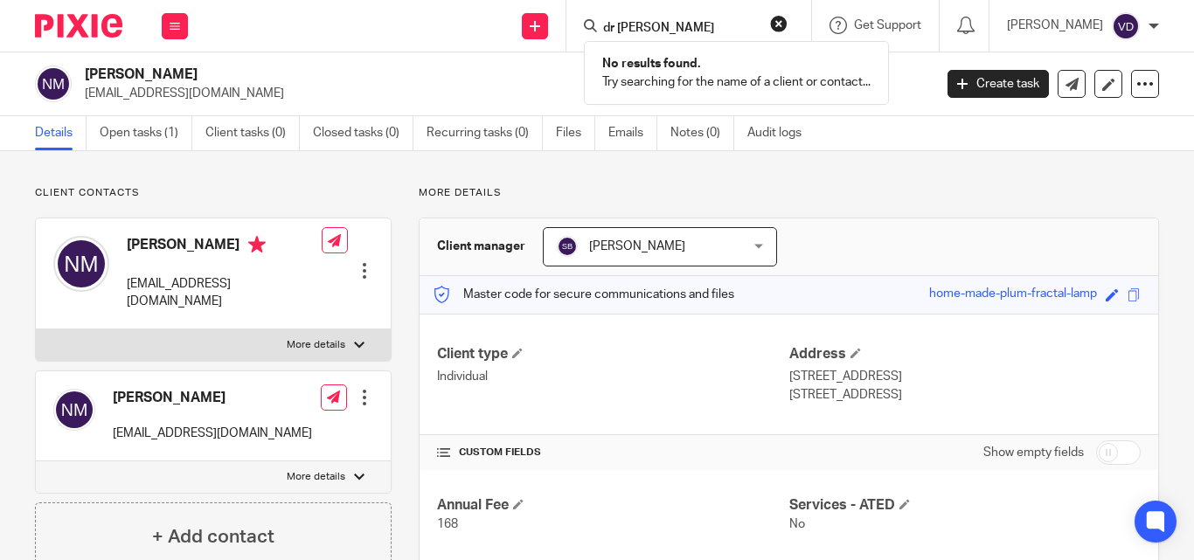
type input "dr [PERSON_NAME]"
click at [772, 26] on button "reset" at bounding box center [778, 23] width 17 height 17
click at [688, 13] on div at bounding box center [689, 26] width 245 height 52
click at [639, 22] on input "Search" at bounding box center [680, 29] width 157 height 16
paste input "Andrew"
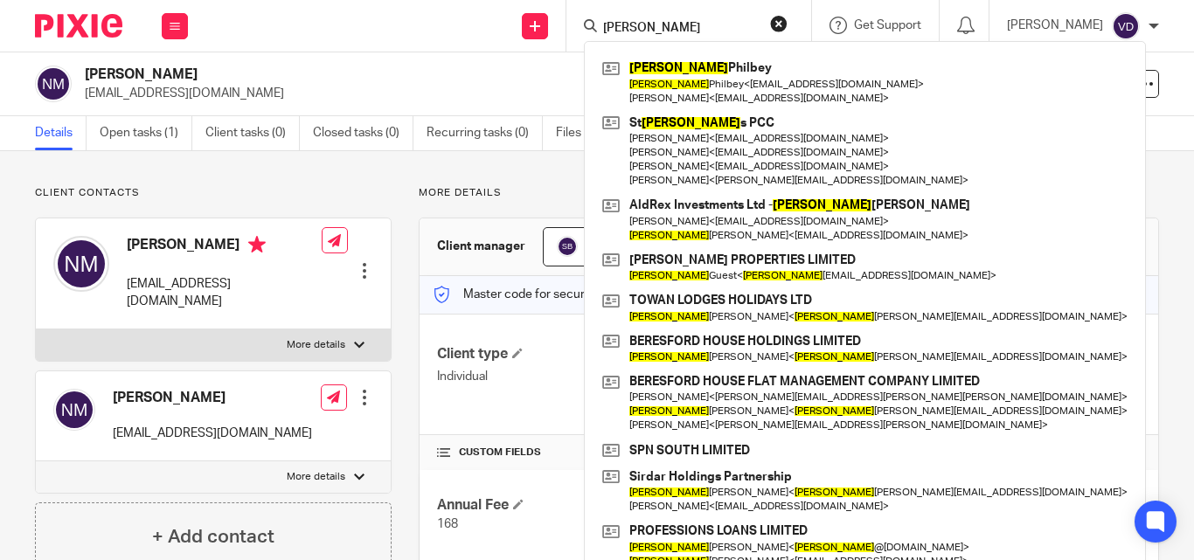
click at [650, 29] on input "Andrew" at bounding box center [680, 29] width 157 height 16
paste input "Martyn"
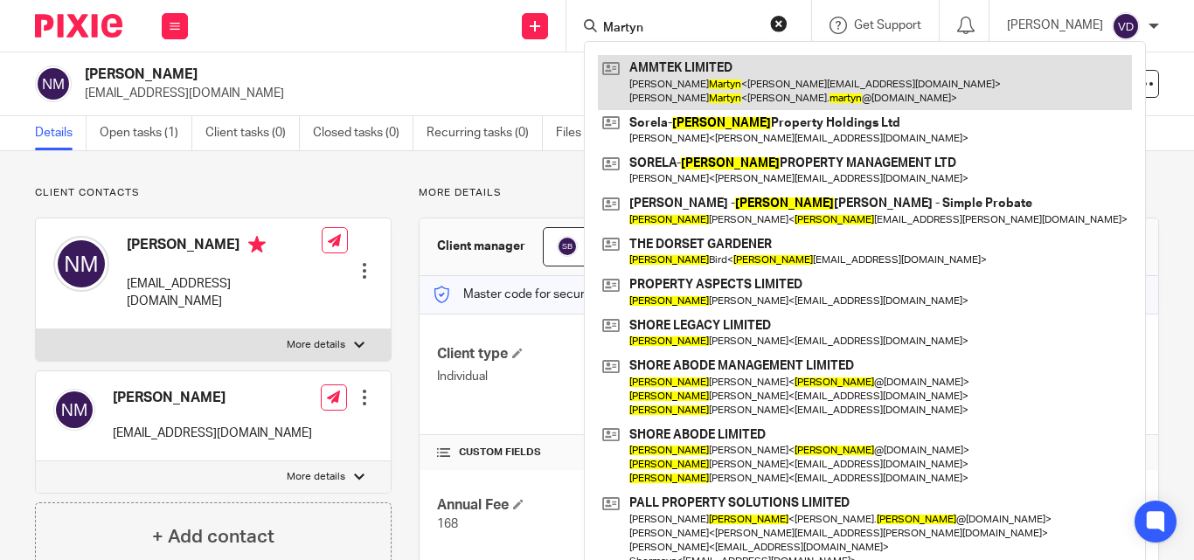
type input "Martyn"
click at [665, 101] on link at bounding box center [865, 82] width 534 height 54
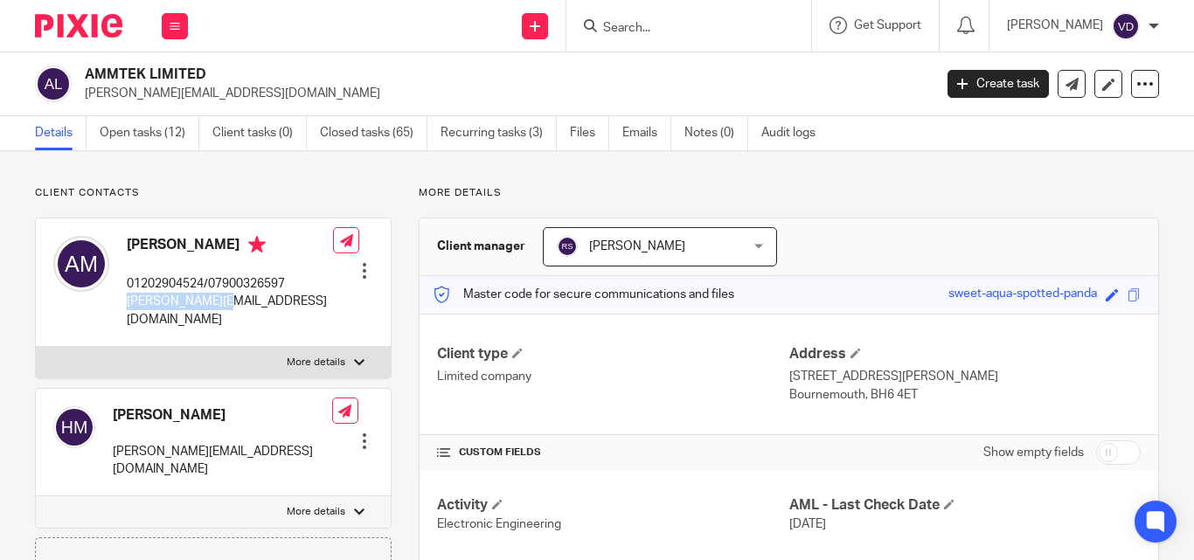
drag, startPoint x: 247, startPoint y: 299, endPoint x: 122, endPoint y: 305, distance: 125.2
click at [122, 305] on div "[PERSON_NAME] 01202904524/07900326597 [PERSON_NAME][EMAIL_ADDRESS][DOMAIN_NAME]" at bounding box center [193, 282] width 280 height 110
copy p "[PERSON_NAME][EMAIL_ADDRESS][DOMAIN_NAME]"
